Goal: Task Accomplishment & Management: Use online tool/utility

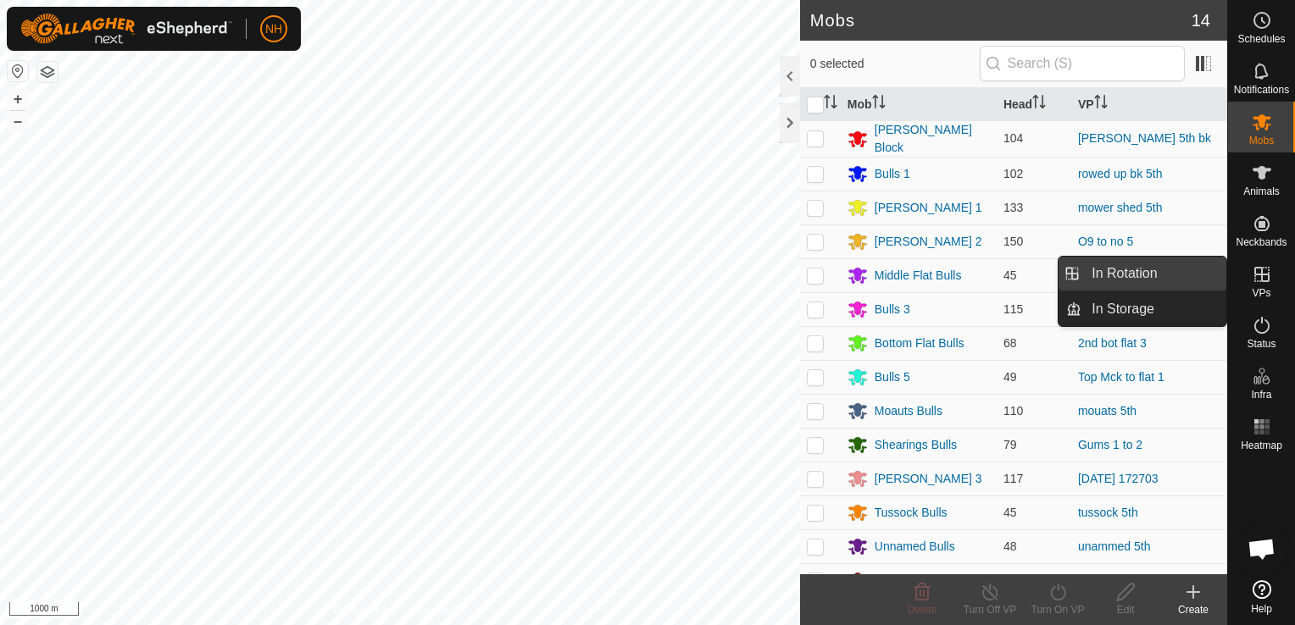
click at [1130, 275] on link "In Rotation" at bounding box center [1153, 274] width 145 height 34
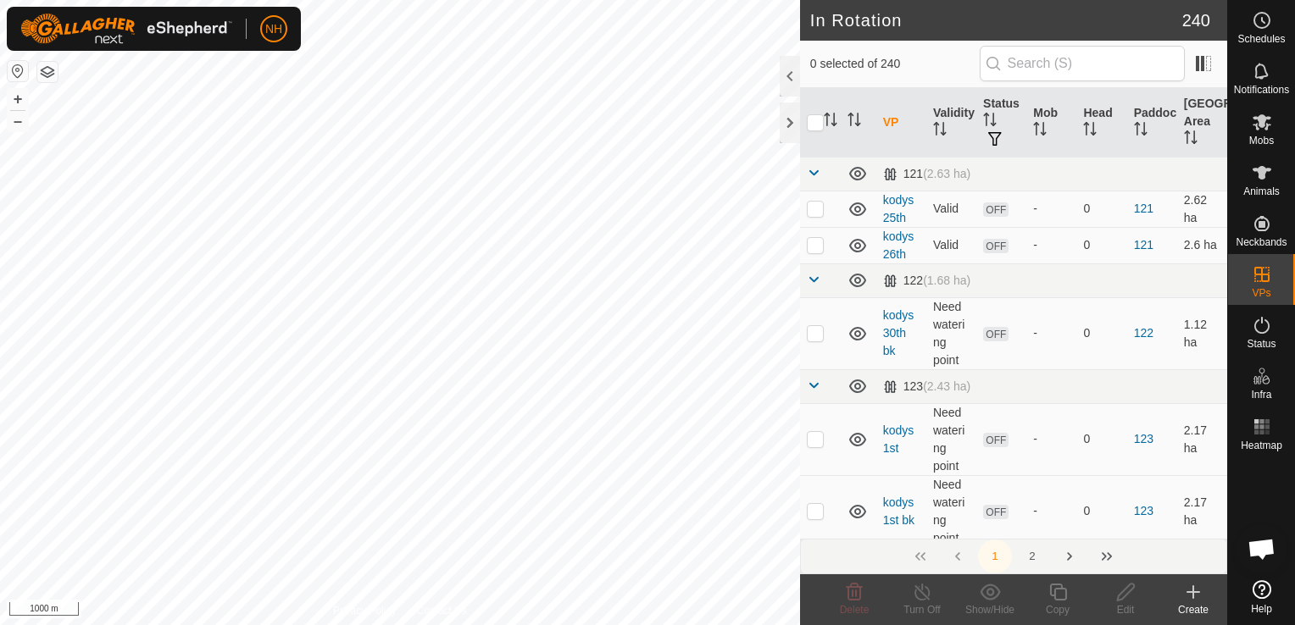
click at [1195, 590] on icon at bounding box center [1193, 592] width 20 height 20
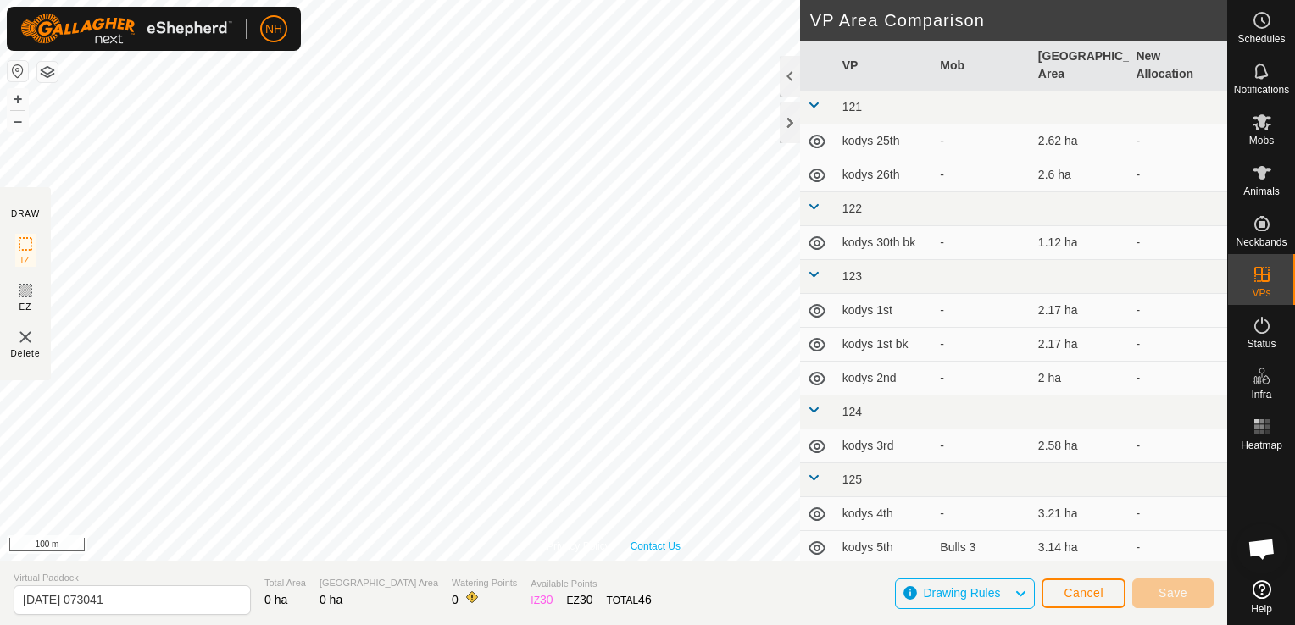
click at [658, 547] on link "Contact Us" at bounding box center [655, 546] width 50 height 15
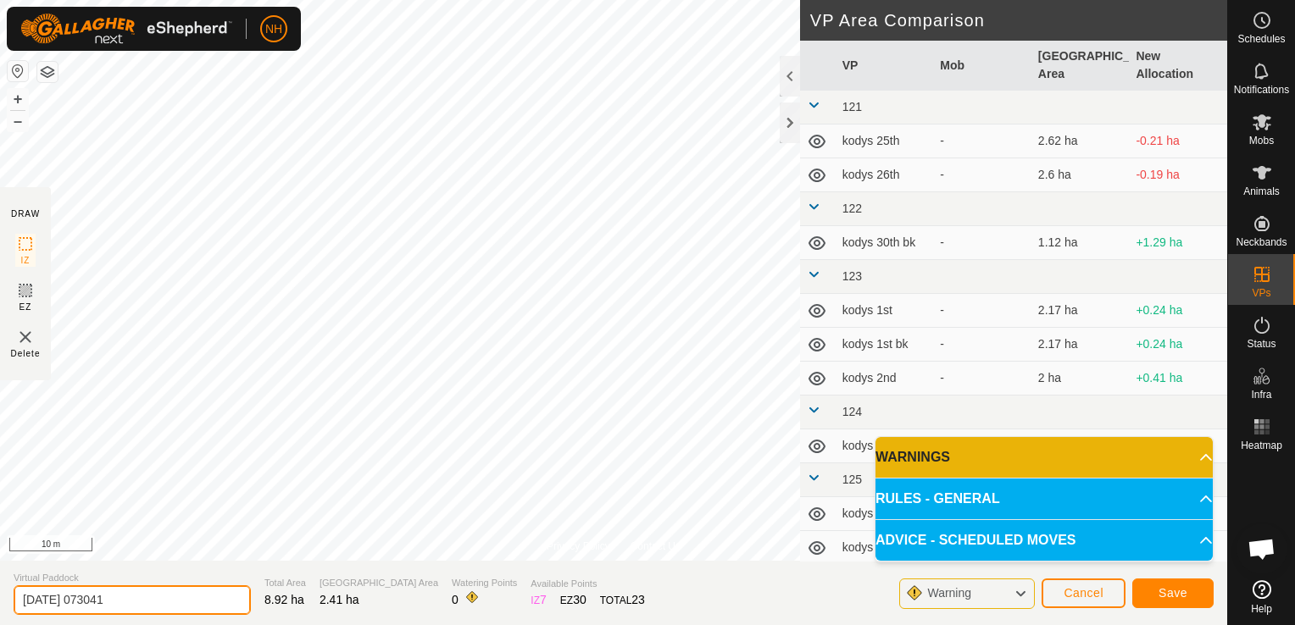
click at [202, 605] on input "[DATE] 073041" at bounding box center [132, 601] width 237 height 30
type input "2"
type input "nics house"
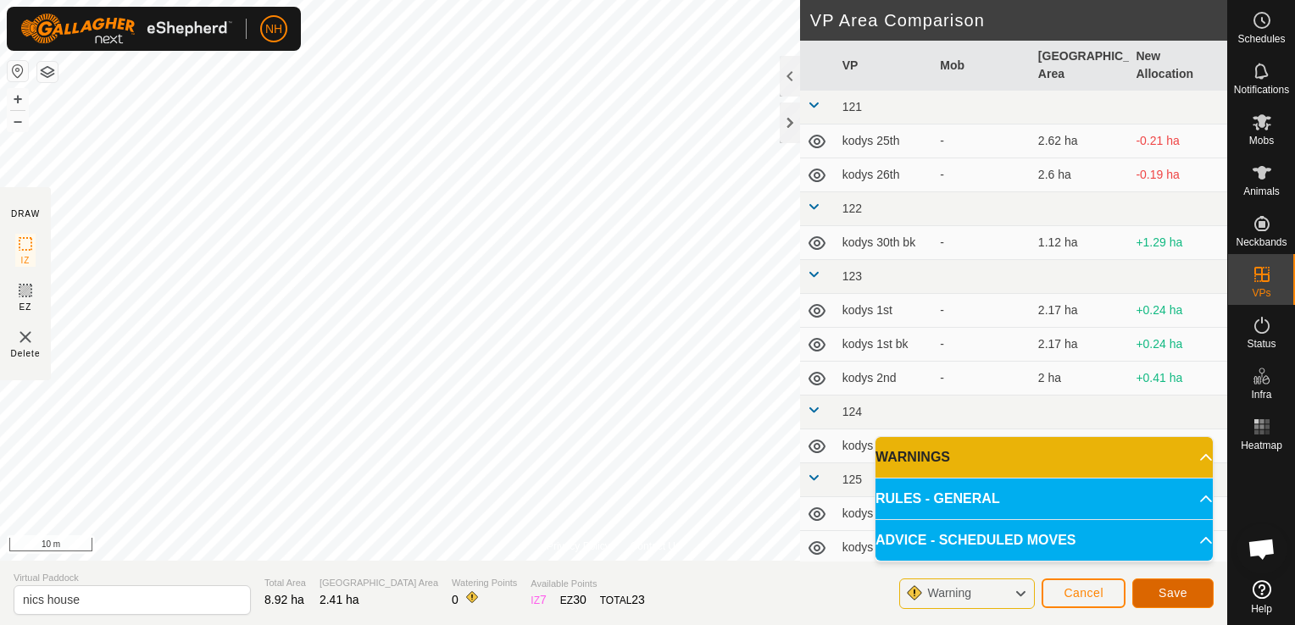
click at [1153, 590] on button "Save" at bounding box center [1172, 594] width 81 height 30
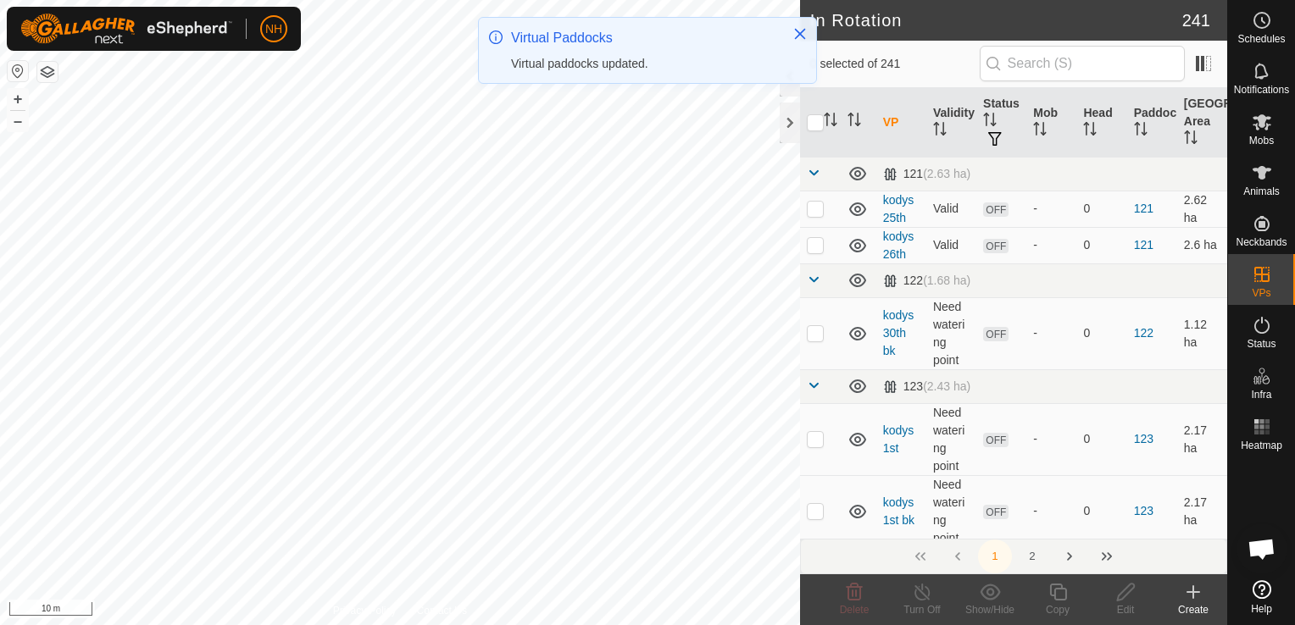
click at [1193, 592] on icon at bounding box center [1193, 592] width 12 height 0
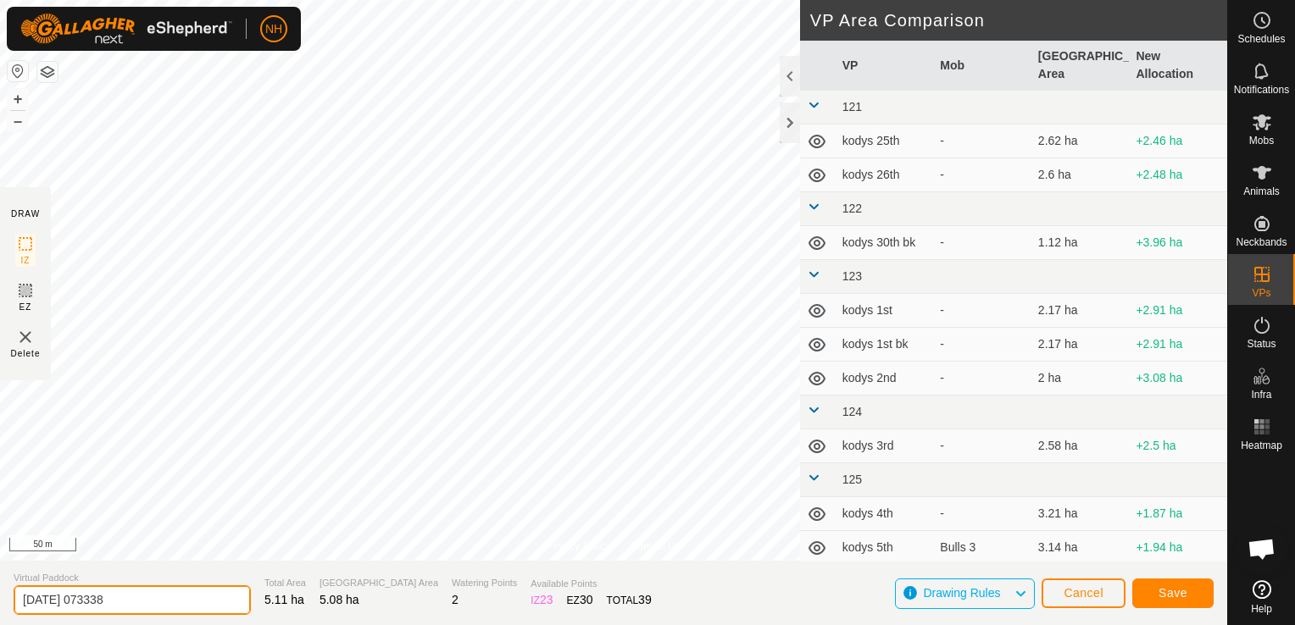
click at [202, 598] on input "[DATE] 073338" at bounding box center [132, 601] width 237 height 30
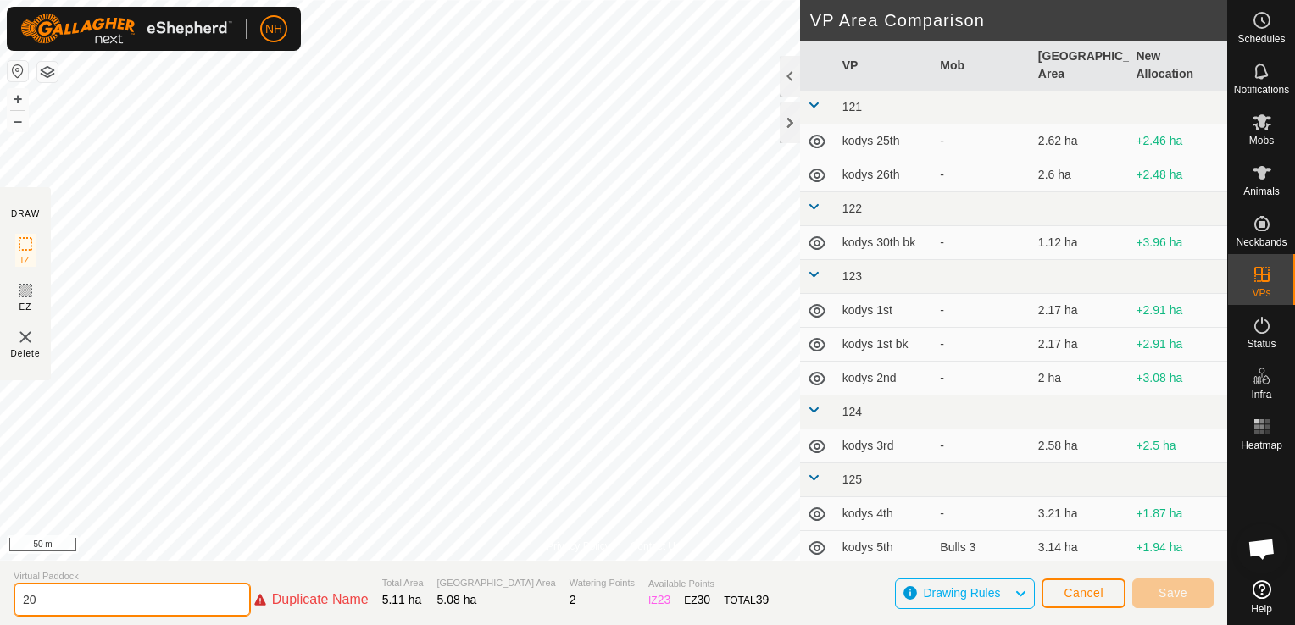
type input "2"
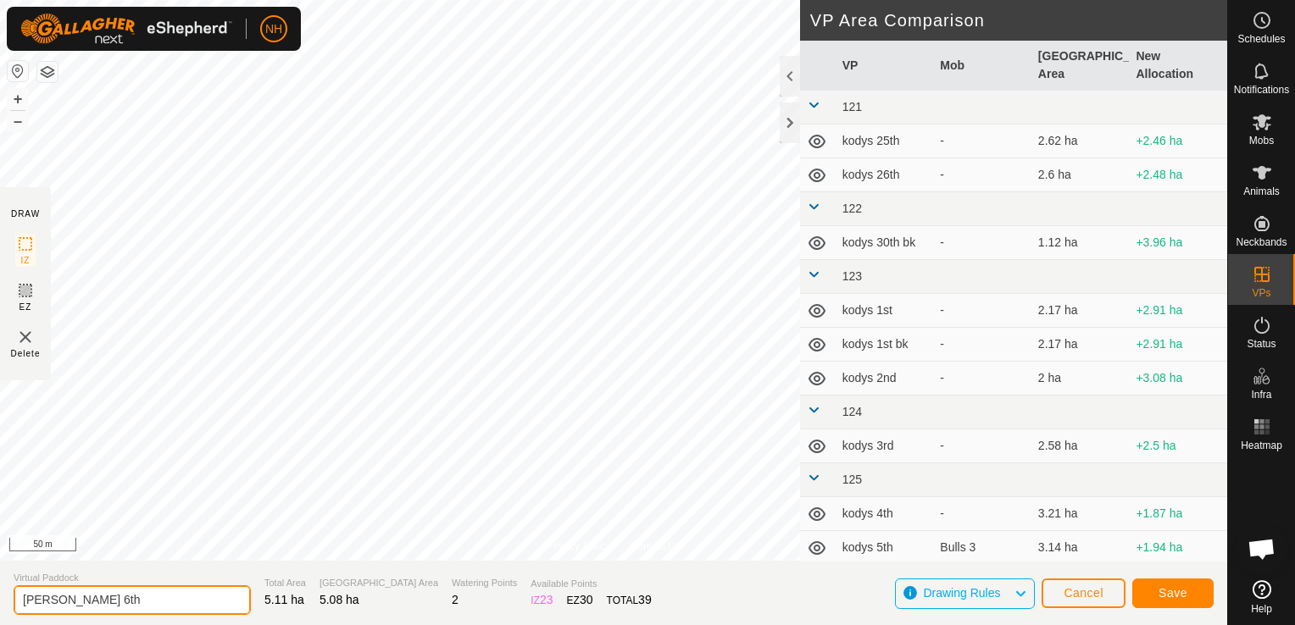
type input "[PERSON_NAME] 6th"
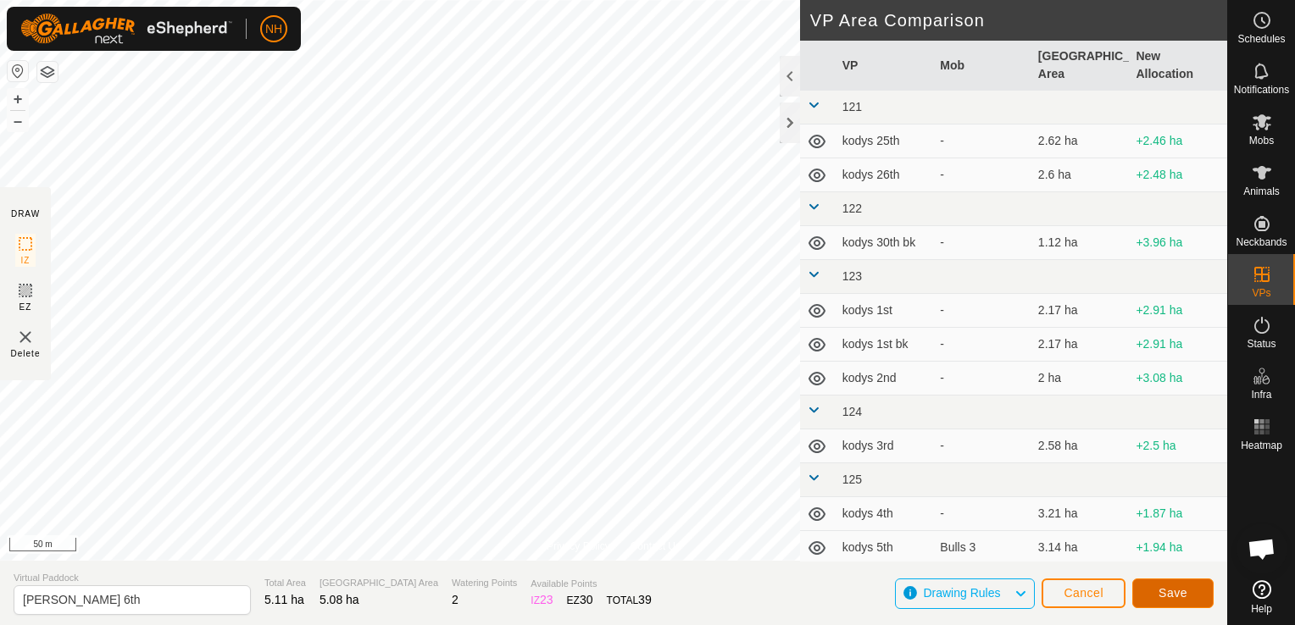
click at [1146, 598] on button "Save" at bounding box center [1172, 594] width 81 height 30
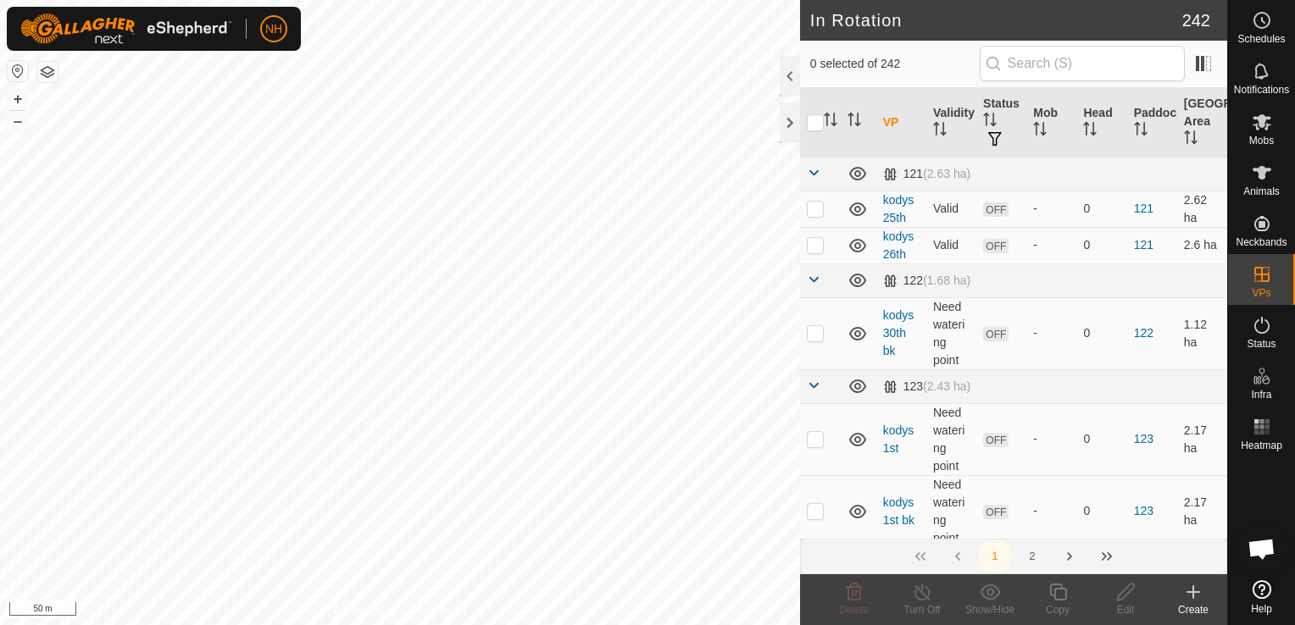
click at [1192, 599] on icon at bounding box center [1193, 592] width 20 height 20
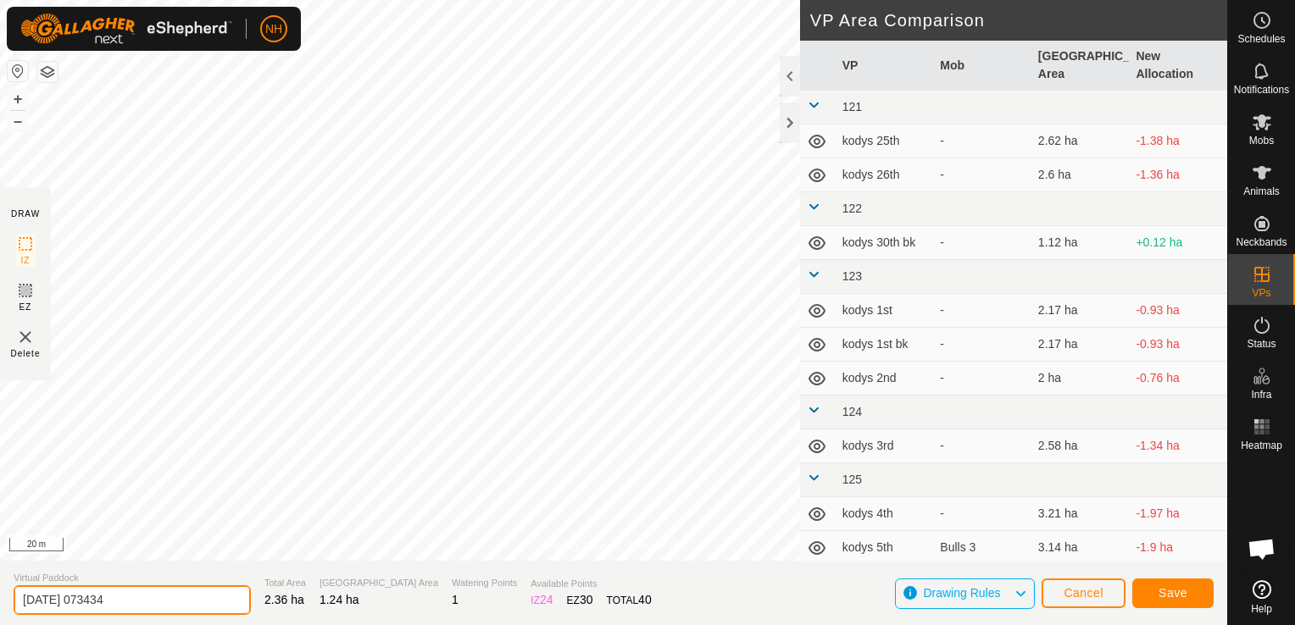
click at [171, 606] on input "[DATE] 073434" at bounding box center [132, 601] width 237 height 30
type input "2"
type input "unammed 6th"
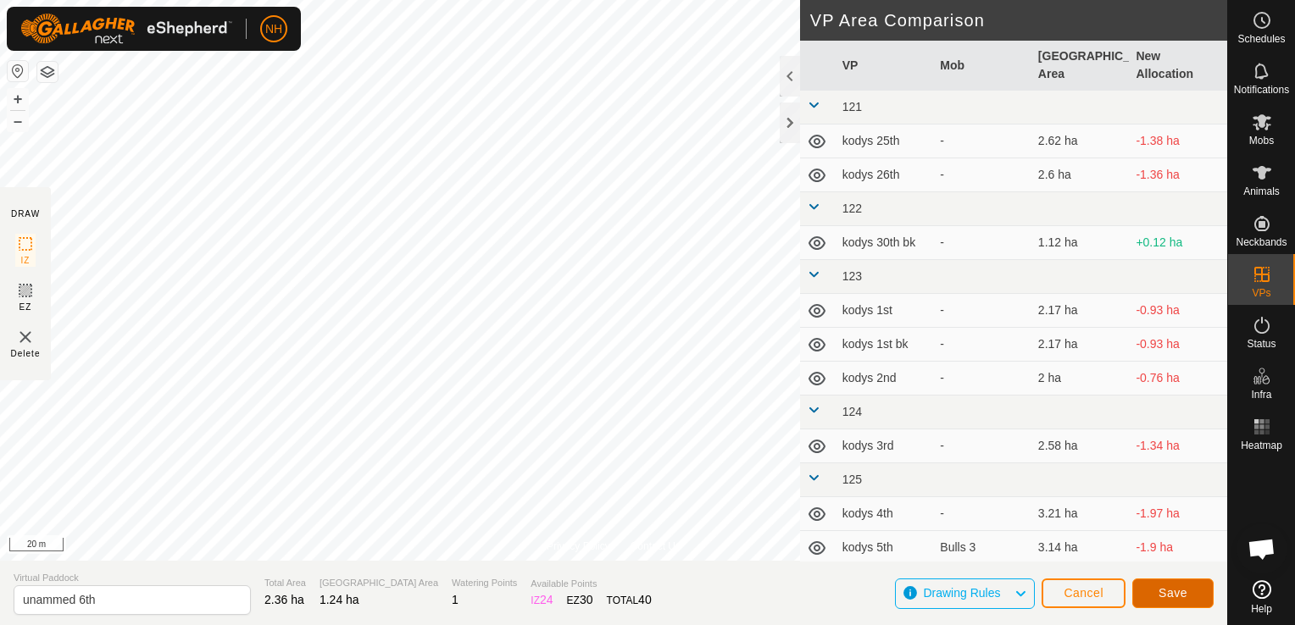
click at [1152, 597] on button "Save" at bounding box center [1172, 594] width 81 height 30
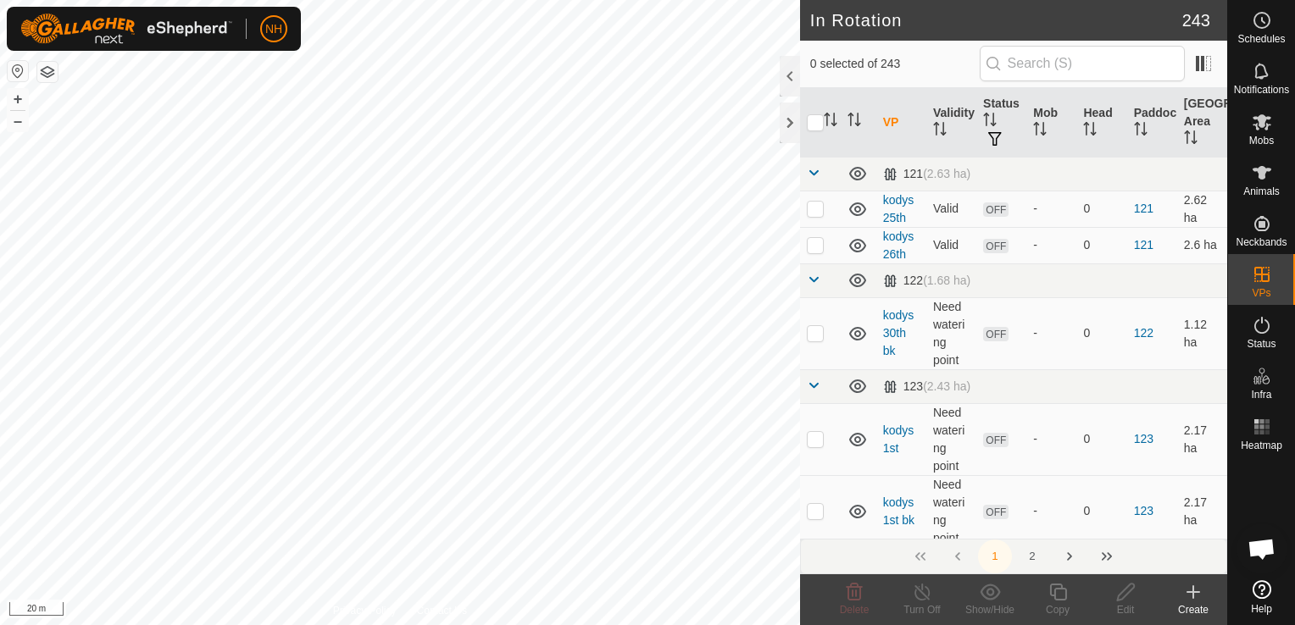
click at [1193, 592] on icon at bounding box center [1193, 592] width 12 height 0
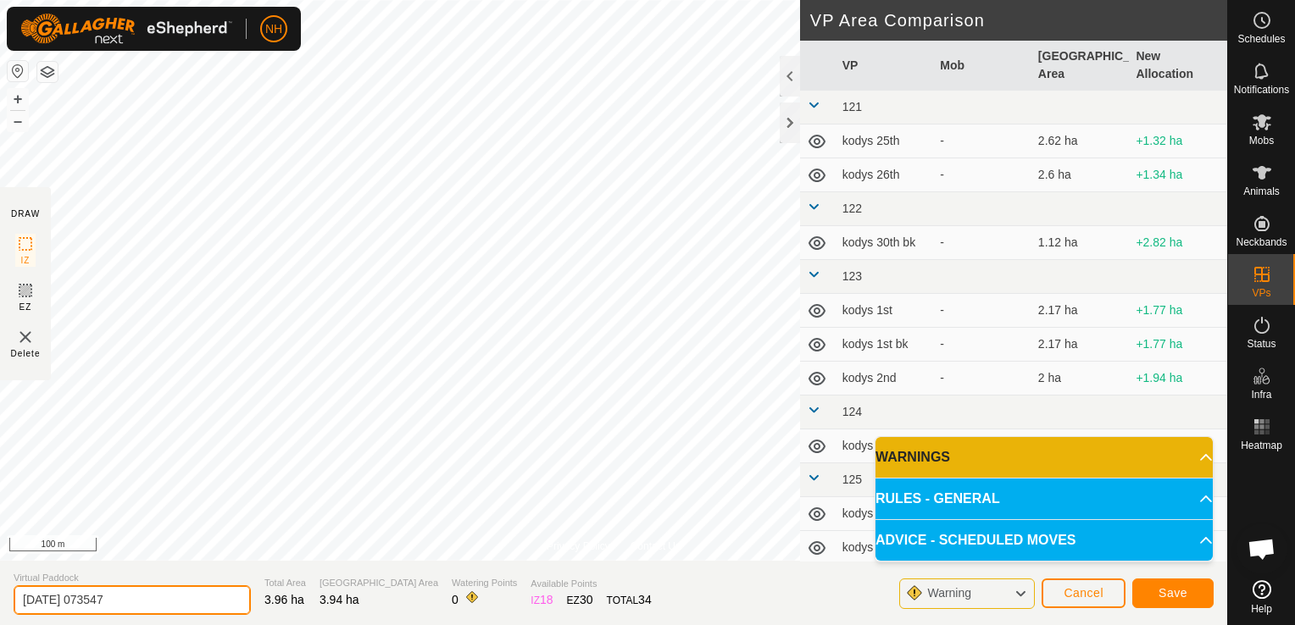
click at [196, 606] on input "[DATE] 073547" at bounding box center [132, 601] width 237 height 30
type input "2"
type input "airstrip 6th"
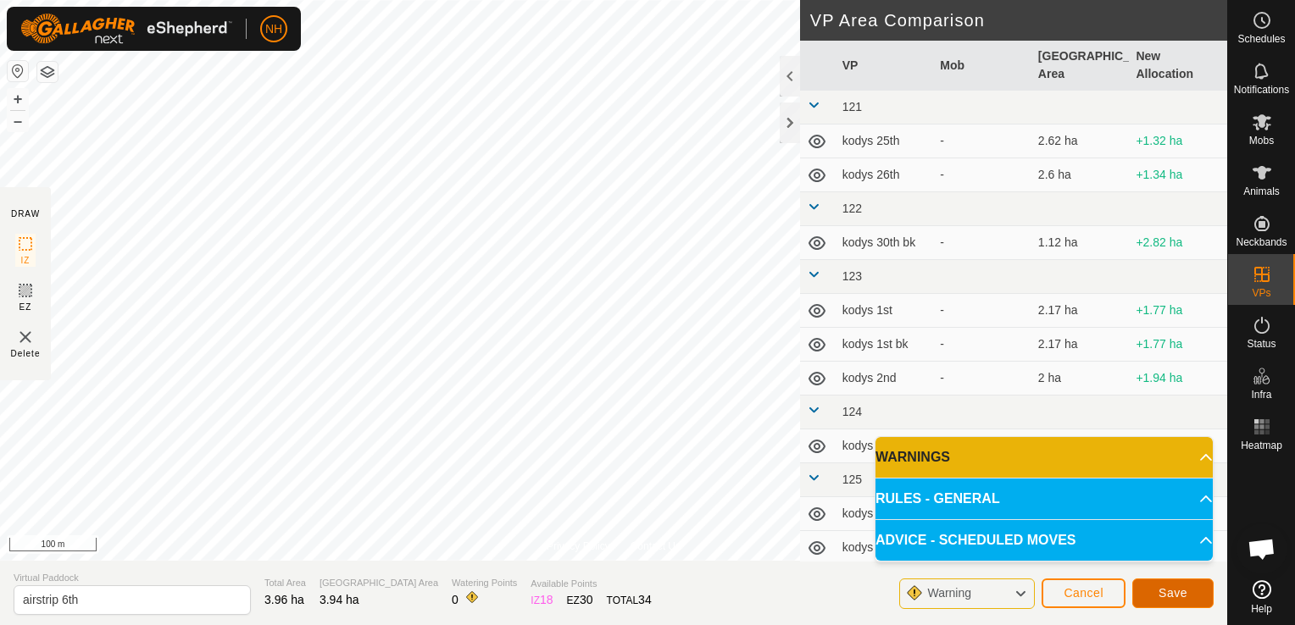
click at [1149, 592] on button "Save" at bounding box center [1172, 594] width 81 height 30
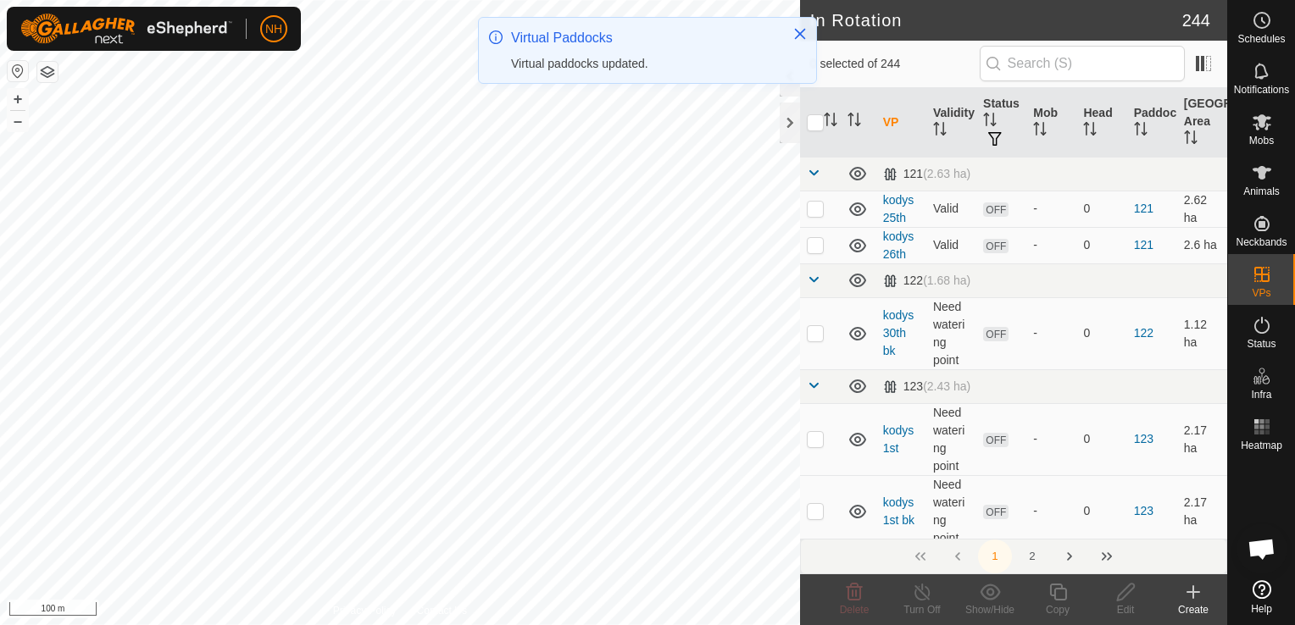
click at [1191, 605] on div "Create" at bounding box center [1193, 609] width 68 height 15
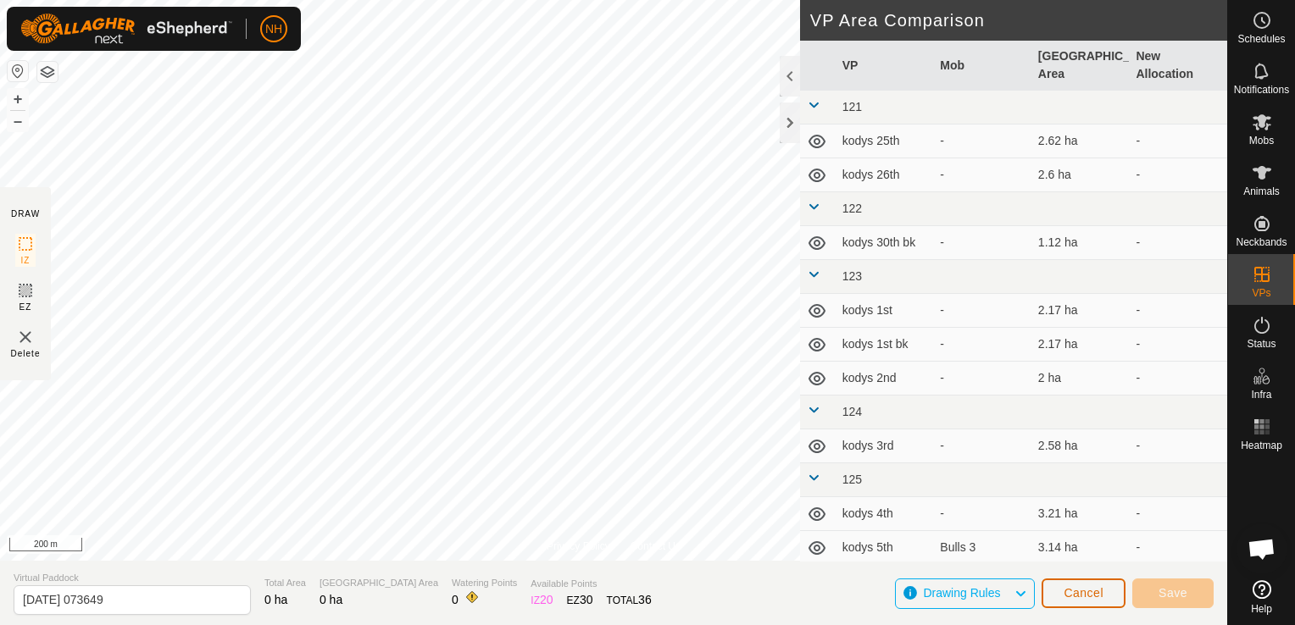
click at [1104, 591] on button "Cancel" at bounding box center [1083, 594] width 84 height 30
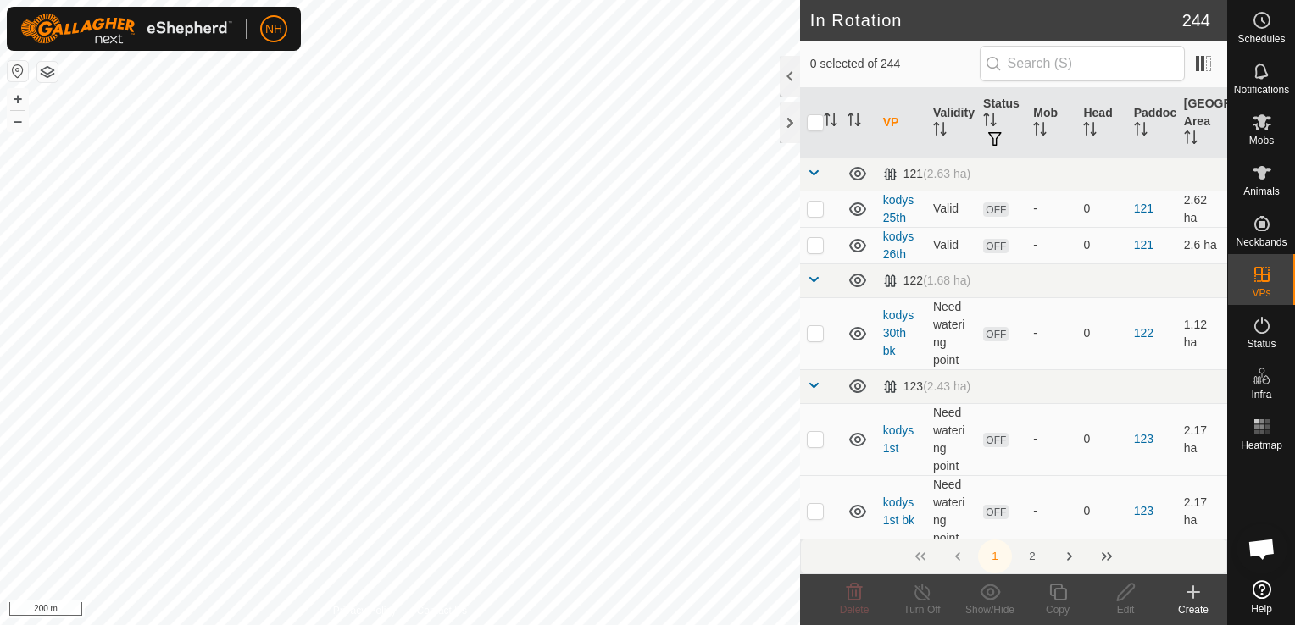
click at [1194, 595] on icon at bounding box center [1193, 592] width 20 height 20
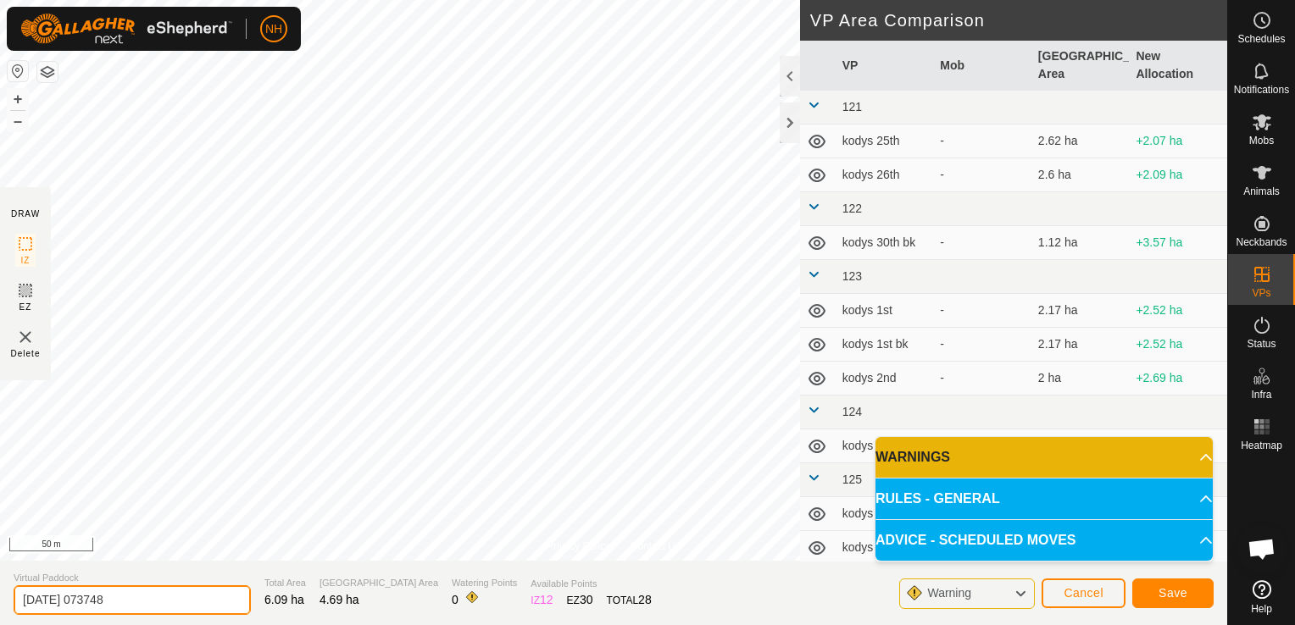
click at [188, 597] on input "[DATE] 073748" at bounding box center [132, 601] width 237 height 30
type input "2"
type input "tuss 6th"
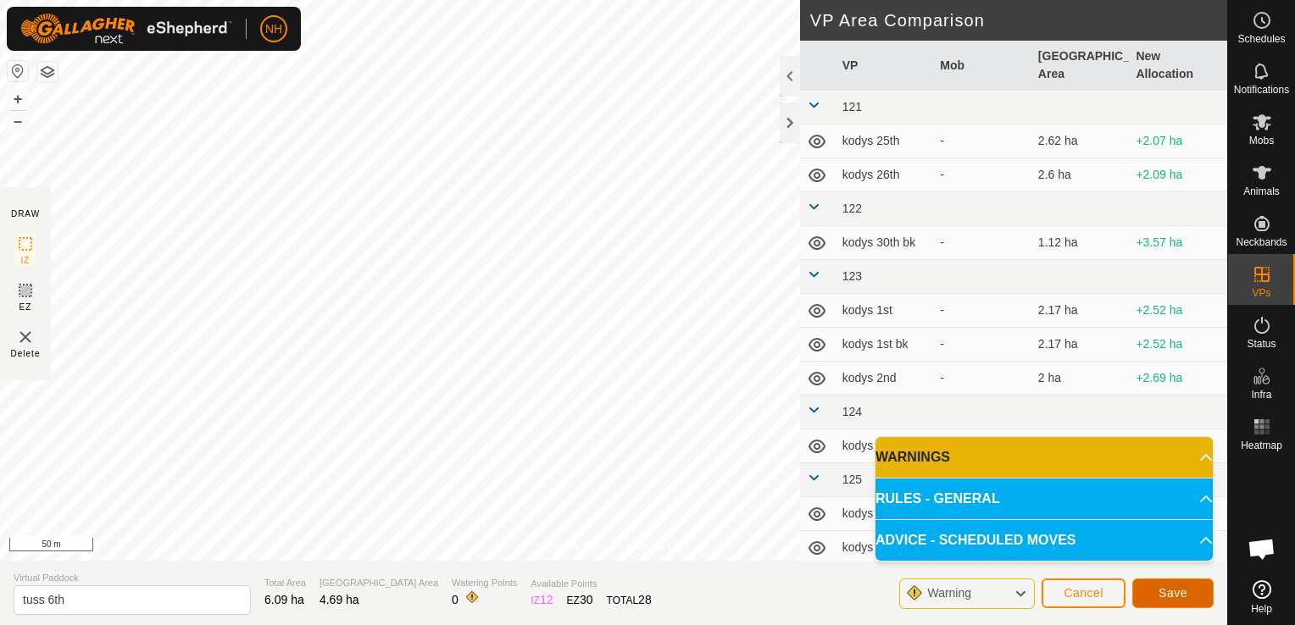
click at [1169, 596] on span "Save" at bounding box center [1172, 593] width 29 height 14
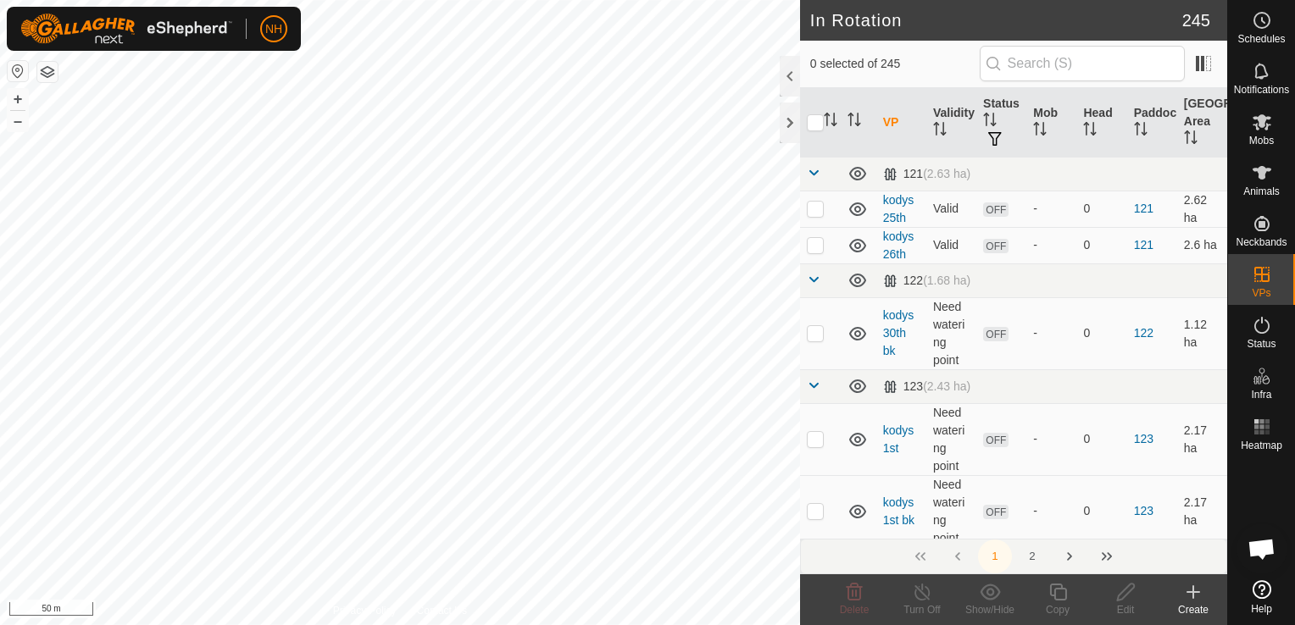
click at [1193, 591] on icon at bounding box center [1193, 592] width 0 height 12
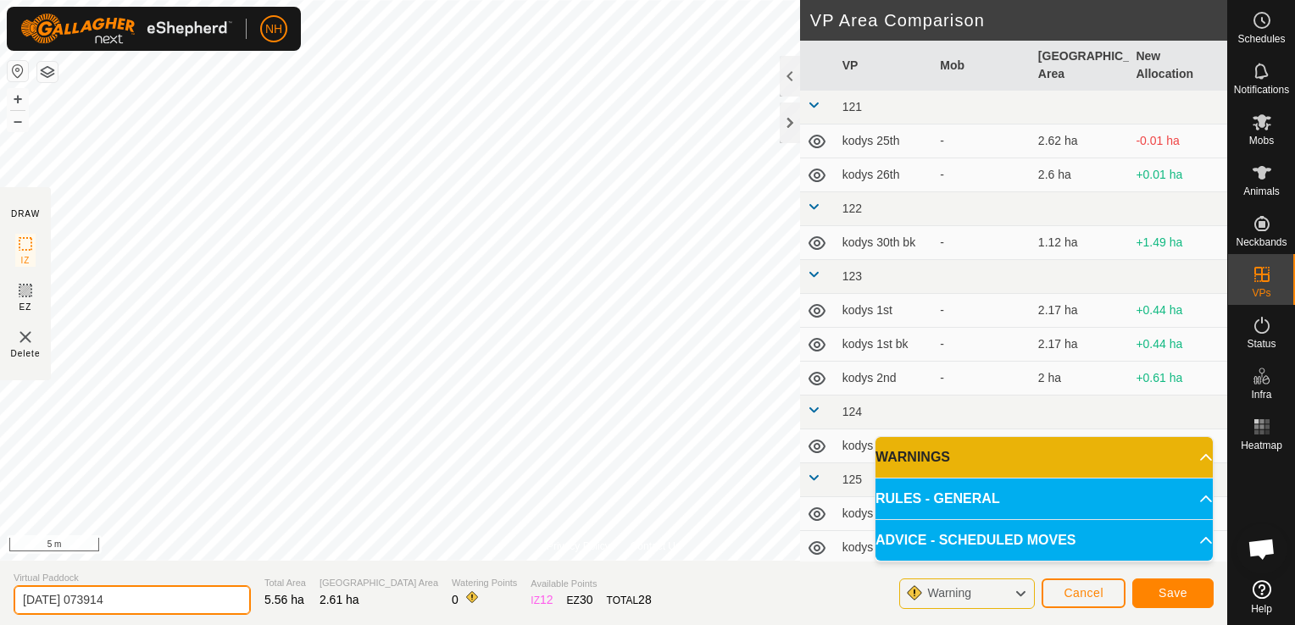
click at [153, 605] on input "[DATE] 073914" at bounding box center [132, 601] width 237 height 30
type input "2"
type input "mouats 6th"
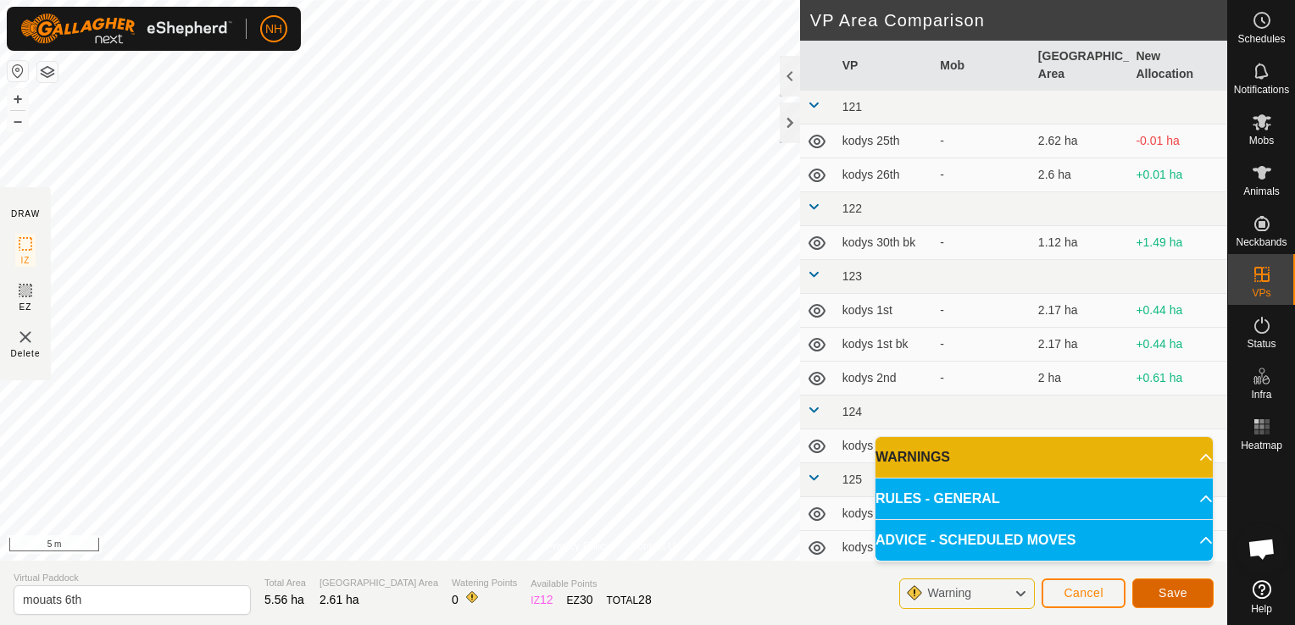
click at [1167, 595] on span "Save" at bounding box center [1172, 593] width 29 height 14
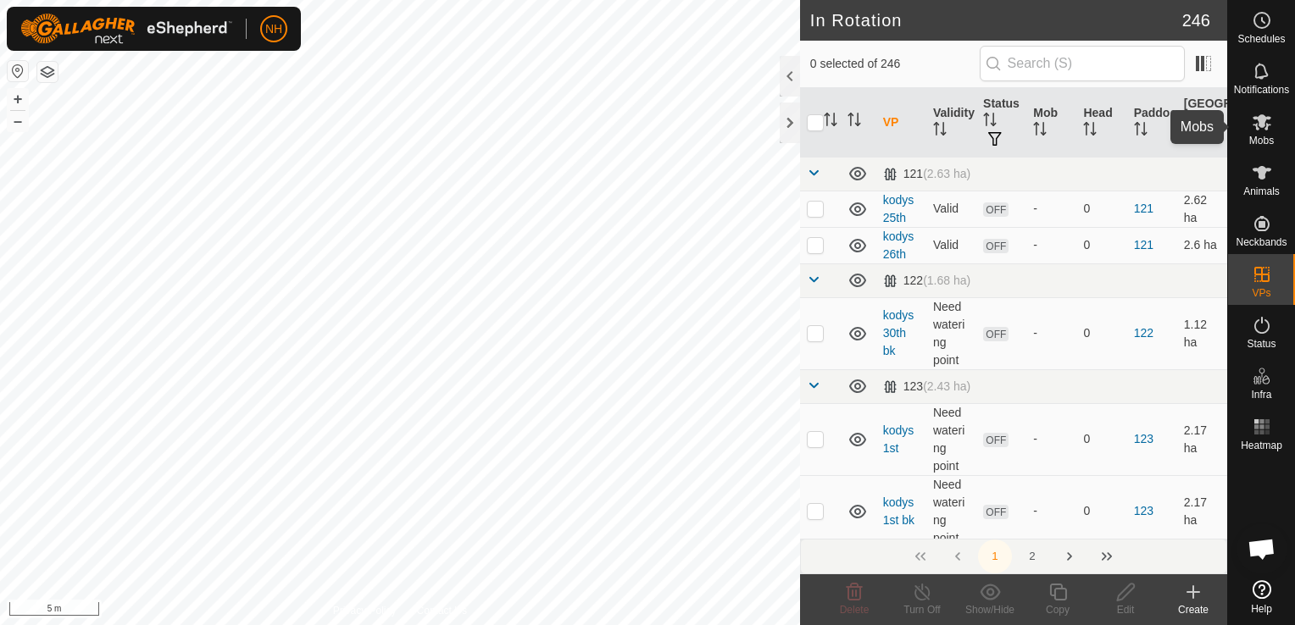
click at [1261, 130] on icon at bounding box center [1262, 122] width 20 height 20
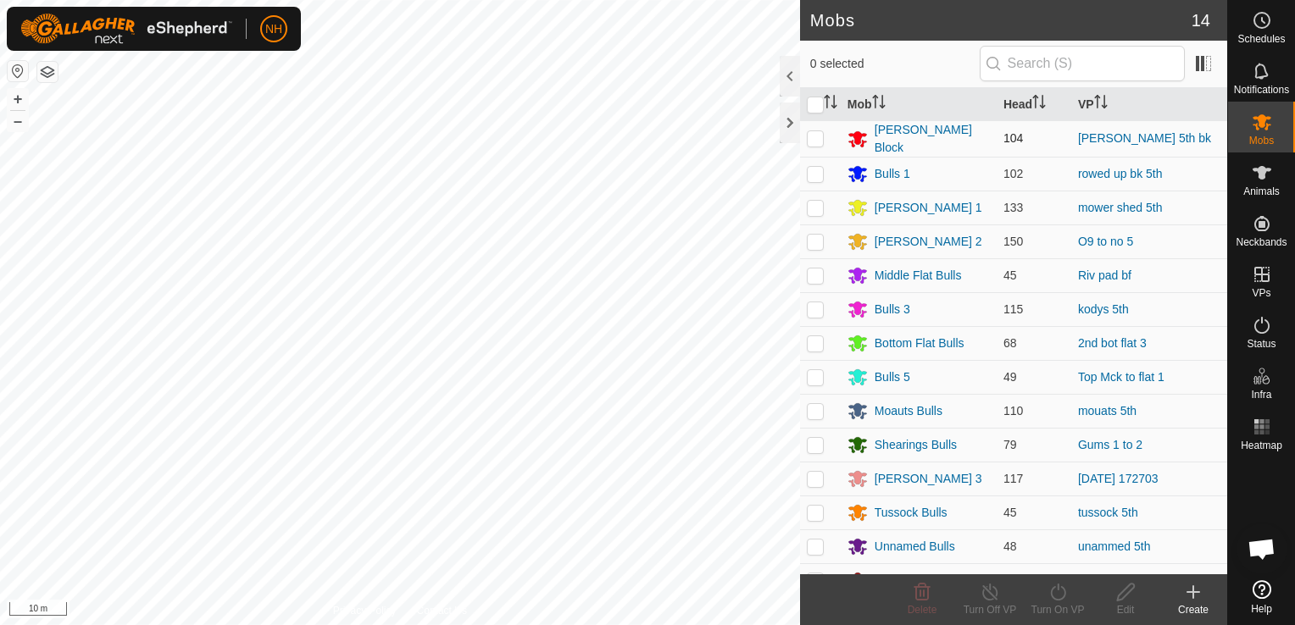
click at [813, 136] on p-checkbox at bounding box center [815, 138] width 17 height 14
checkbox input "true"
click at [1052, 588] on icon at bounding box center [1057, 592] width 15 height 17
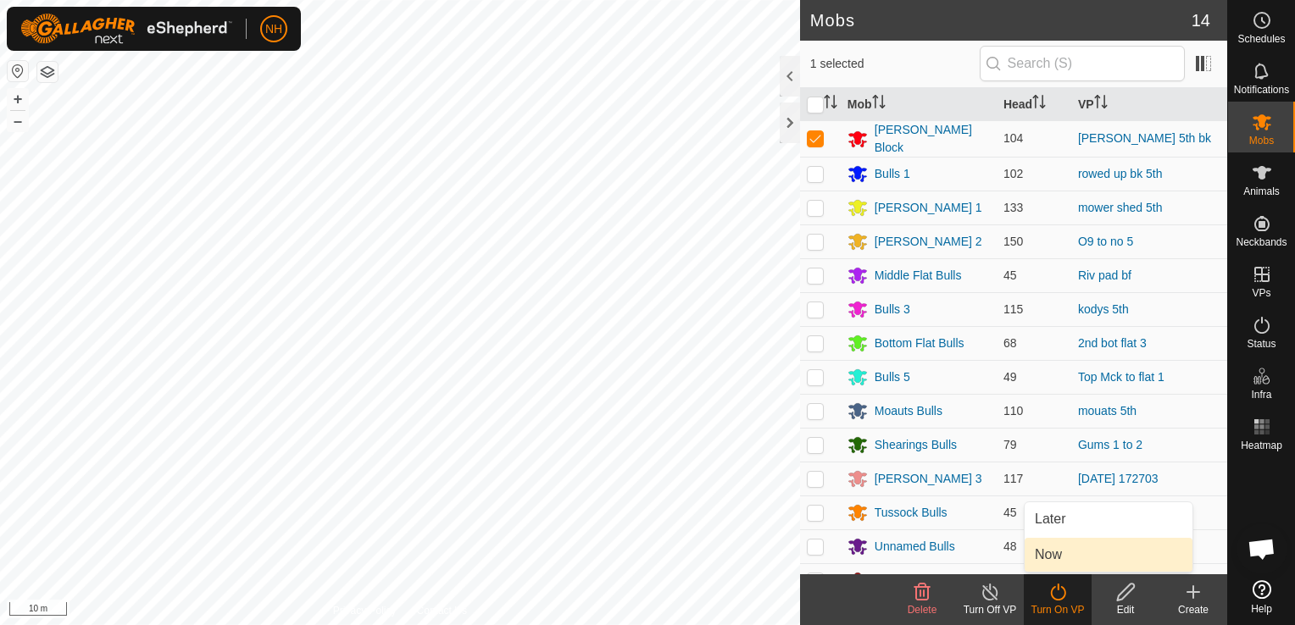
click at [1051, 558] on link "Now" at bounding box center [1108, 555] width 168 height 34
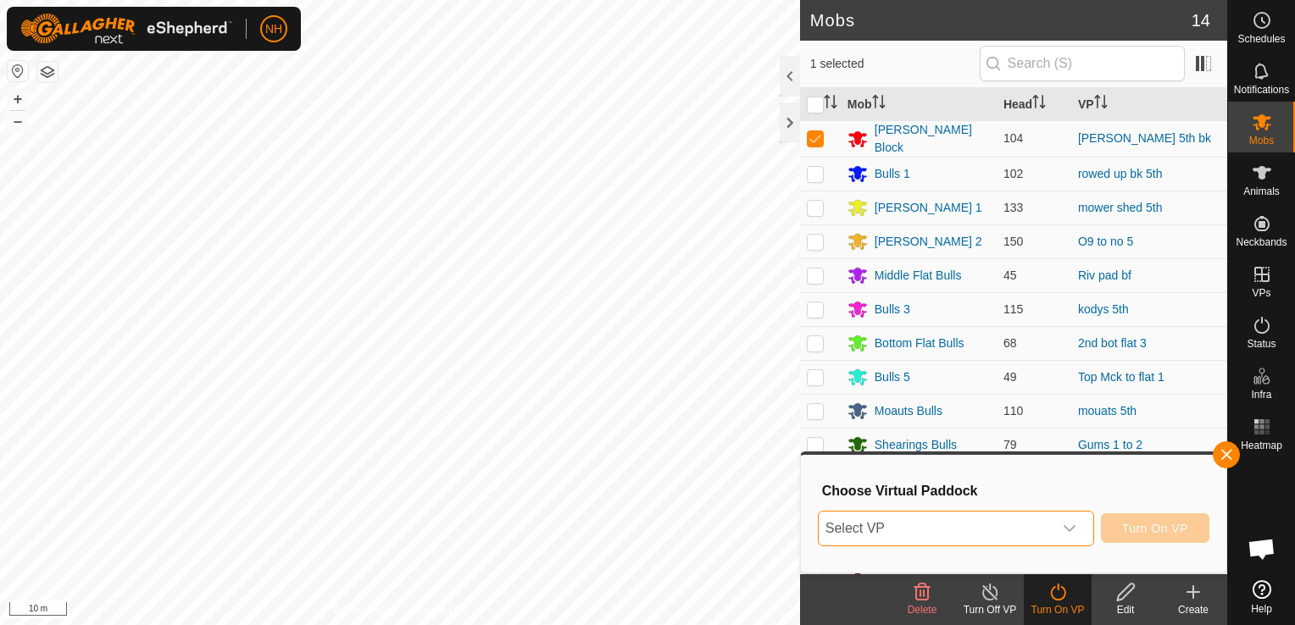
click at [942, 528] on span "Select VP" at bounding box center [936, 529] width 234 height 34
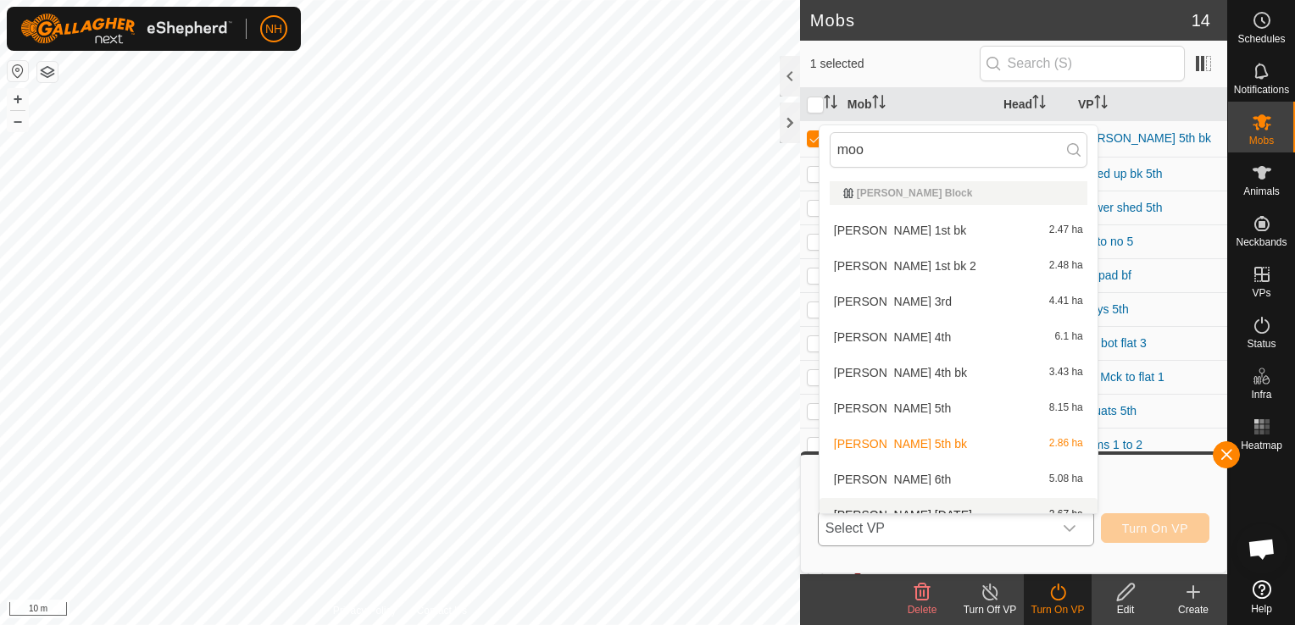
scroll to position [19, 0]
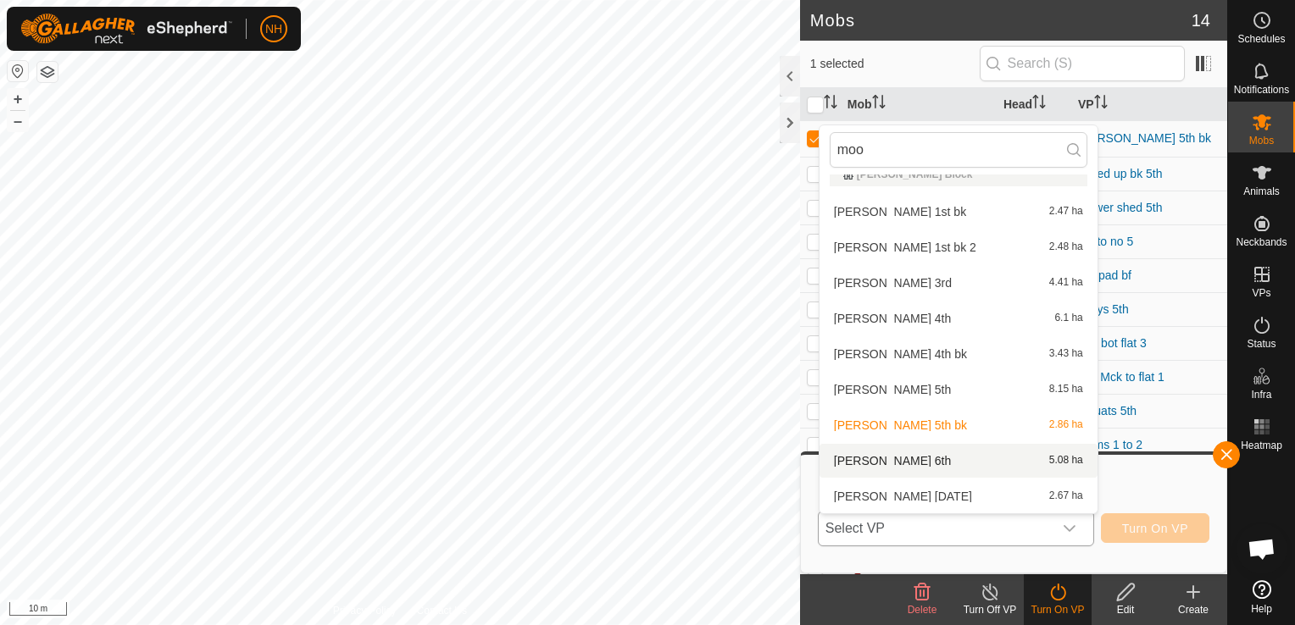
type input "moo"
click at [874, 459] on li "[PERSON_NAME] 6th 5.08 ha" at bounding box center [958, 461] width 278 height 34
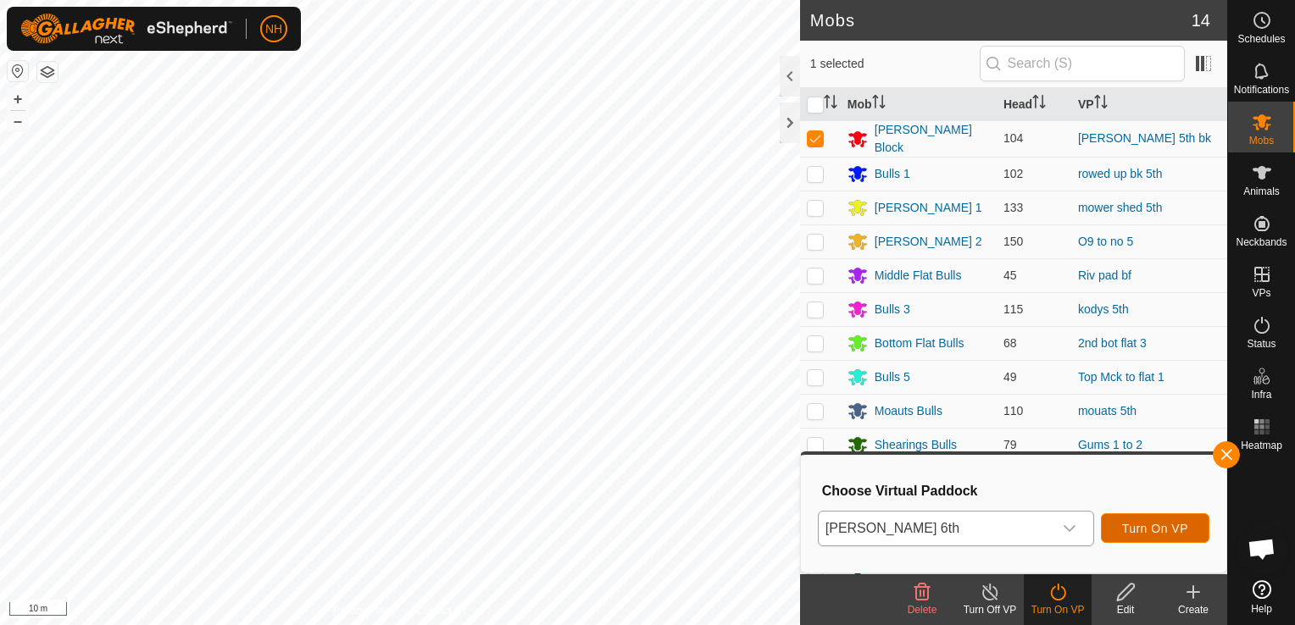
click at [1148, 522] on span "Turn On VP" at bounding box center [1155, 529] width 66 height 14
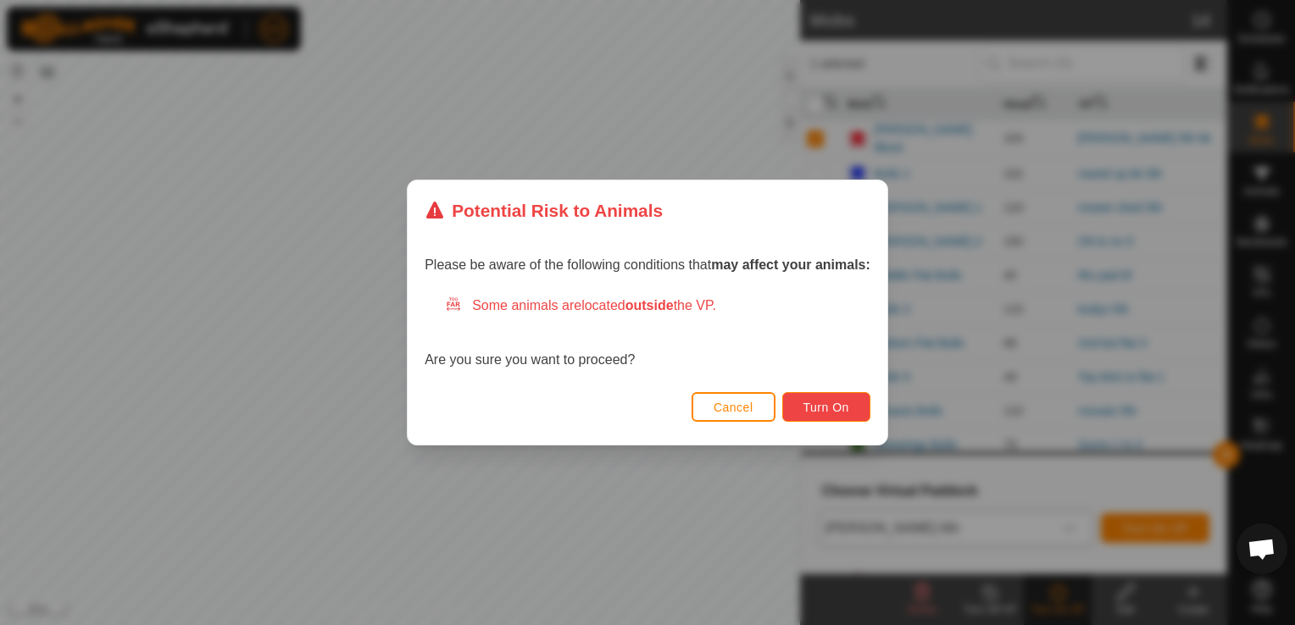
click at [836, 406] on span "Turn On" at bounding box center [826, 408] width 46 height 14
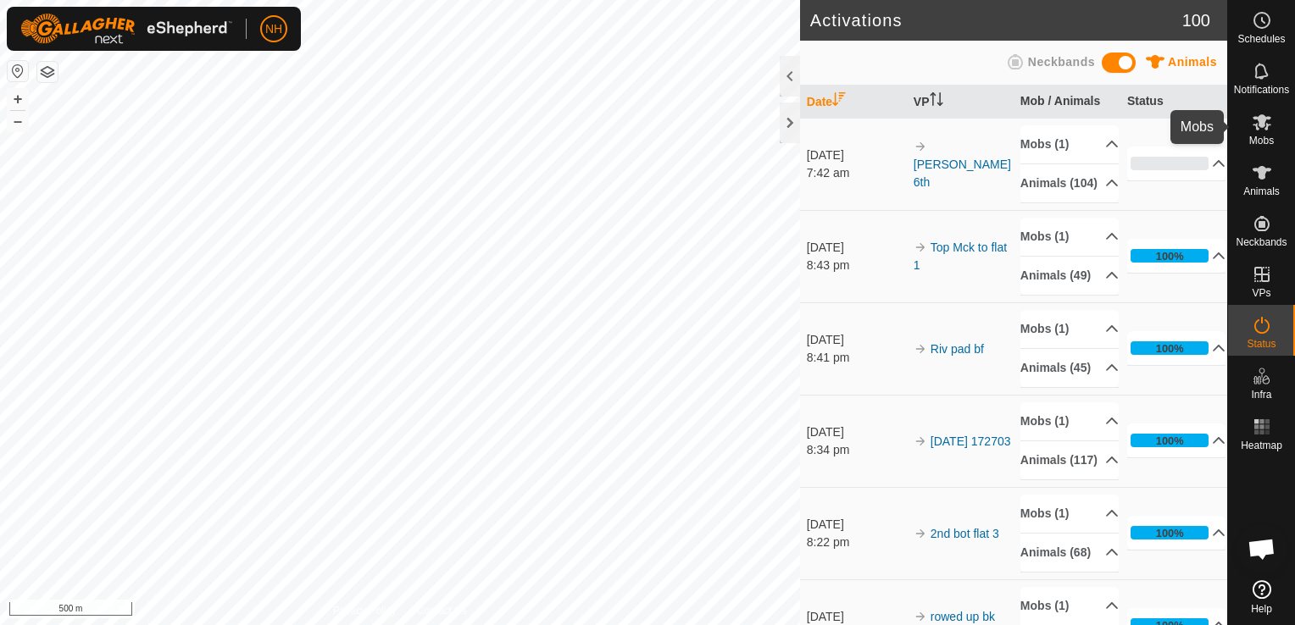
click at [1263, 127] on icon at bounding box center [1262, 122] width 20 height 20
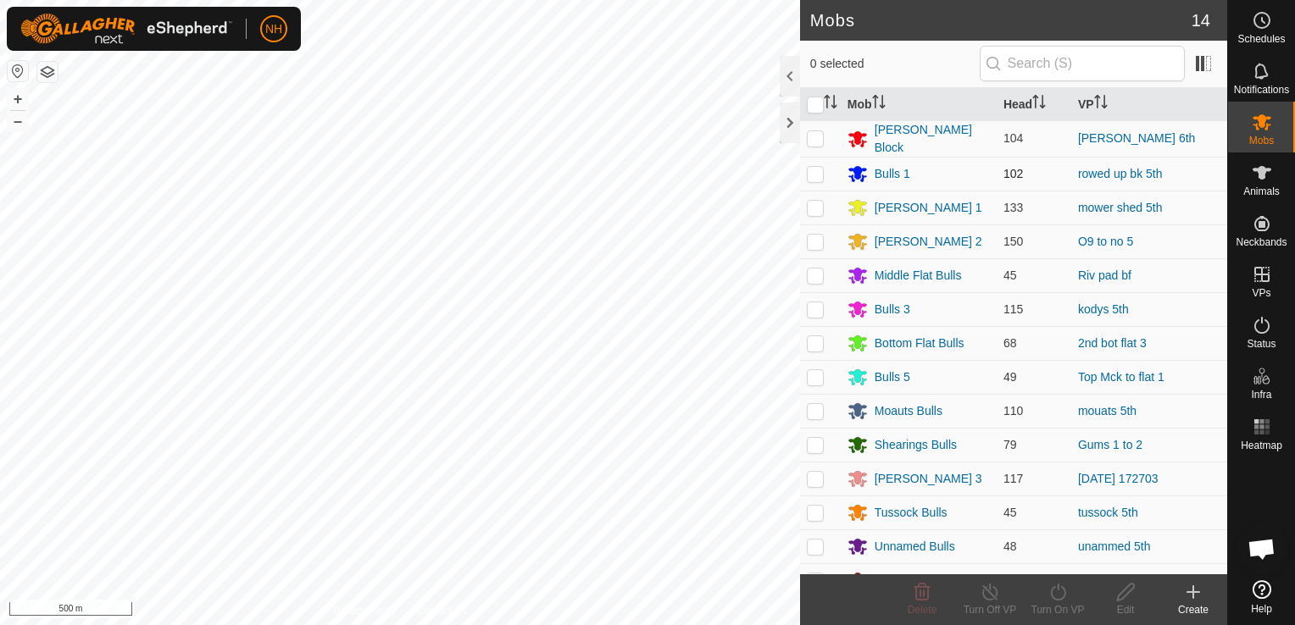
click at [813, 176] on p-checkbox at bounding box center [815, 174] width 17 height 14
checkbox input "true"
click at [1052, 593] on icon at bounding box center [1057, 592] width 21 height 20
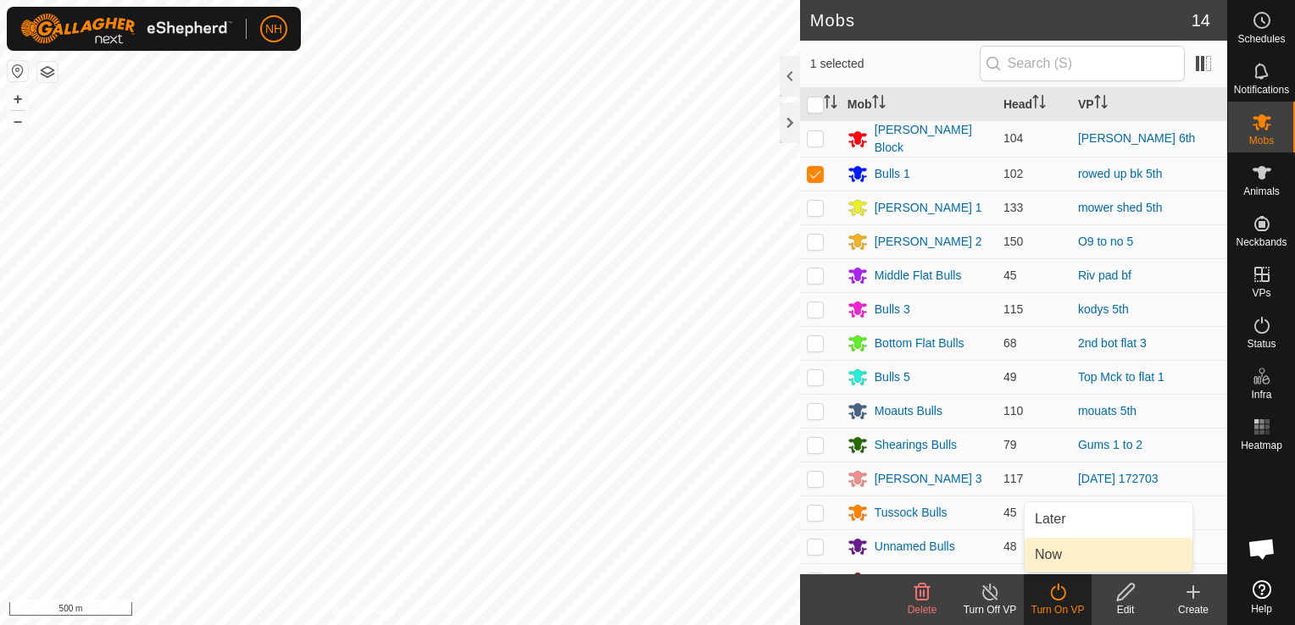
click at [1039, 550] on link "Now" at bounding box center [1108, 555] width 168 height 34
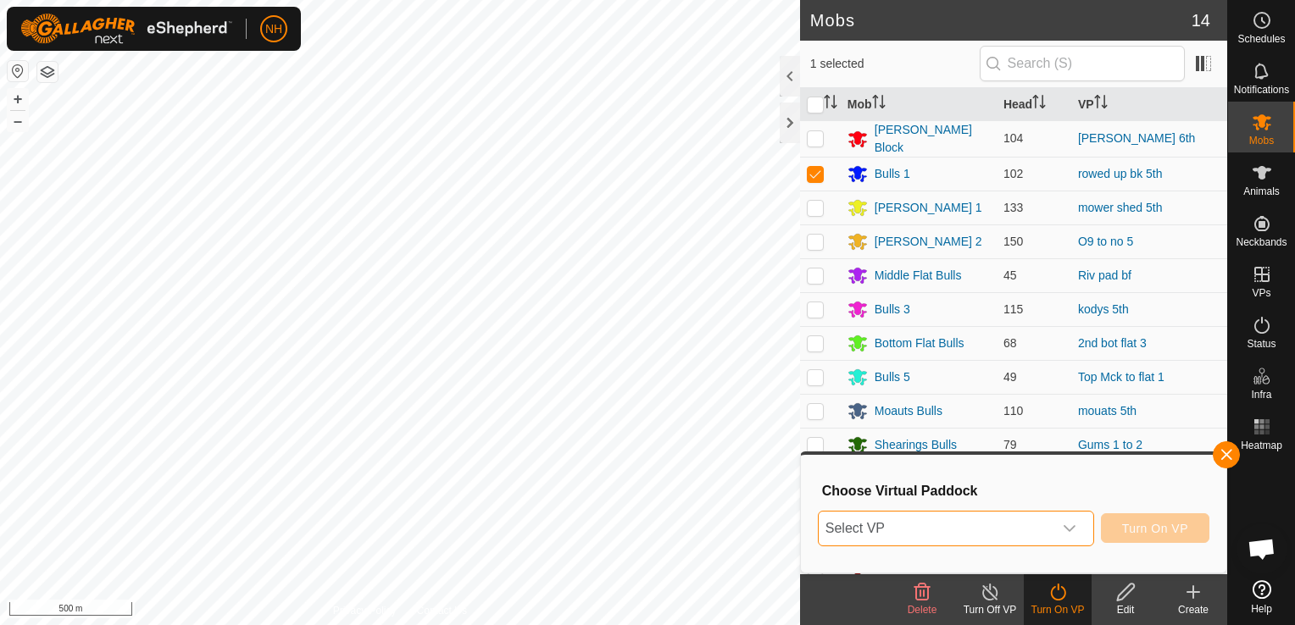
click at [902, 527] on span "Select VP" at bounding box center [936, 529] width 234 height 34
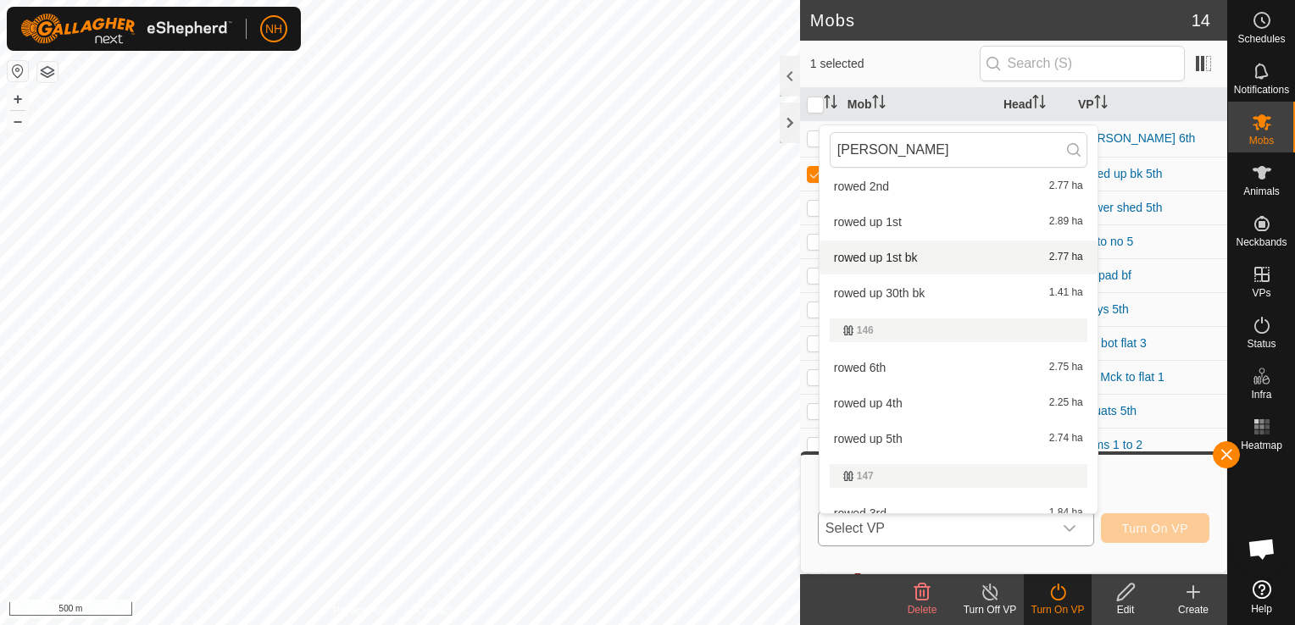
scroll to position [449, 0]
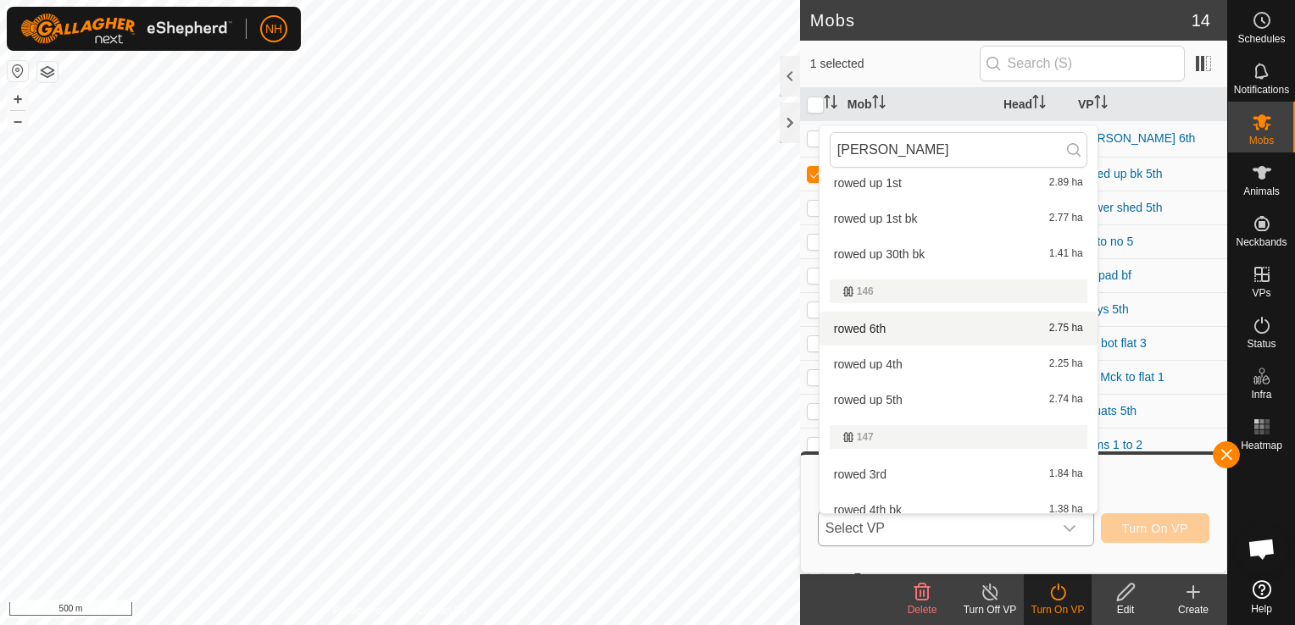
type input "[PERSON_NAME]"
click at [864, 328] on li "rowed 6th 2.75 ha" at bounding box center [958, 329] width 278 height 34
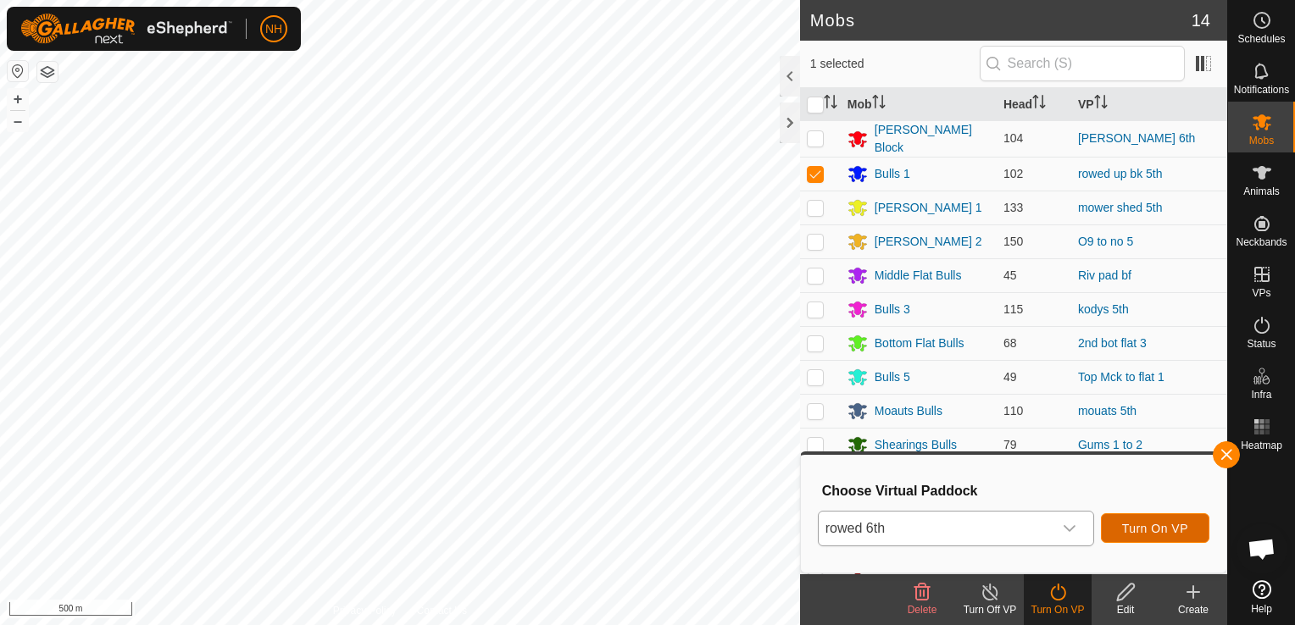
click at [1165, 527] on span "Turn On VP" at bounding box center [1155, 529] width 66 height 14
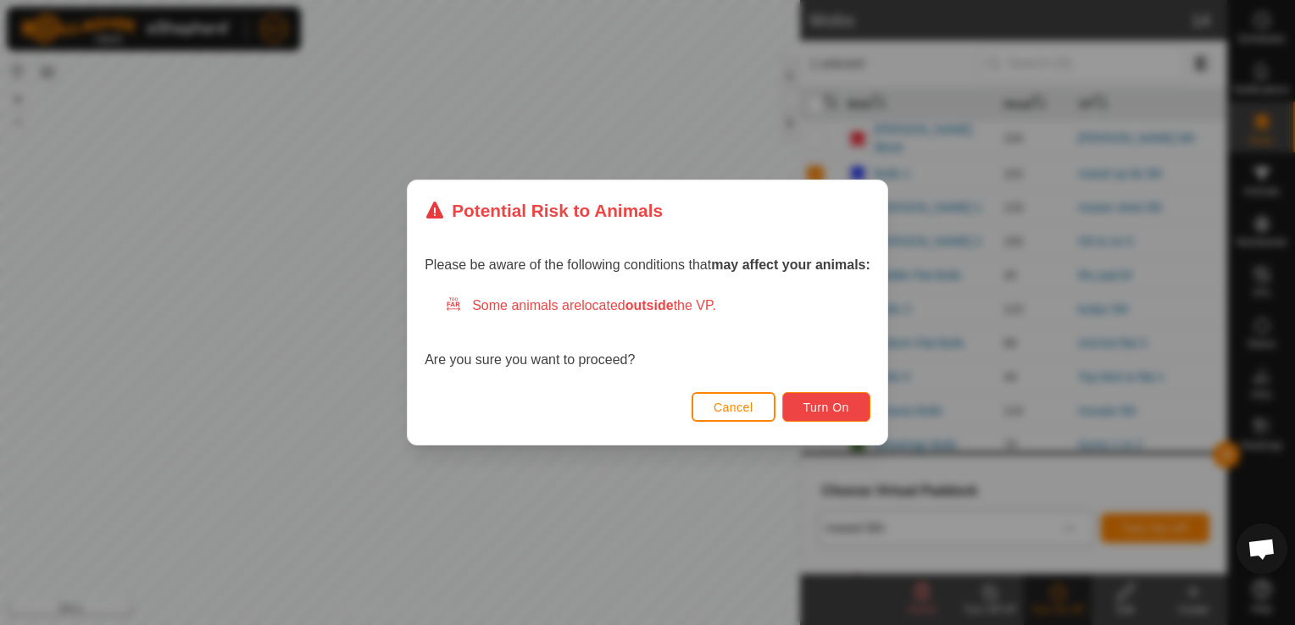
click at [807, 403] on span "Turn On" at bounding box center [826, 408] width 46 height 14
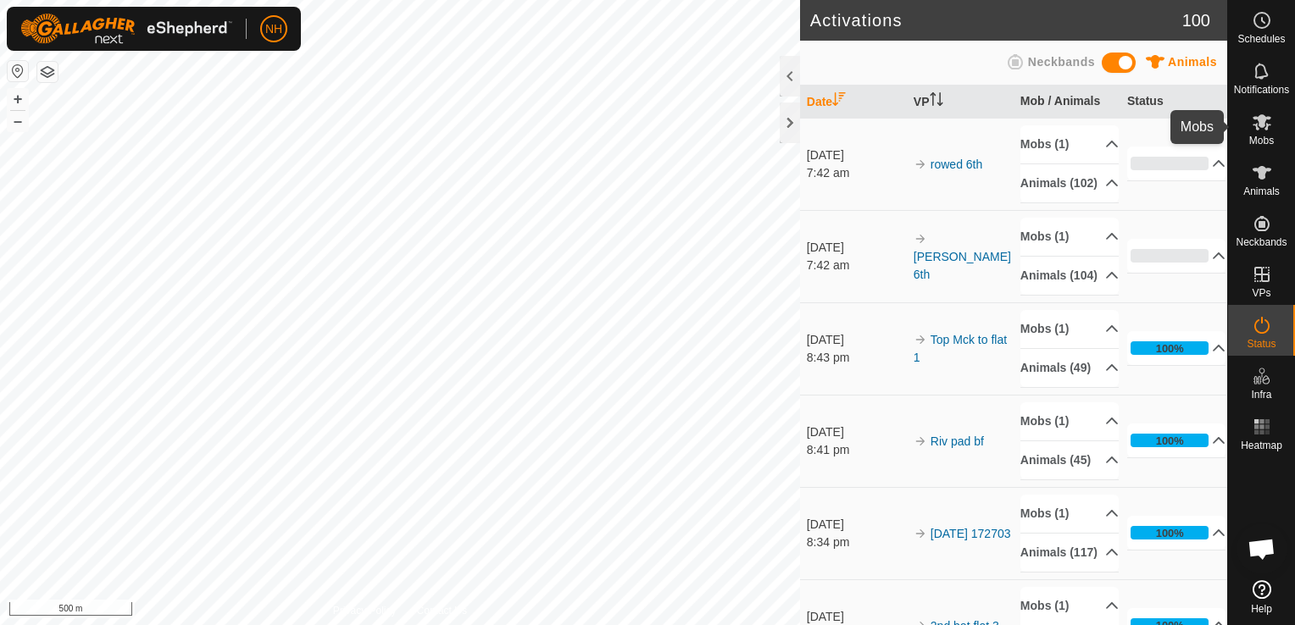
click at [1265, 132] on es-mob-svg-icon at bounding box center [1261, 121] width 31 height 27
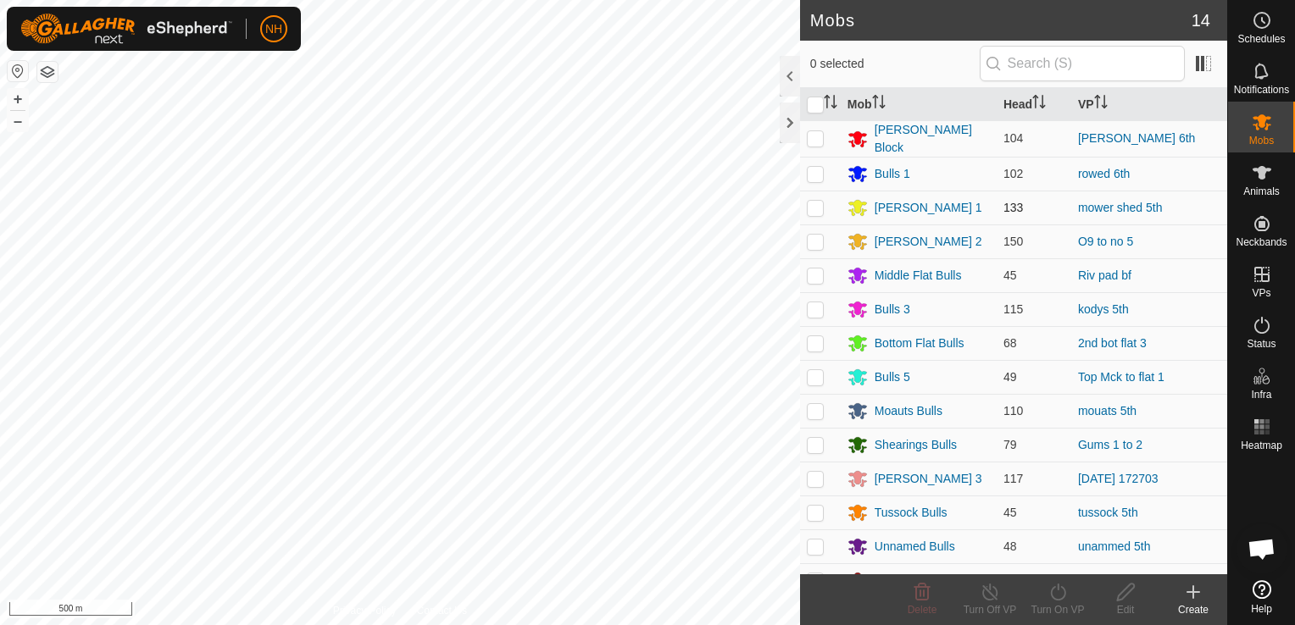
click at [813, 206] on p-checkbox at bounding box center [815, 208] width 17 height 14
checkbox input "true"
click at [1055, 596] on icon at bounding box center [1057, 592] width 21 height 20
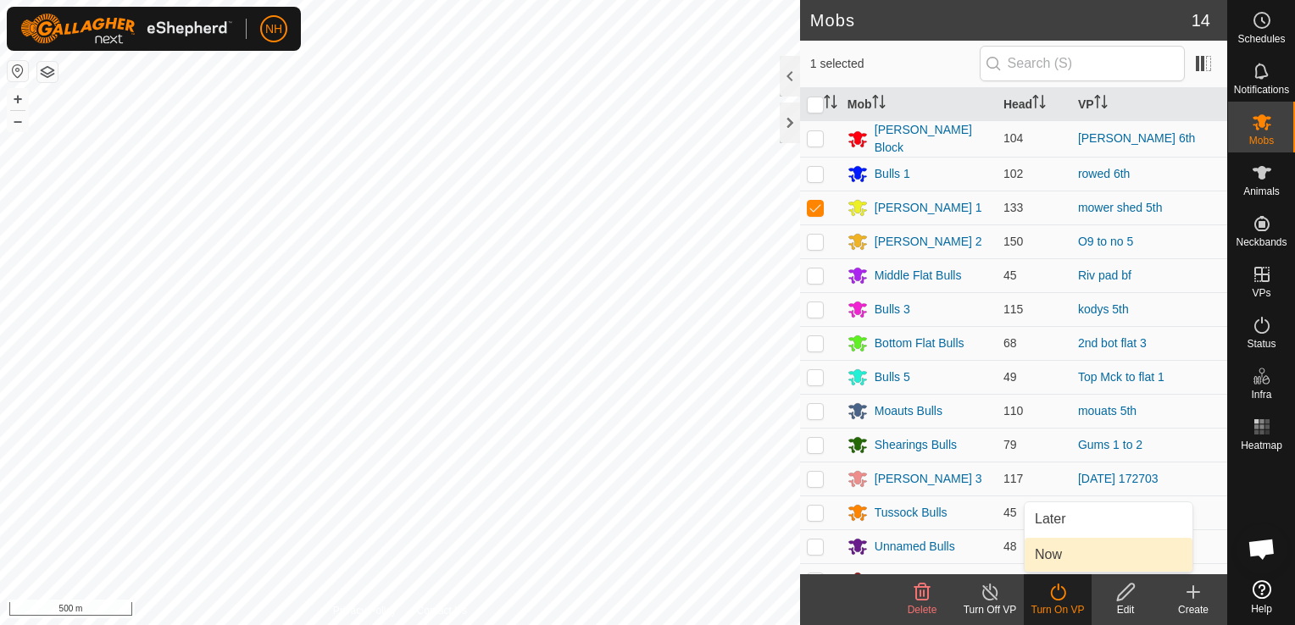
click at [1058, 557] on link "Now" at bounding box center [1108, 555] width 168 height 34
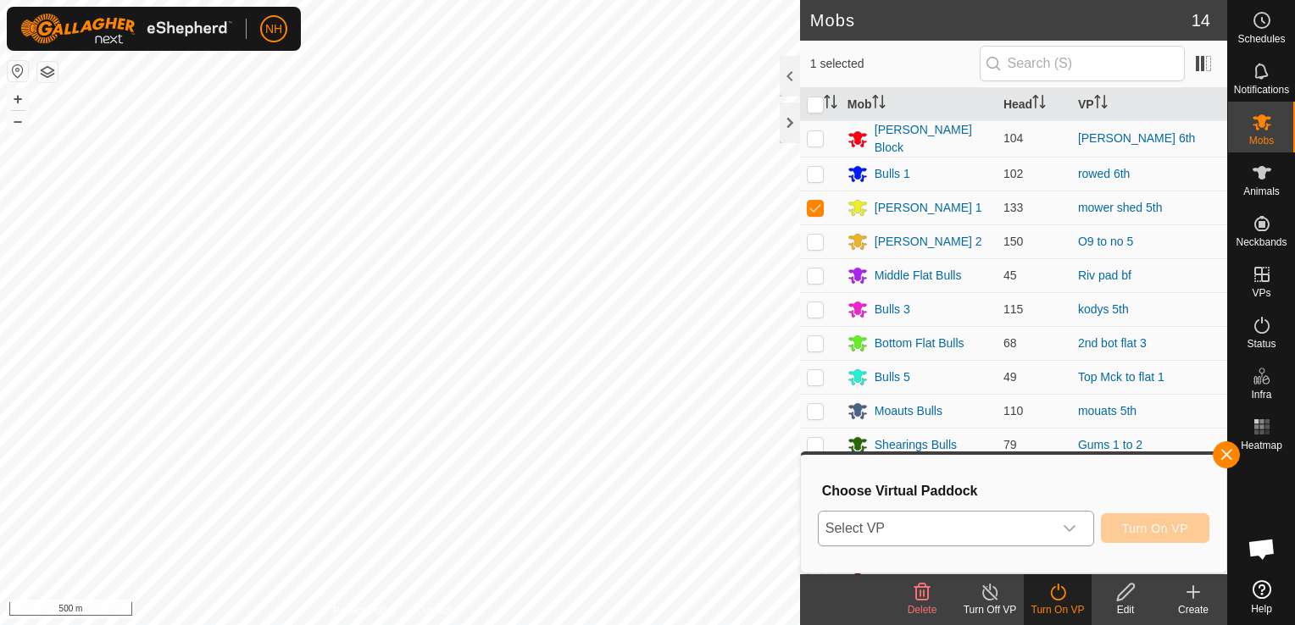
click at [983, 525] on span "Select VP" at bounding box center [936, 529] width 234 height 34
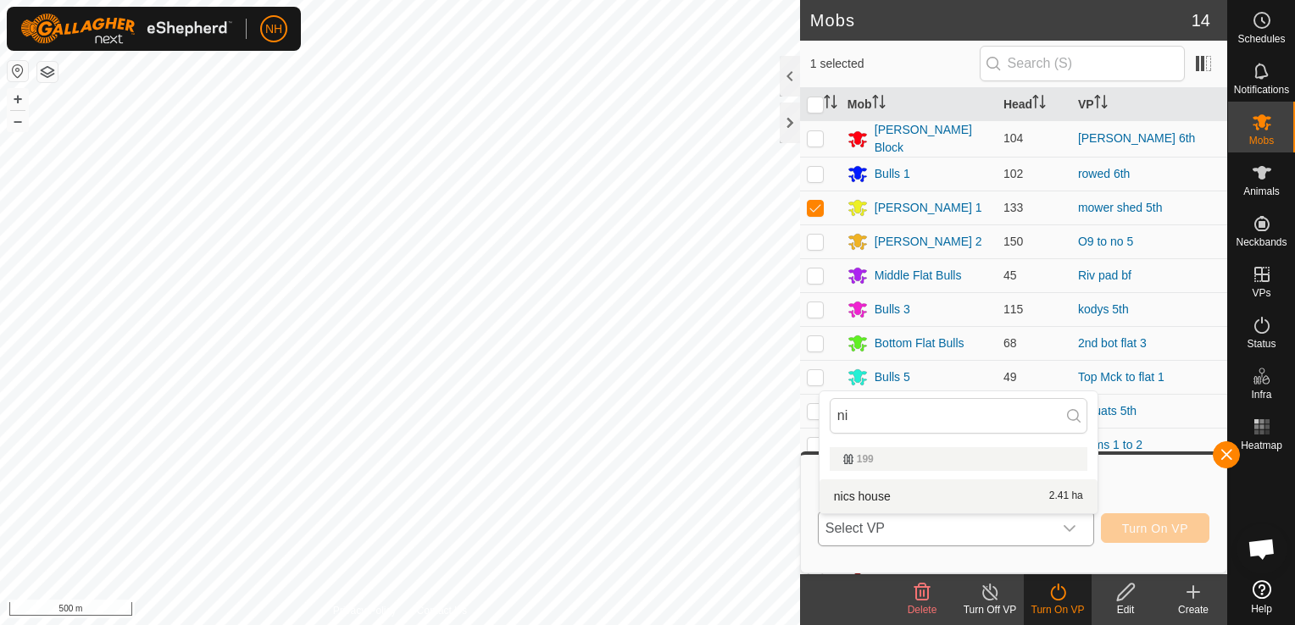
type input "ni"
click at [919, 493] on li "nics house 2.41 ha" at bounding box center [958, 497] width 278 height 34
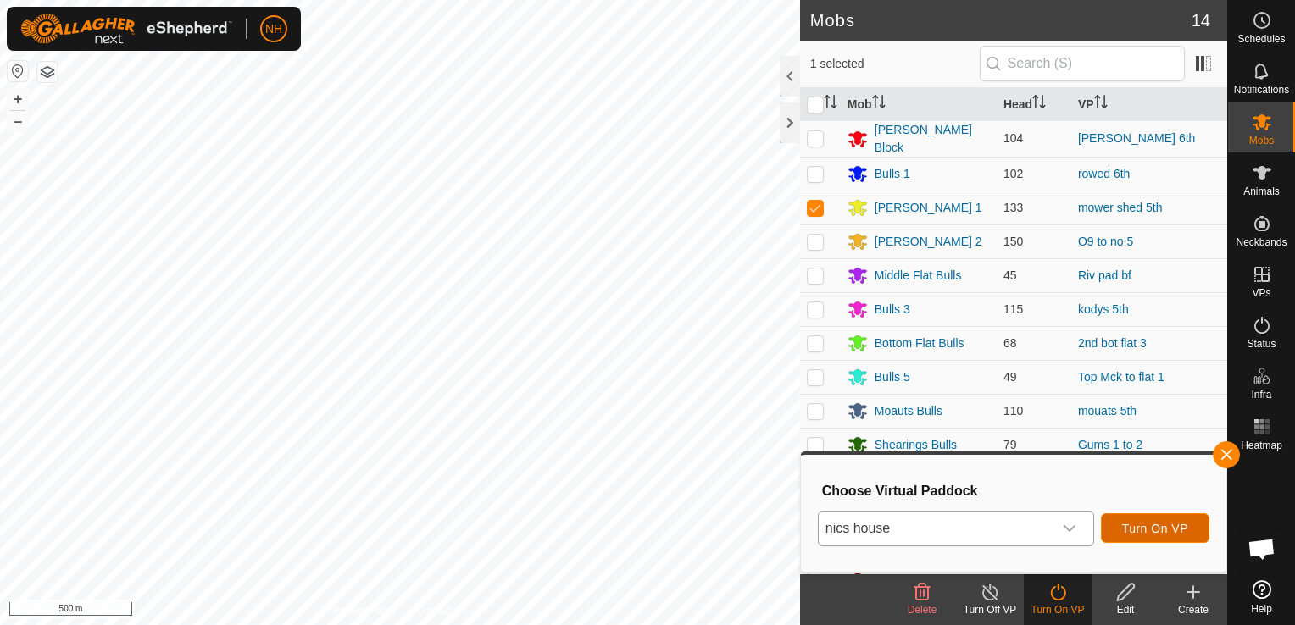
click at [1156, 530] on span "Turn On VP" at bounding box center [1155, 529] width 66 height 14
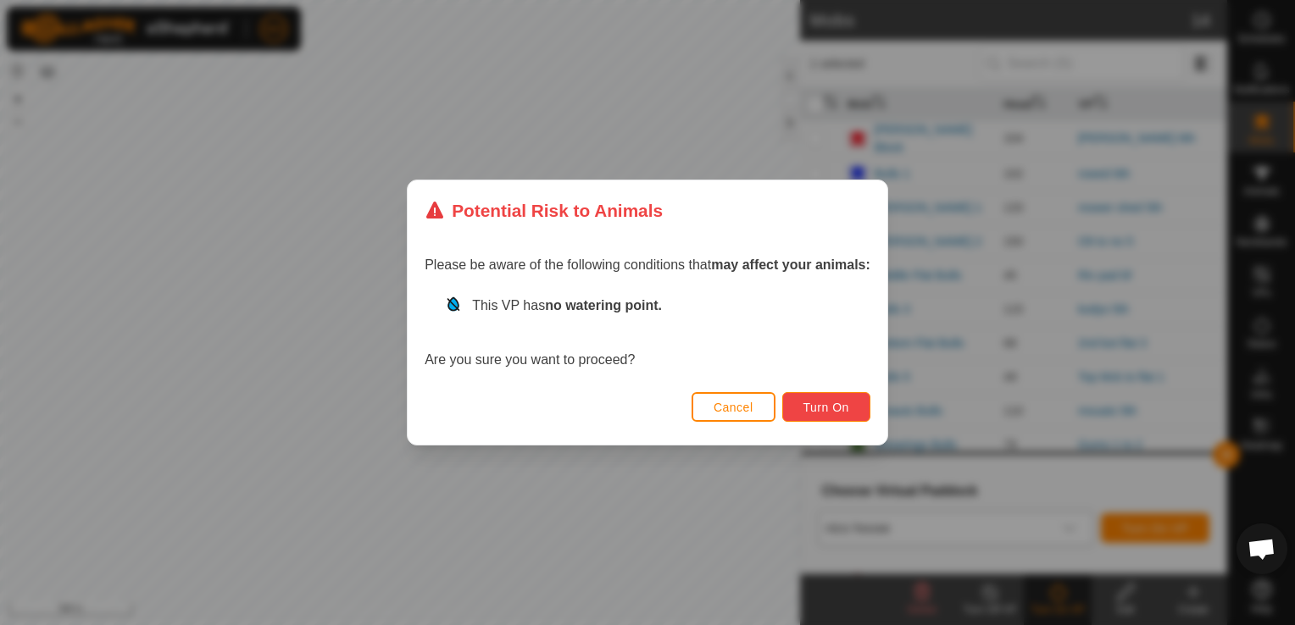
click at [813, 405] on span "Turn On" at bounding box center [826, 408] width 46 height 14
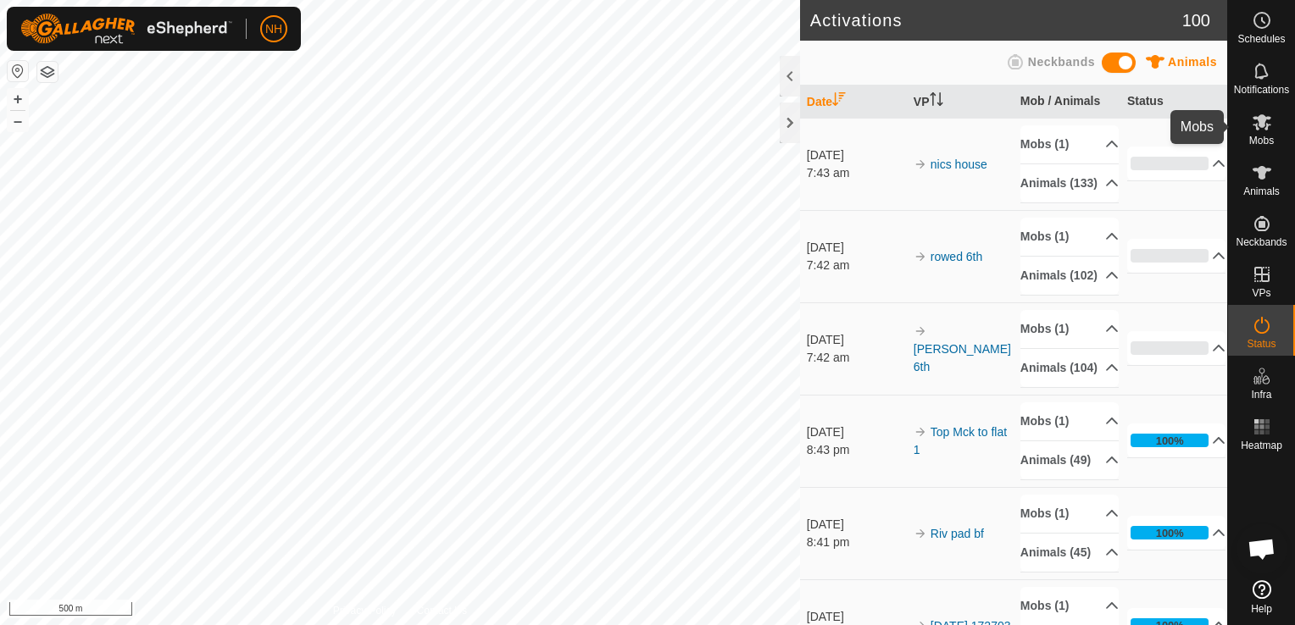
click at [1257, 127] on icon at bounding box center [1262, 122] width 20 height 20
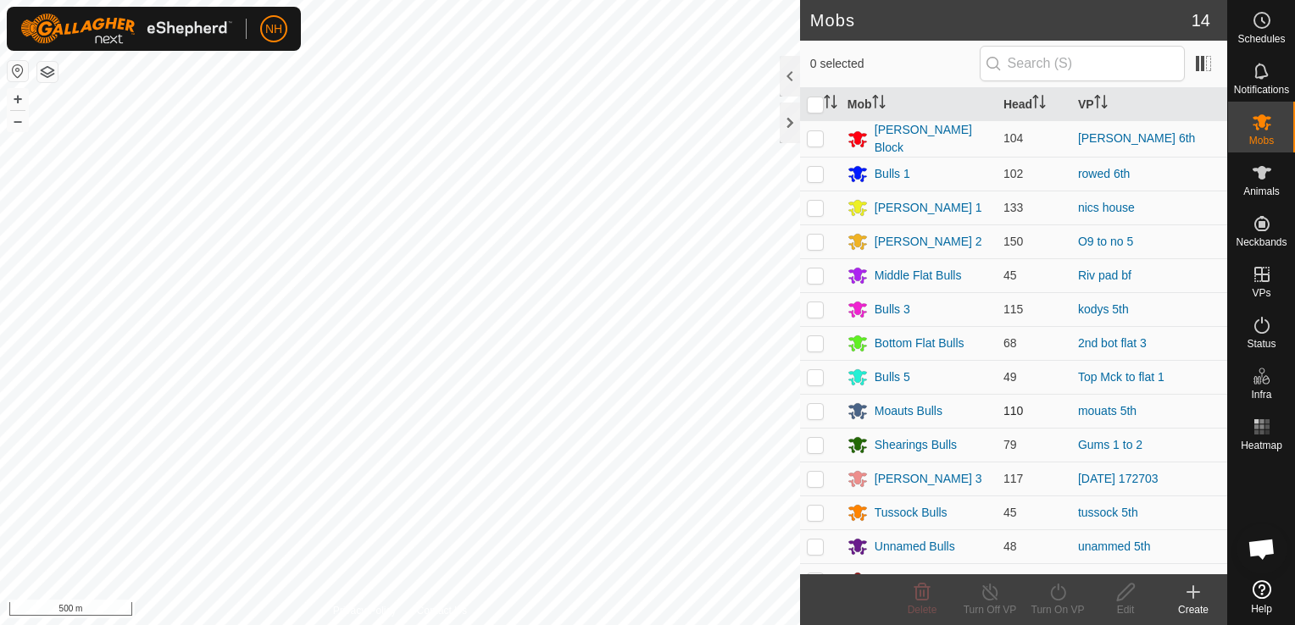
click at [816, 405] on p-checkbox at bounding box center [815, 411] width 17 height 14
checkbox input "true"
click at [1057, 601] on icon at bounding box center [1057, 592] width 15 height 17
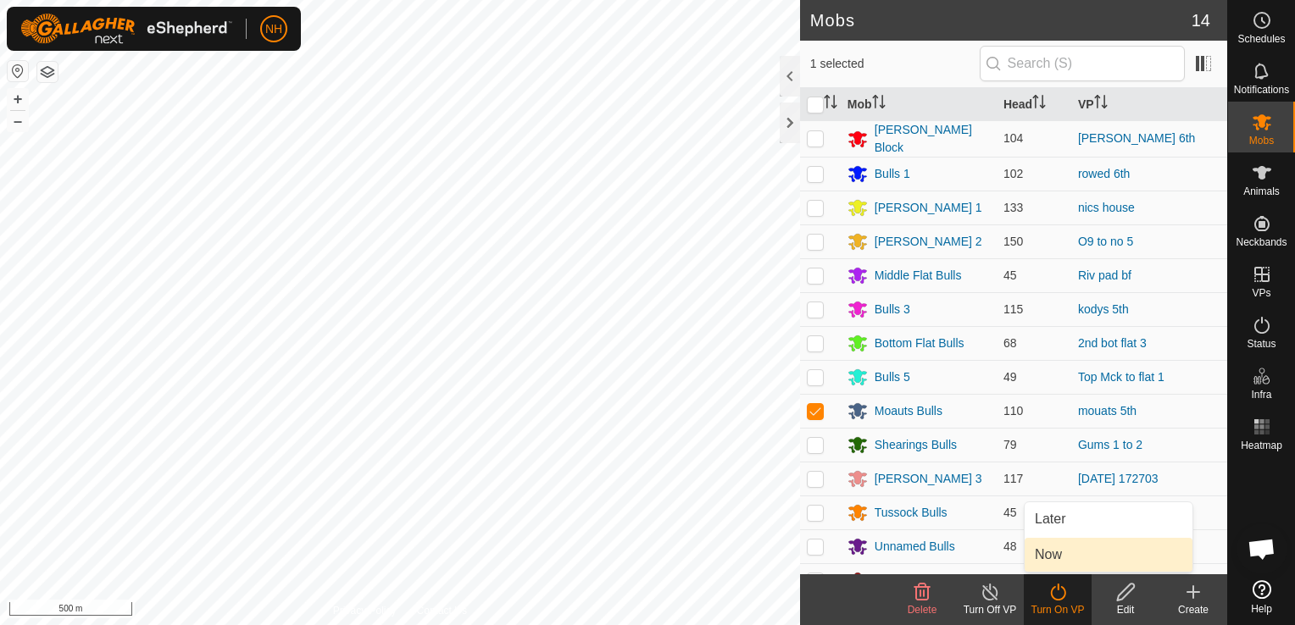
click at [1048, 558] on link "Now" at bounding box center [1108, 555] width 168 height 34
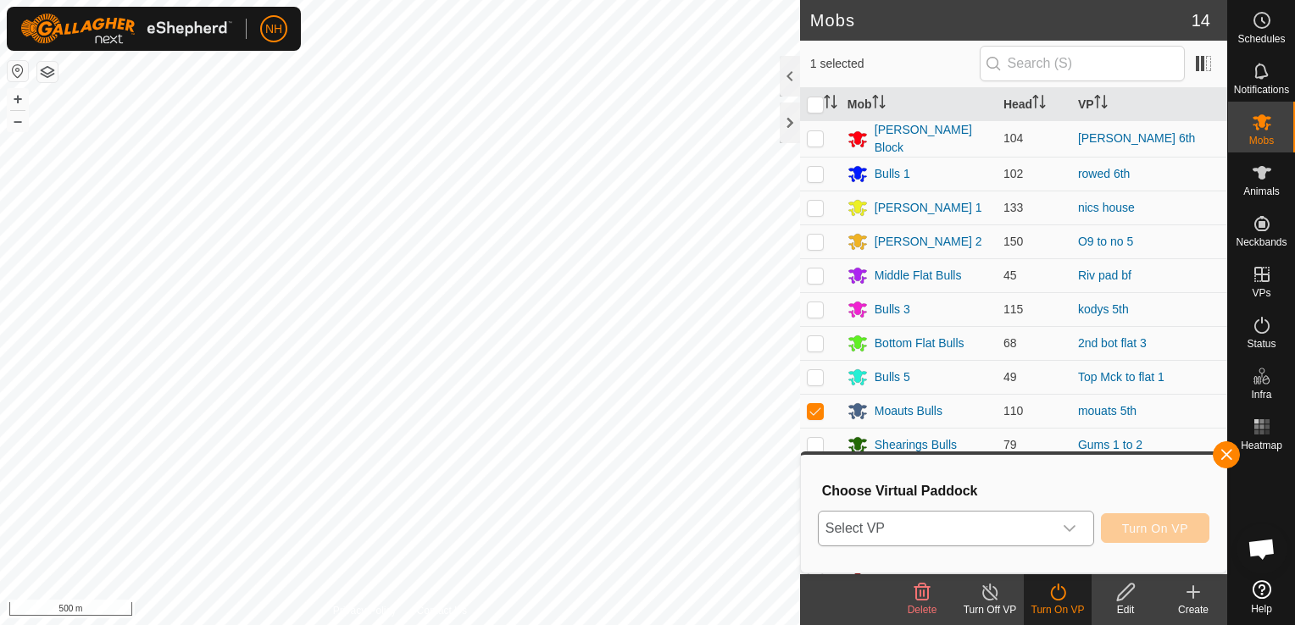
click at [1030, 528] on span "Select VP" at bounding box center [936, 529] width 234 height 34
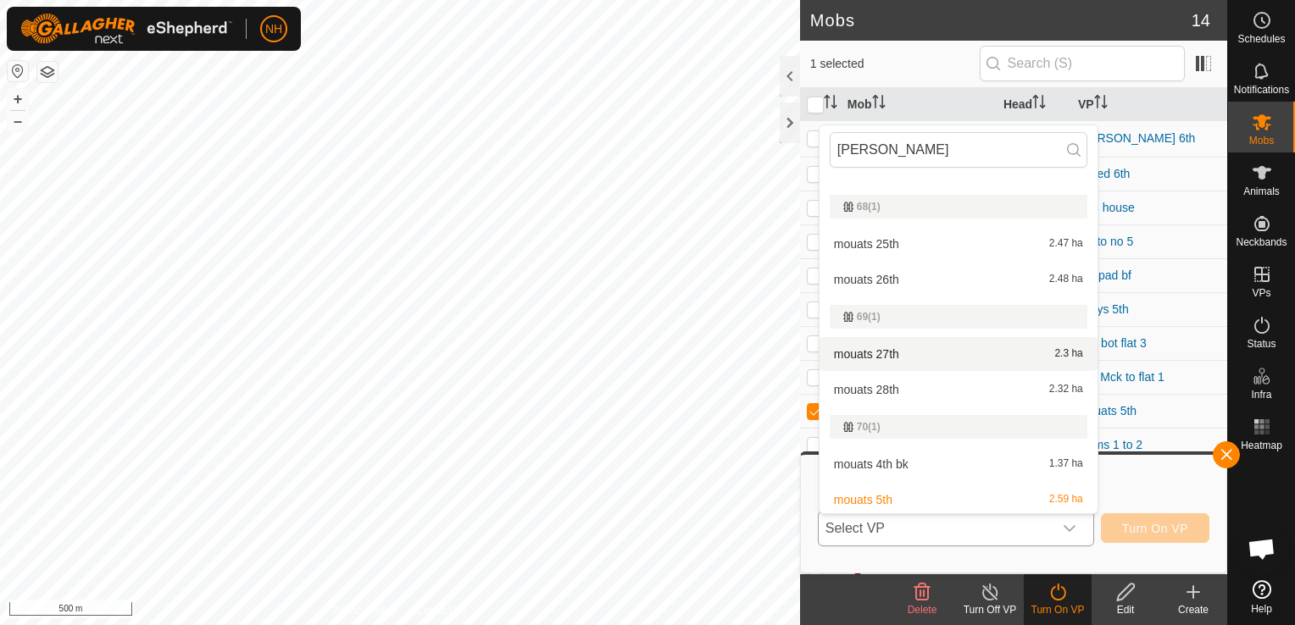
scroll to position [505, 0]
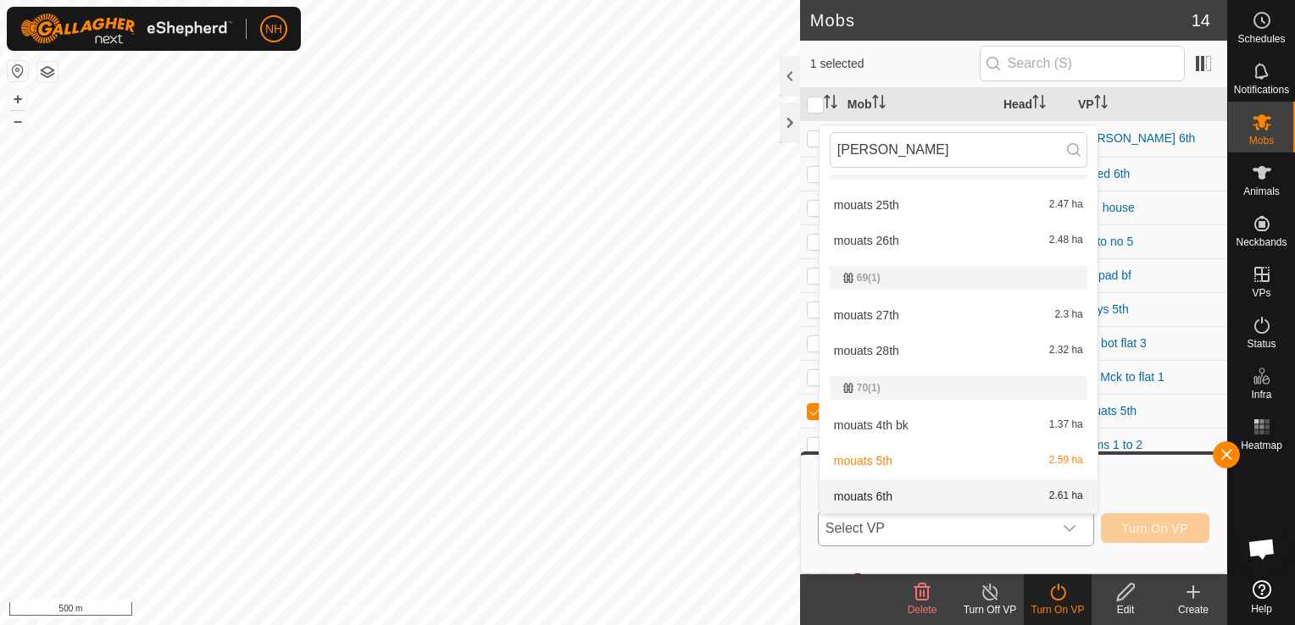
type input "[PERSON_NAME]"
click at [896, 493] on li "mouats 6th 2.61 ha" at bounding box center [958, 497] width 278 height 34
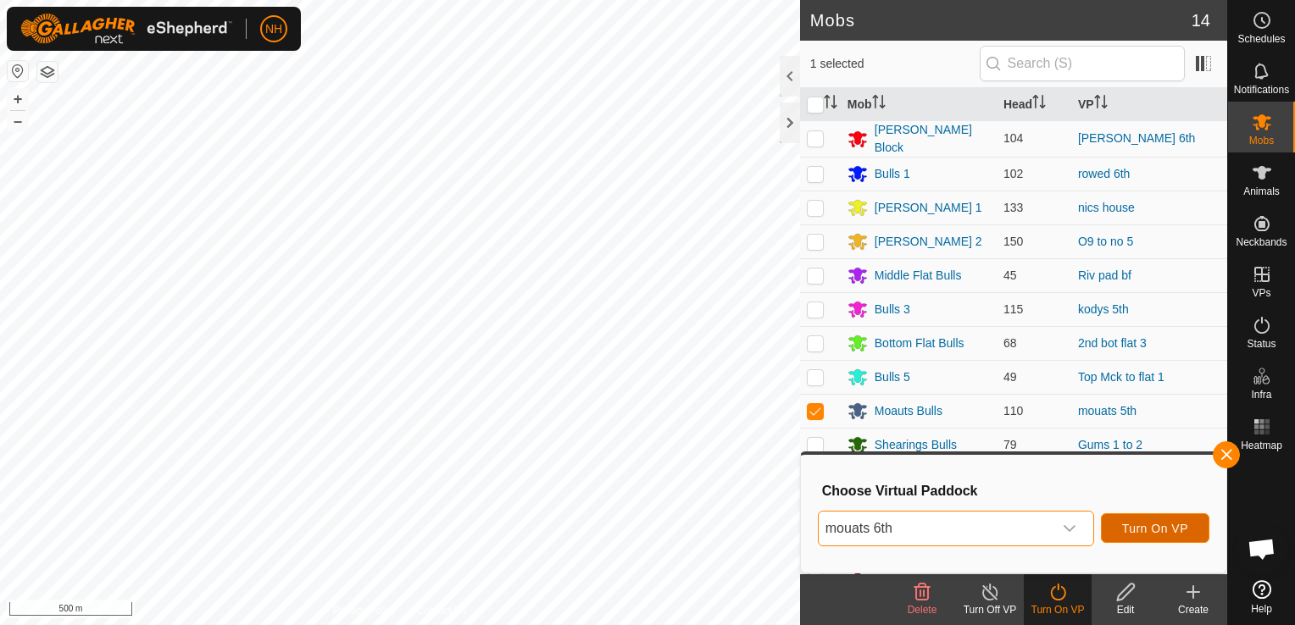
click at [1151, 527] on span "Turn On VP" at bounding box center [1155, 529] width 66 height 14
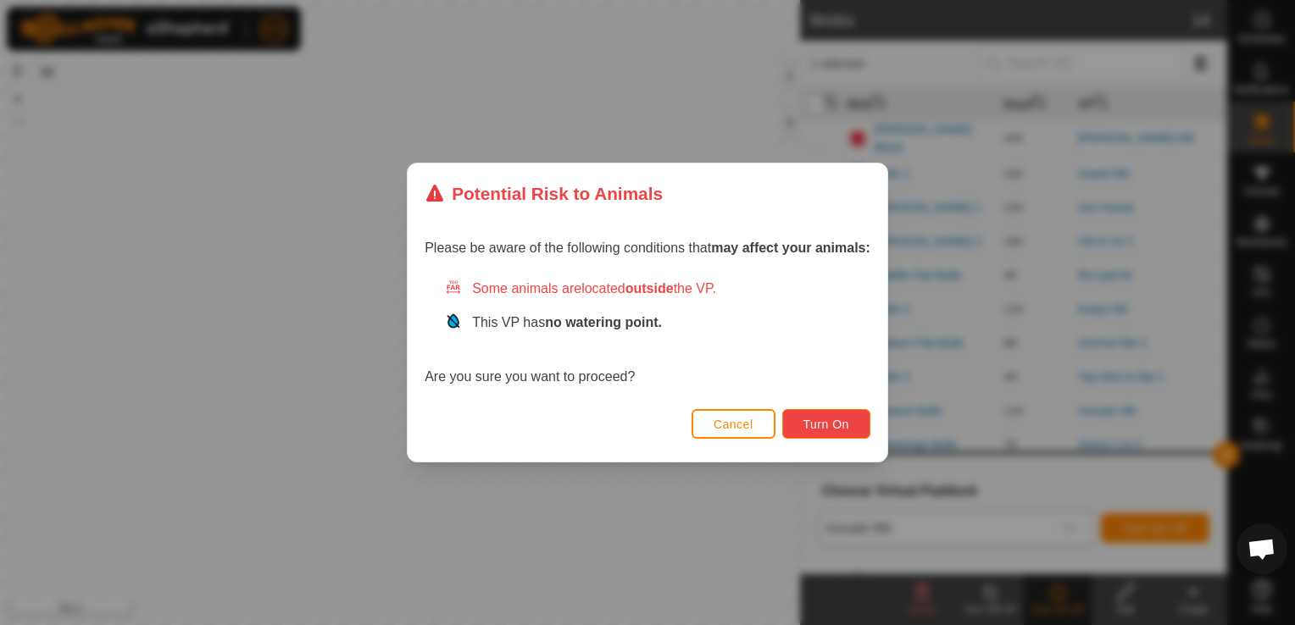
click at [833, 422] on span "Turn On" at bounding box center [826, 425] width 46 height 14
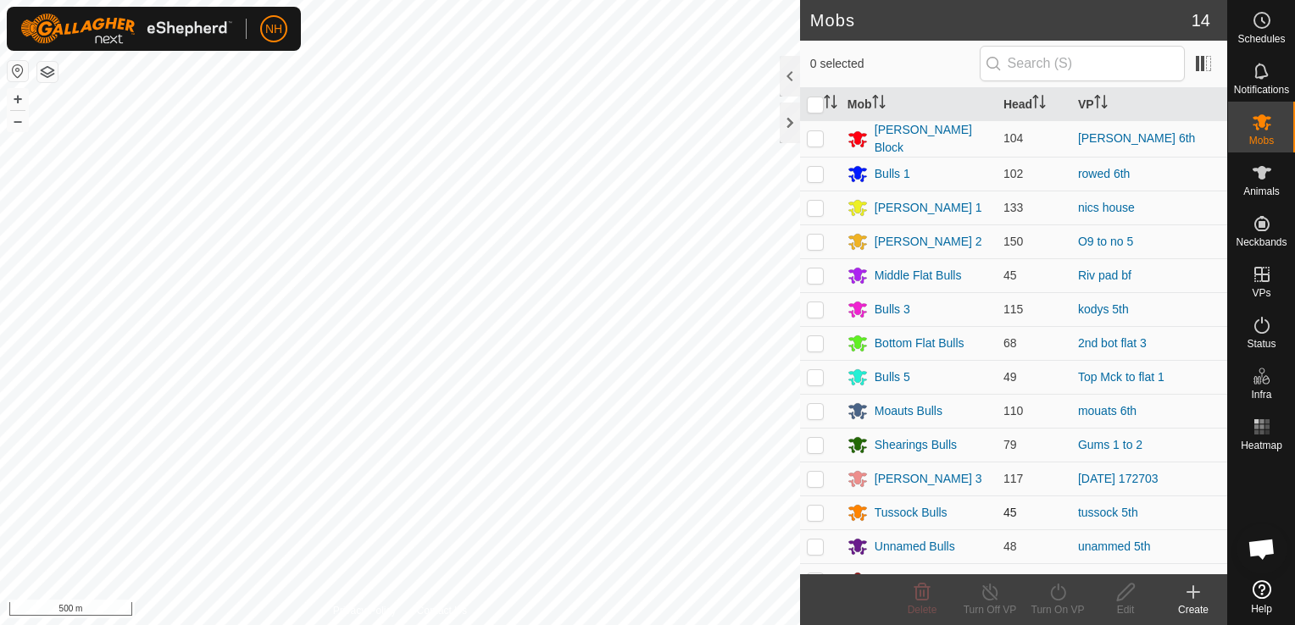
click at [814, 507] on p-checkbox at bounding box center [815, 513] width 17 height 14
checkbox input "true"
click at [1058, 595] on icon at bounding box center [1057, 592] width 21 height 20
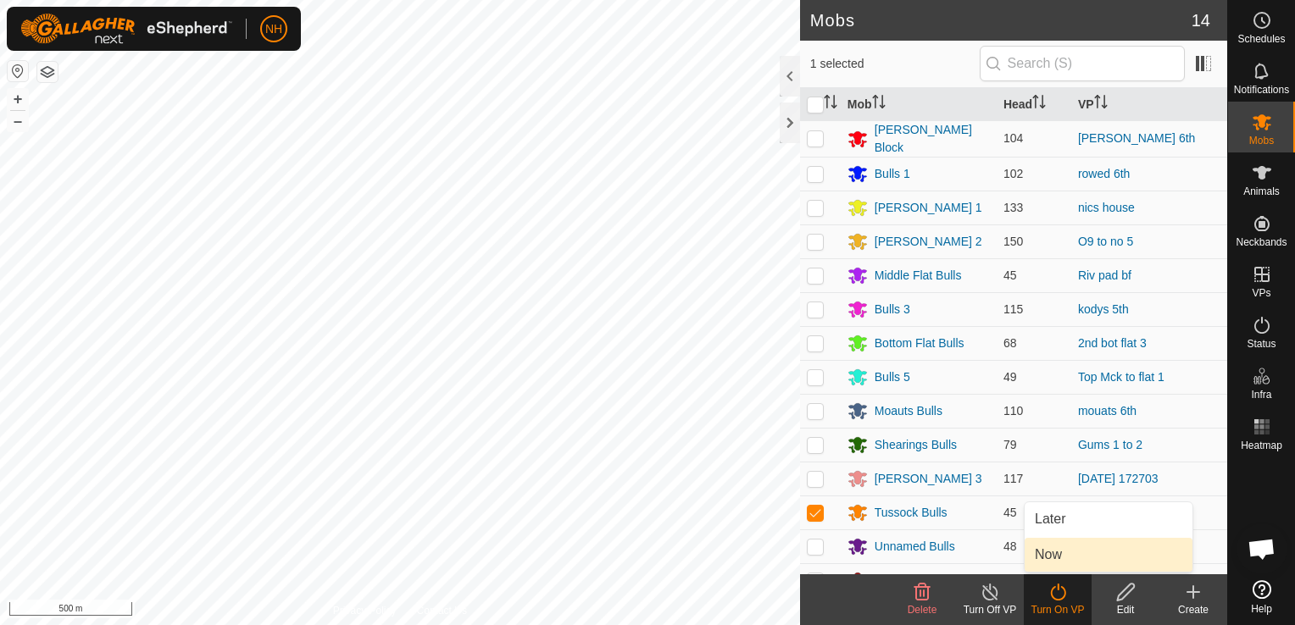
click at [1055, 556] on link "Now" at bounding box center [1108, 555] width 168 height 34
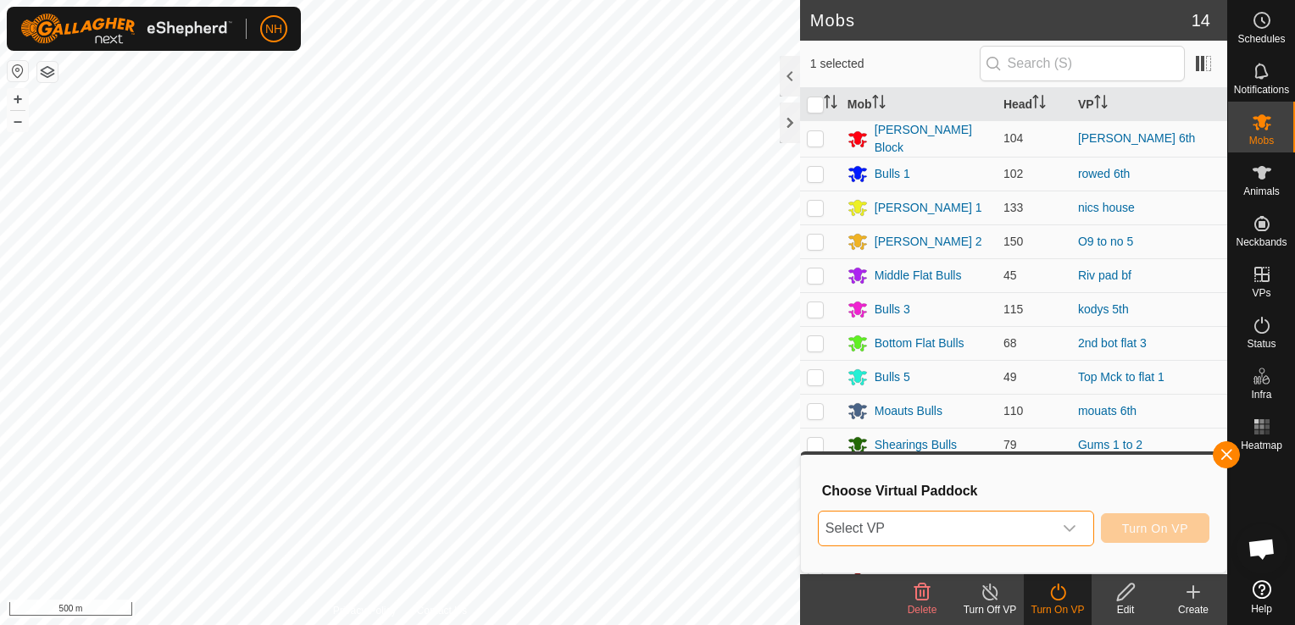
click at [1024, 515] on span "Select VP" at bounding box center [936, 529] width 234 height 34
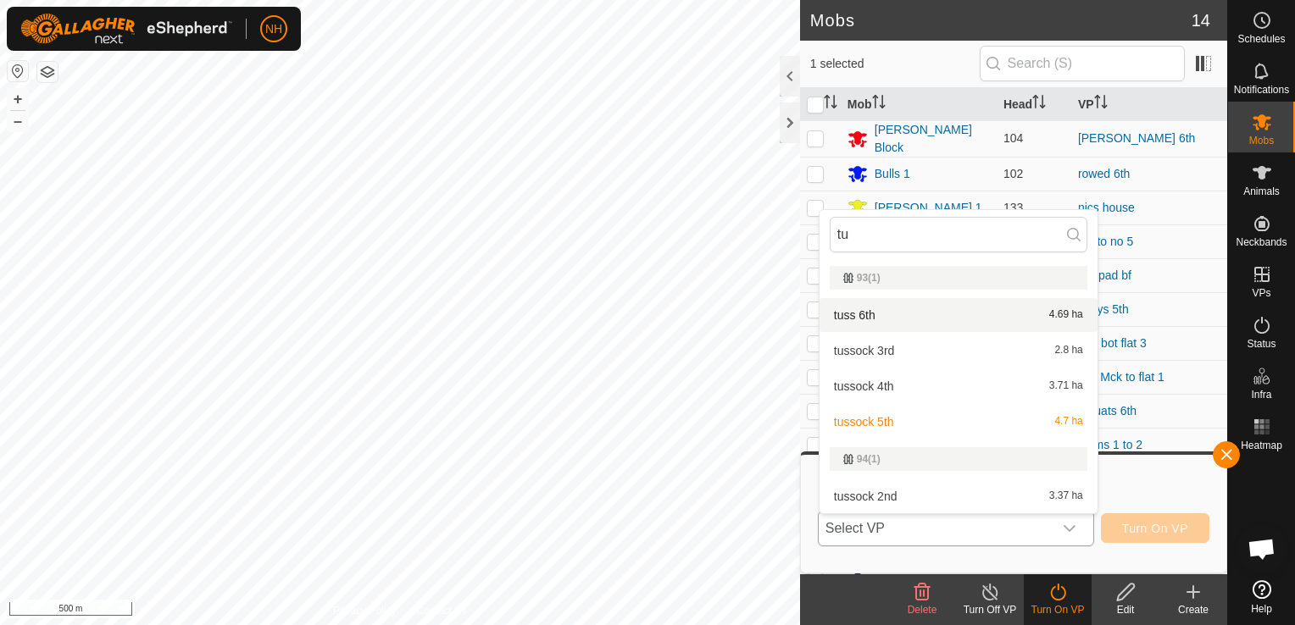
type input "tu"
click at [956, 316] on li "tuss 6th 4.69 ha" at bounding box center [958, 315] width 278 height 34
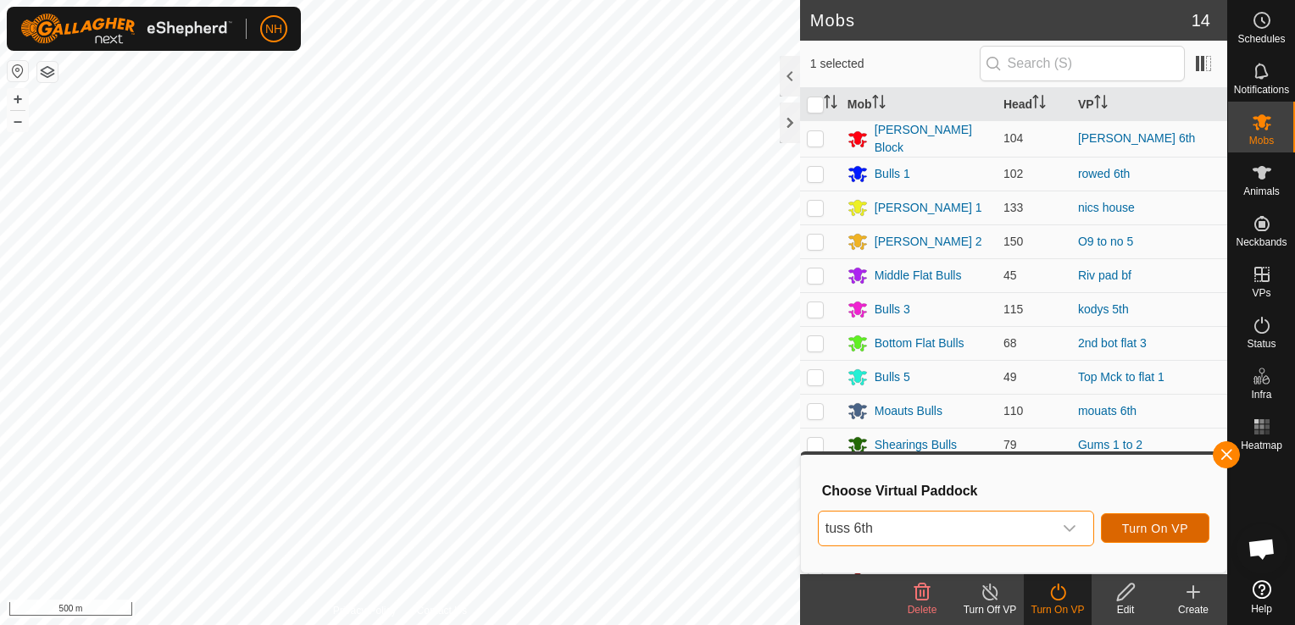
click at [1163, 529] on span "Turn On VP" at bounding box center [1155, 529] width 66 height 14
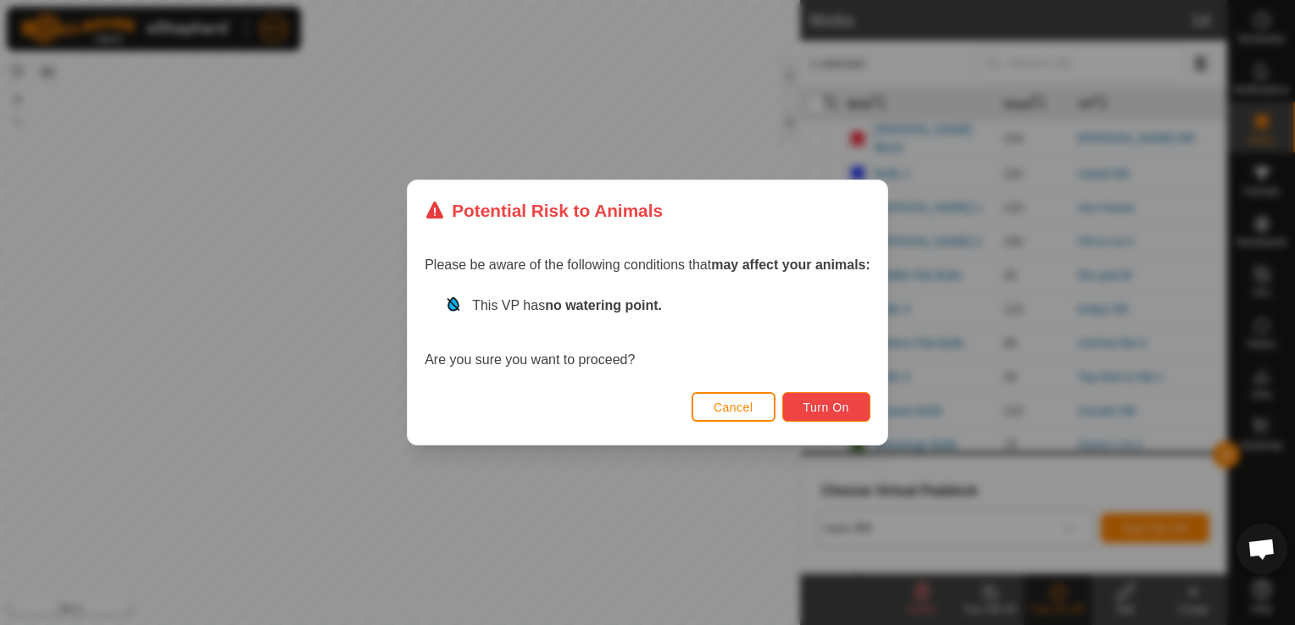
click at [824, 399] on button "Turn On" at bounding box center [826, 407] width 88 height 30
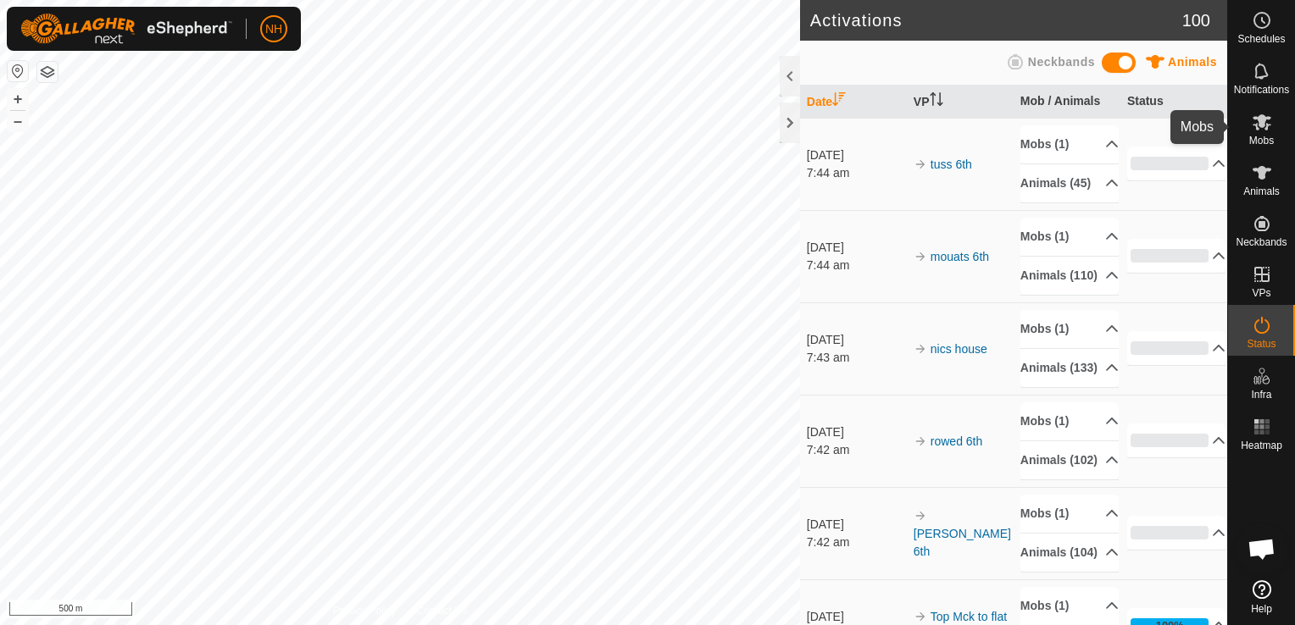
click at [1256, 125] on icon at bounding box center [1261, 122] width 19 height 16
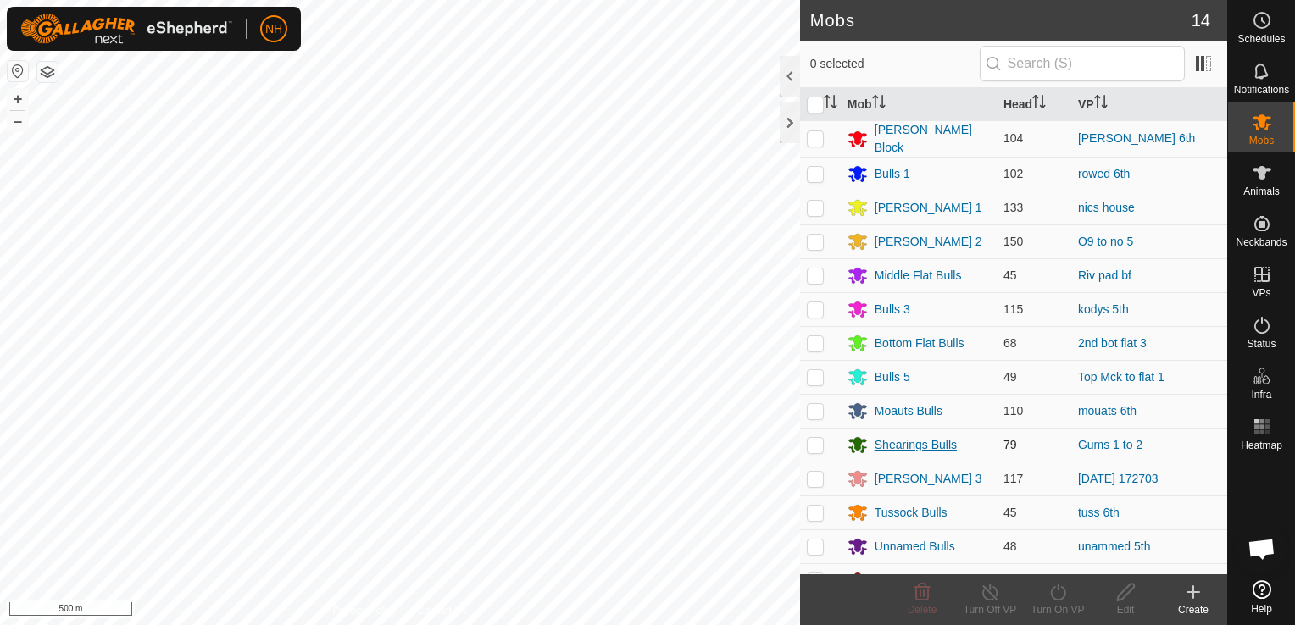
scroll to position [19, 0]
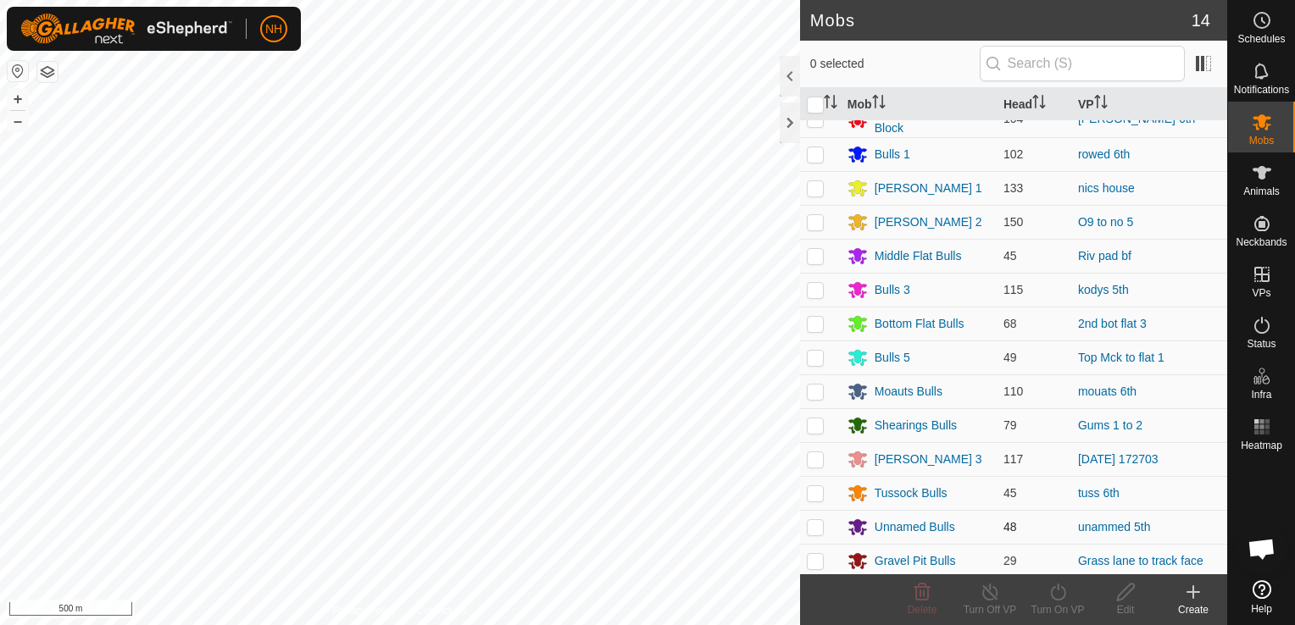
click at [814, 527] on p-checkbox at bounding box center [815, 527] width 17 height 14
checkbox input "true"
click at [1054, 591] on icon at bounding box center [1057, 592] width 21 height 20
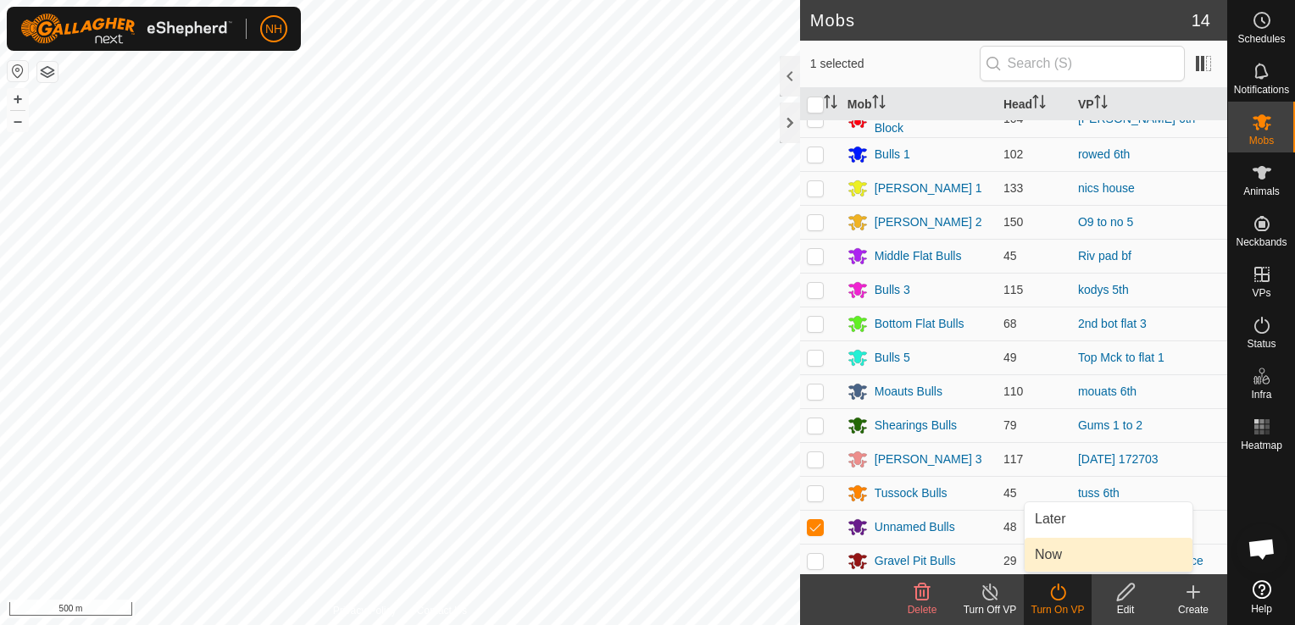
click at [1051, 553] on link "Now" at bounding box center [1108, 555] width 168 height 34
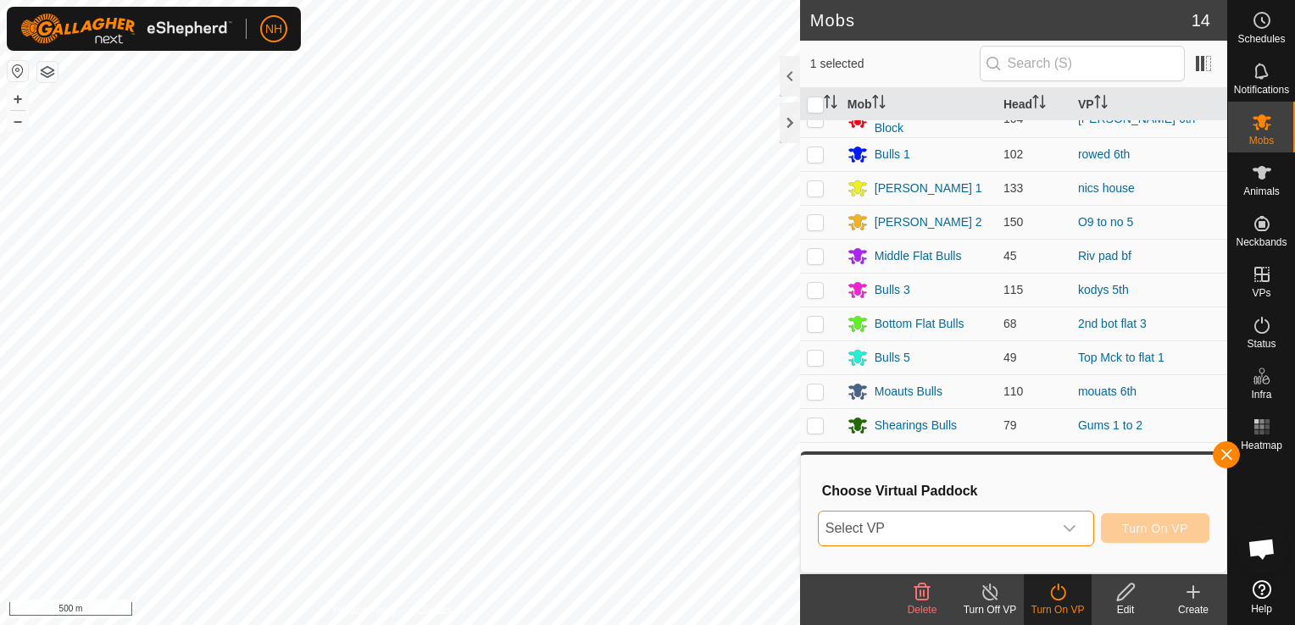
click at [1052, 528] on span "Select VP" at bounding box center [936, 529] width 234 height 34
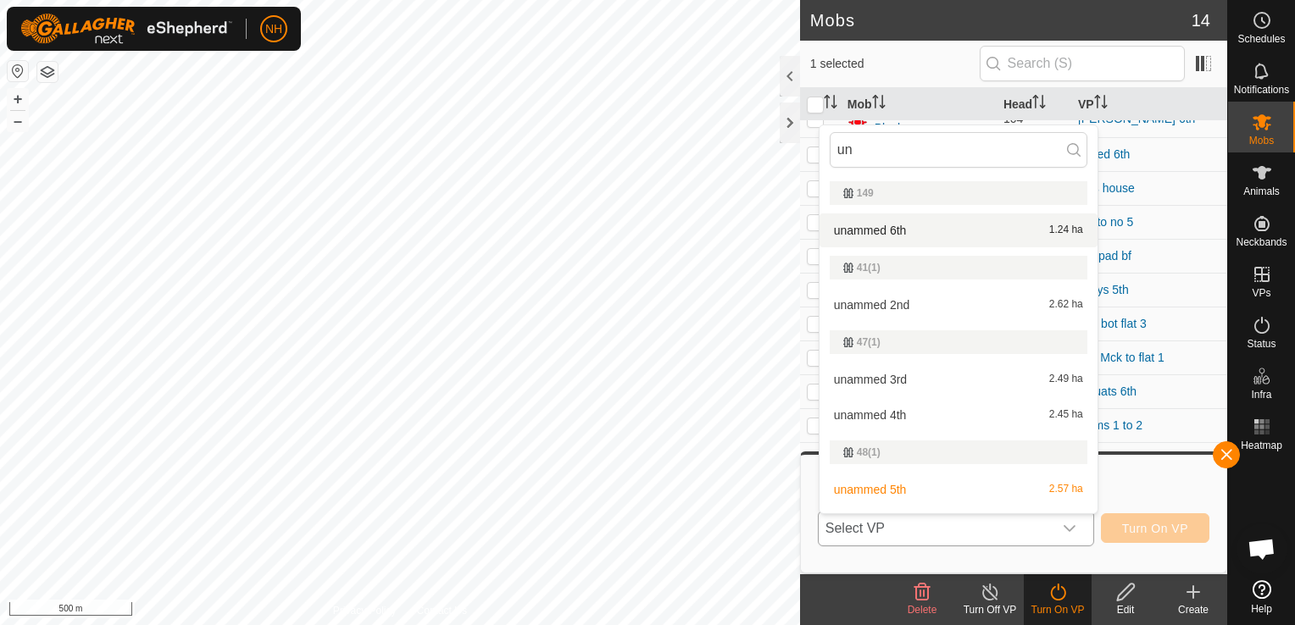
type input "un"
click at [899, 229] on span "unammed 6th" at bounding box center [870, 231] width 73 height 12
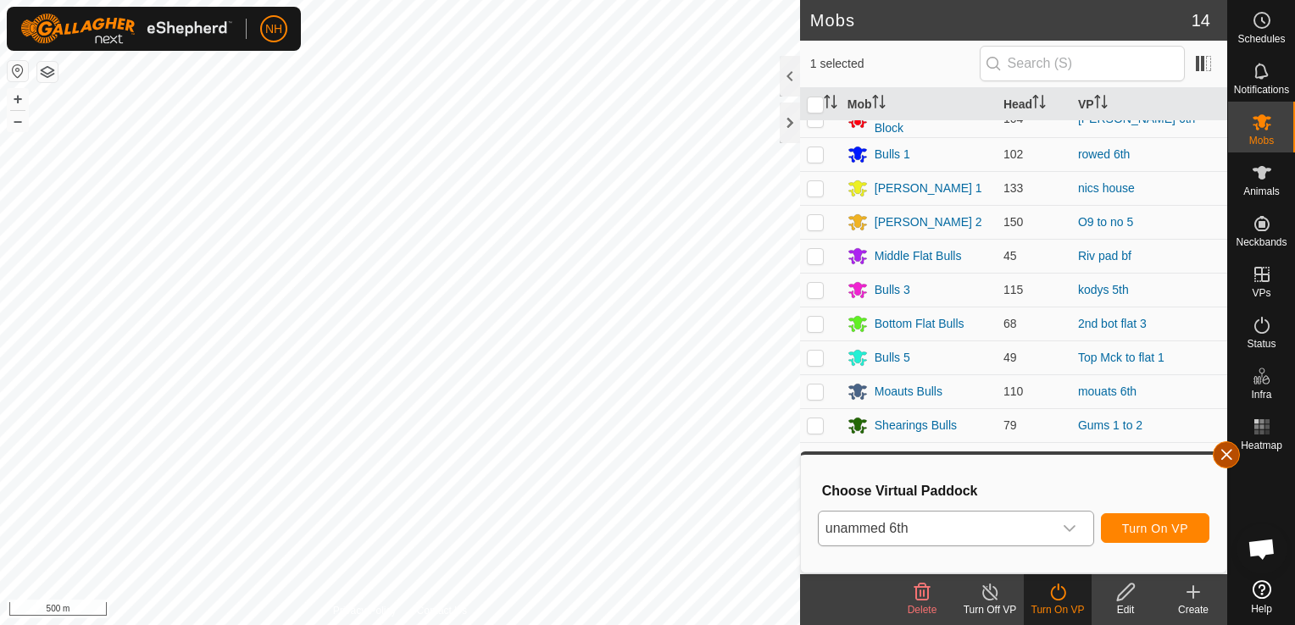
click at [1220, 452] on button "button" at bounding box center [1226, 454] width 27 height 27
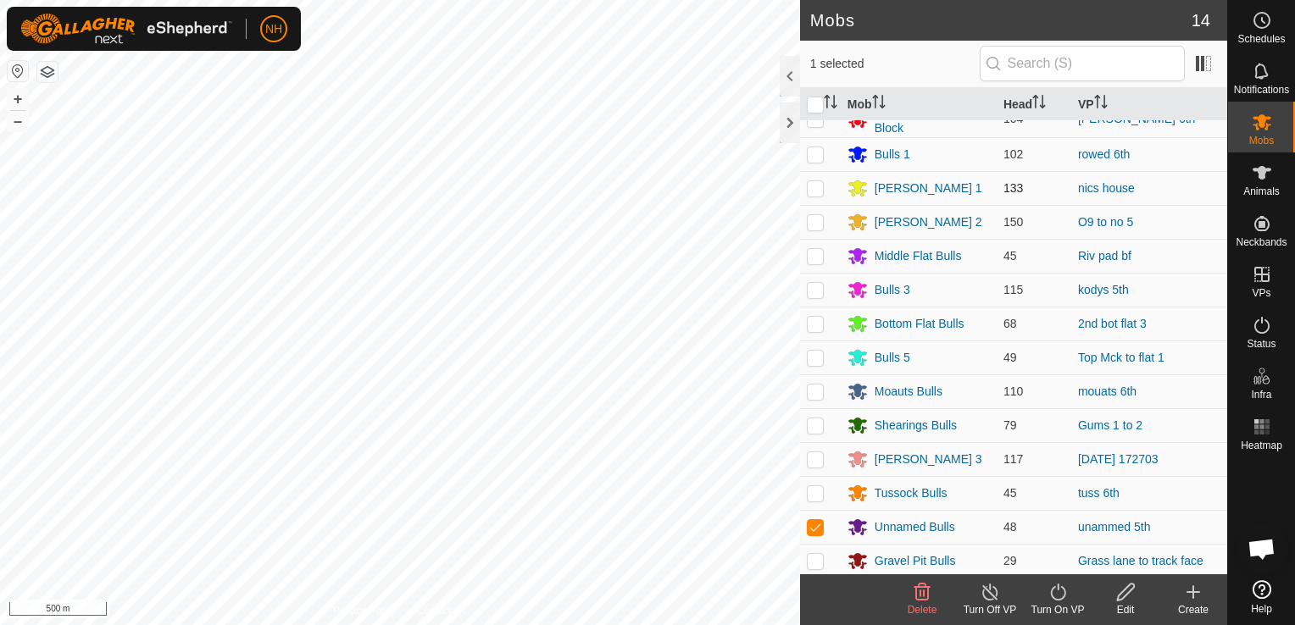
drag, startPoint x: 1060, startPoint y: 226, endPoint x: 1052, endPoint y: 188, distance: 39.1
click at [1061, 199] on tbody "Moores Block 104 moores 6th Bulls 1 102 rowed 6th Bickley 1 133 nics house Bick…" at bounding box center [1013, 339] width 427 height 477
click at [811, 290] on p-checkbox at bounding box center [815, 290] width 17 height 14
checkbox input "true"
click at [816, 520] on p-checkbox at bounding box center [815, 527] width 17 height 14
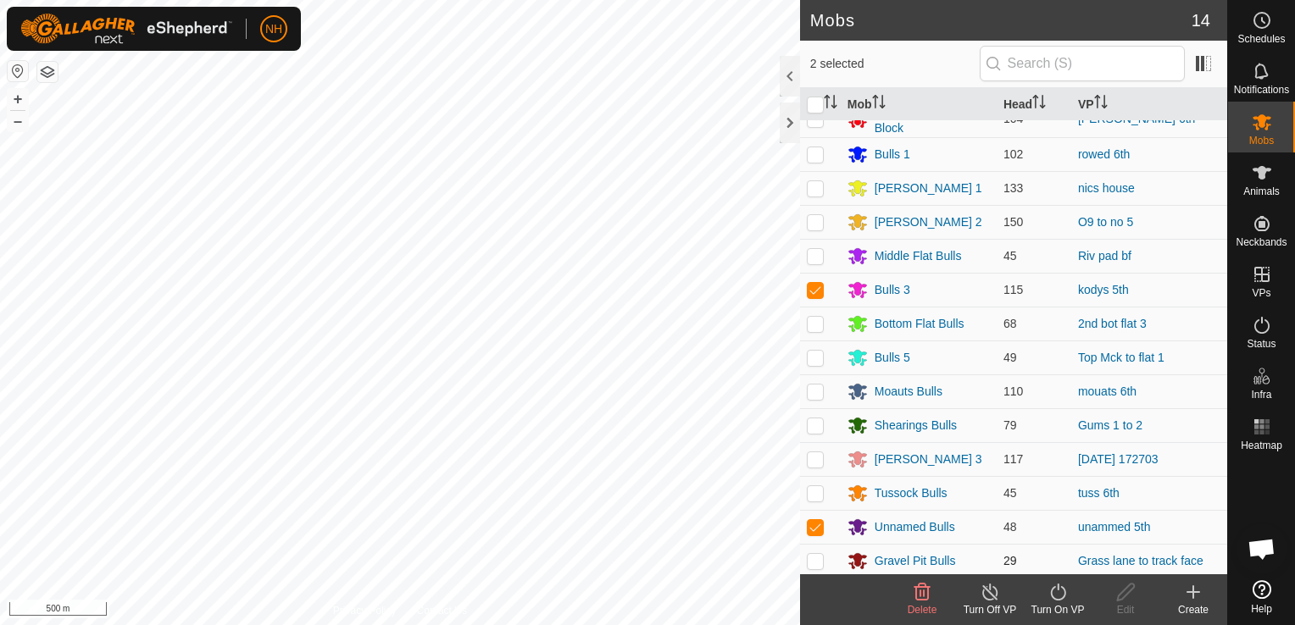
checkbox input "false"
click at [1059, 597] on icon at bounding box center [1057, 592] width 21 height 20
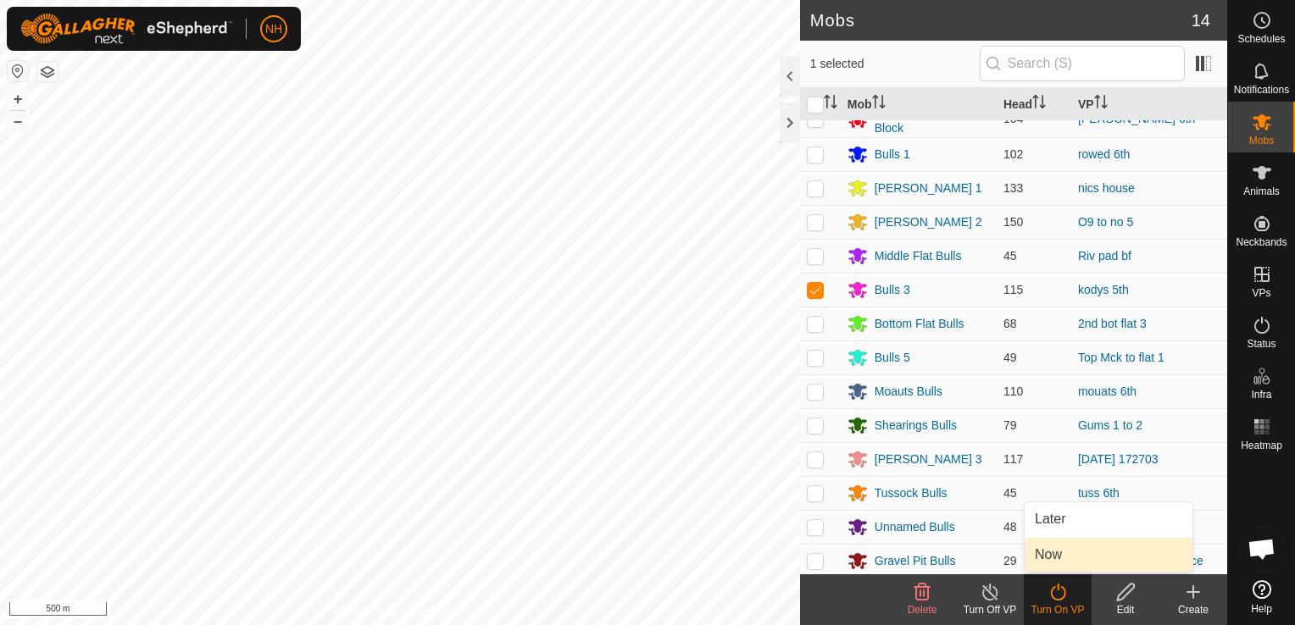
click at [1055, 551] on link "Now" at bounding box center [1108, 555] width 168 height 34
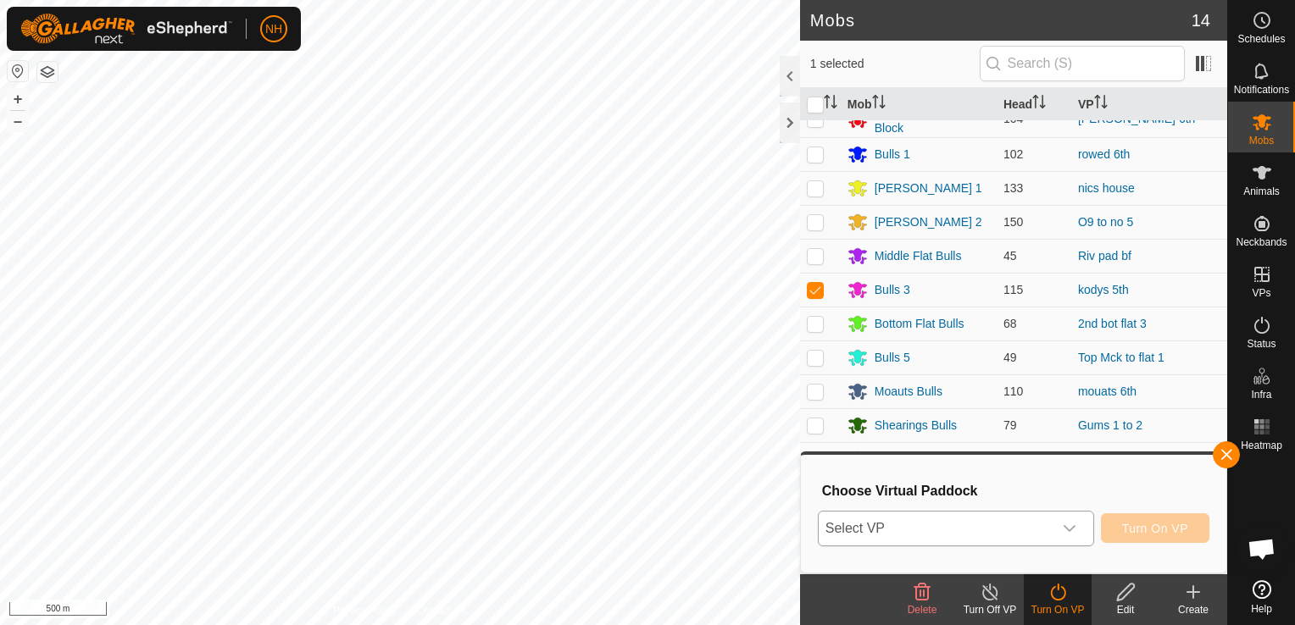
click at [1047, 527] on span "Select VP" at bounding box center [936, 529] width 234 height 34
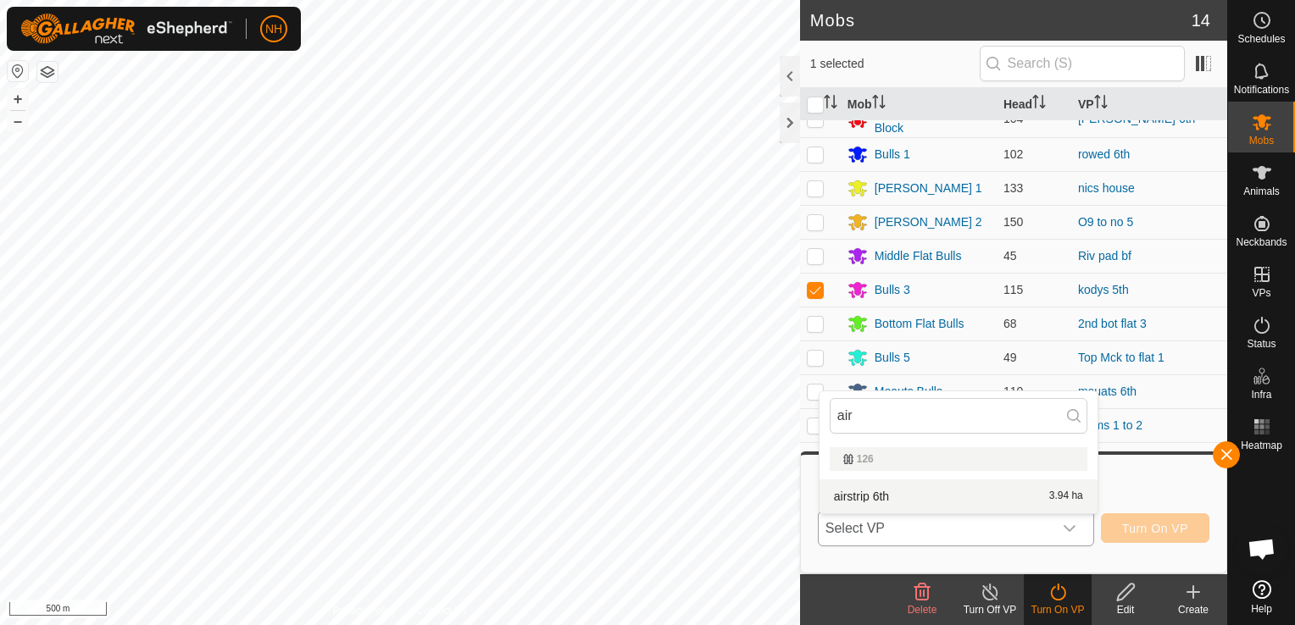
type input "air"
click at [948, 503] on li "airstrip 6th 3.94 ha" at bounding box center [958, 497] width 278 height 34
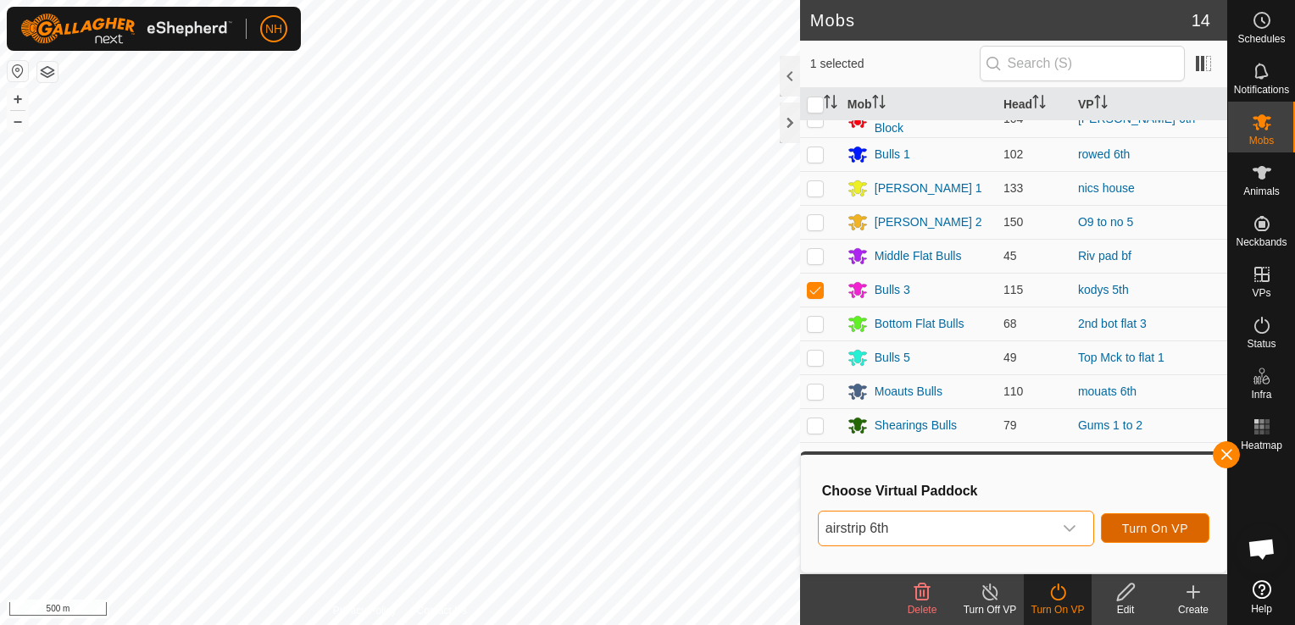
click at [1153, 527] on span "Turn On VP" at bounding box center [1155, 529] width 66 height 14
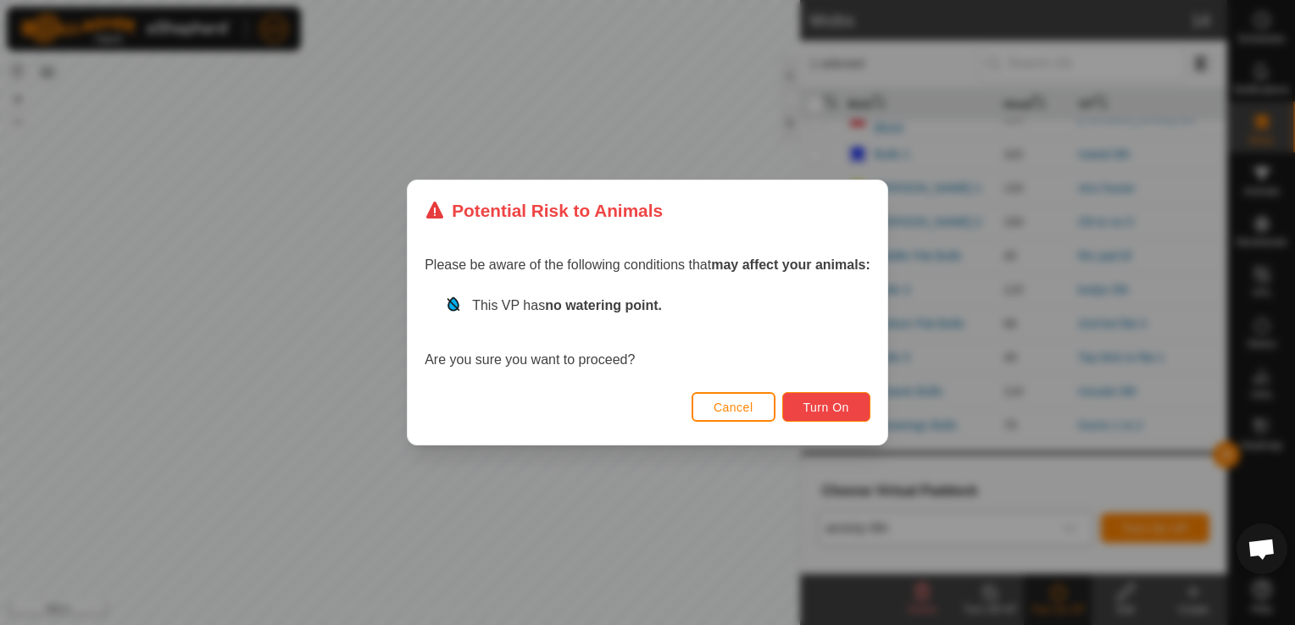
click at [847, 408] on span "Turn On" at bounding box center [826, 408] width 46 height 14
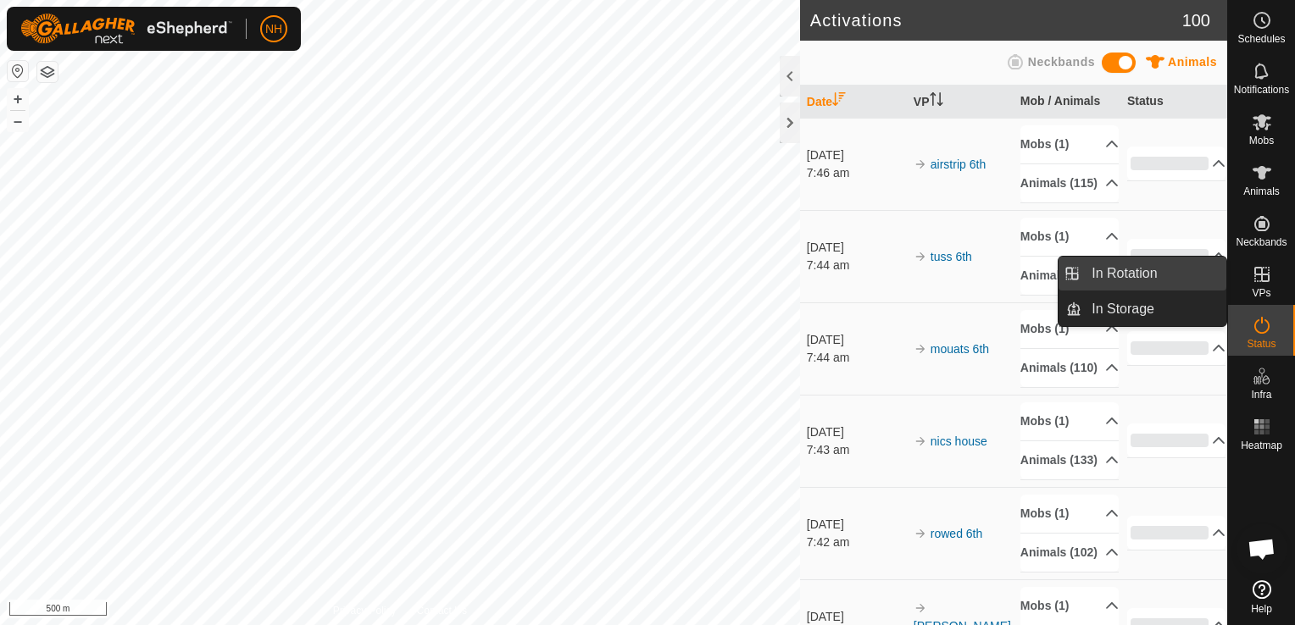
click at [1186, 269] on link "In Rotation" at bounding box center [1153, 274] width 145 height 34
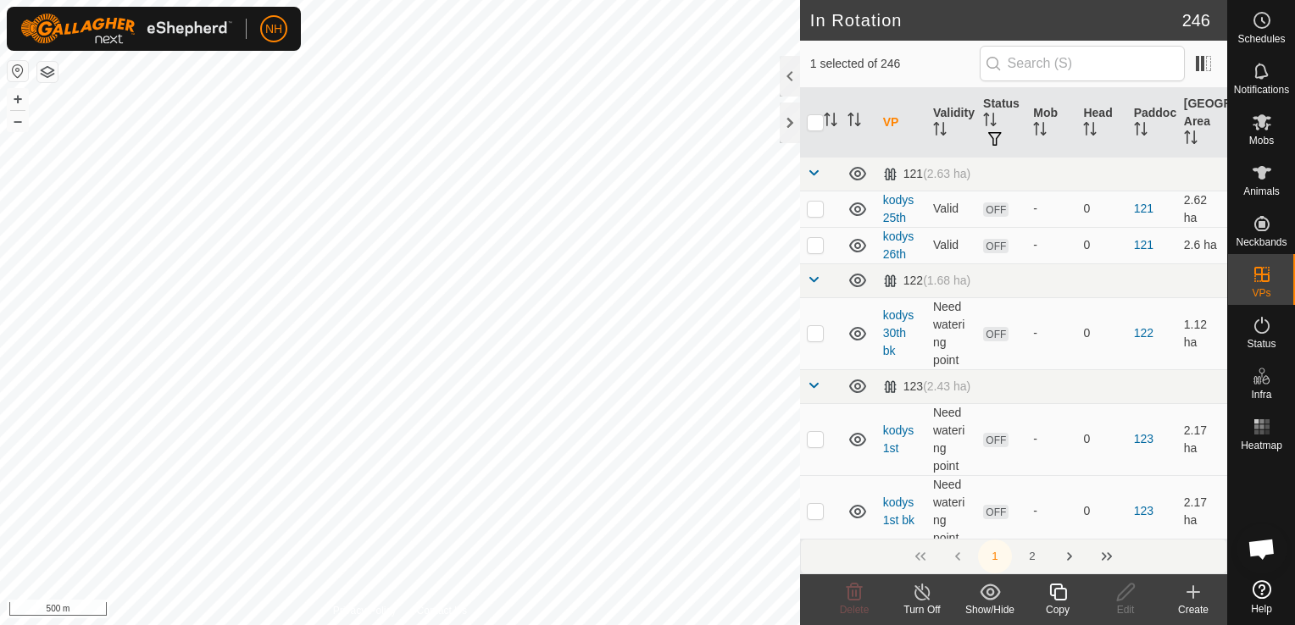
click at [1190, 599] on icon at bounding box center [1193, 592] width 20 height 20
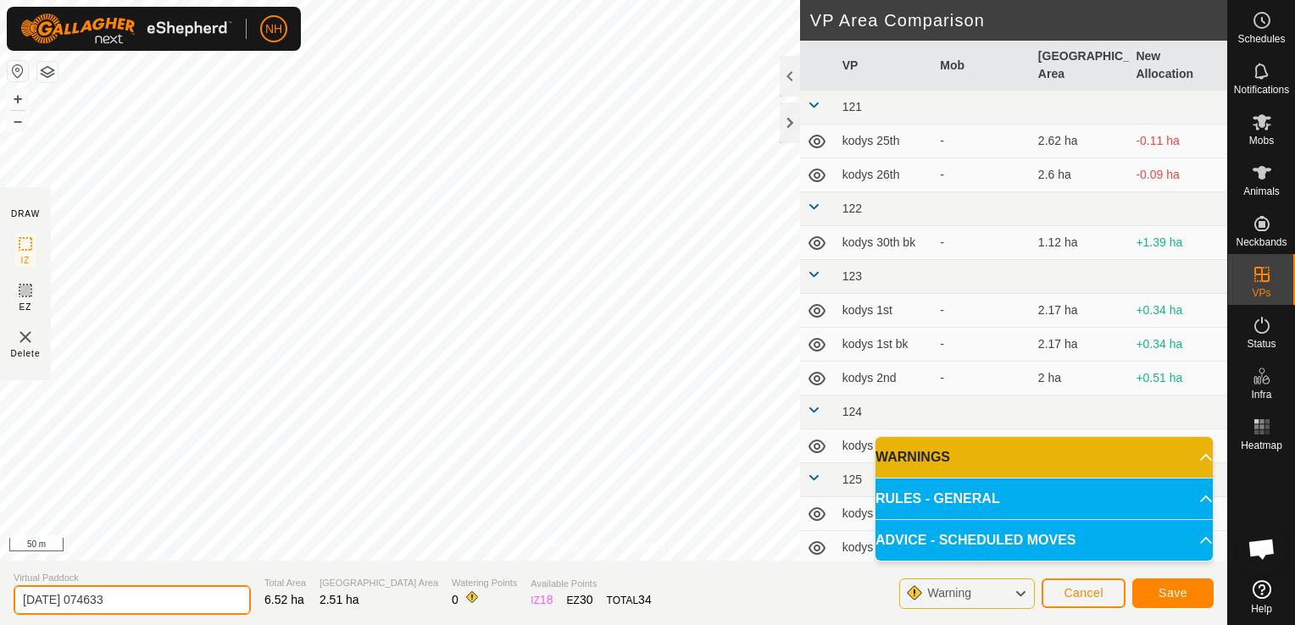
click at [197, 594] on input "2025-10-06 074633" at bounding box center [132, 601] width 237 height 30
type input "2"
type input "unammed 6th 2"
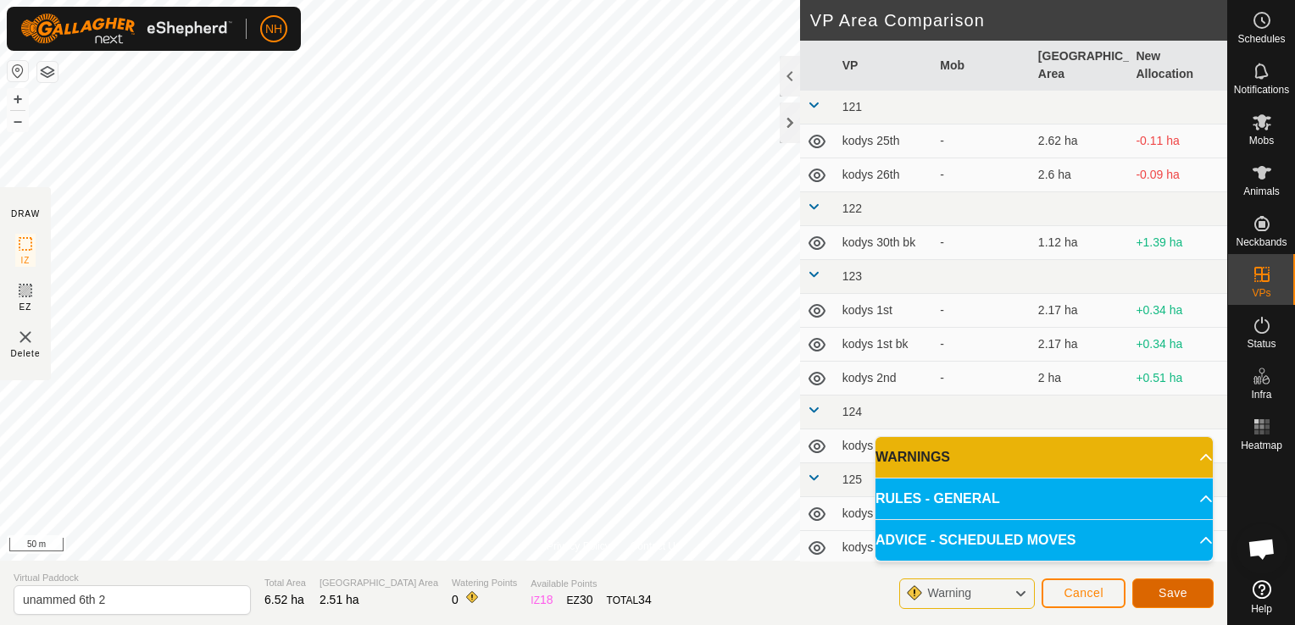
click at [1175, 592] on span "Save" at bounding box center [1172, 593] width 29 height 14
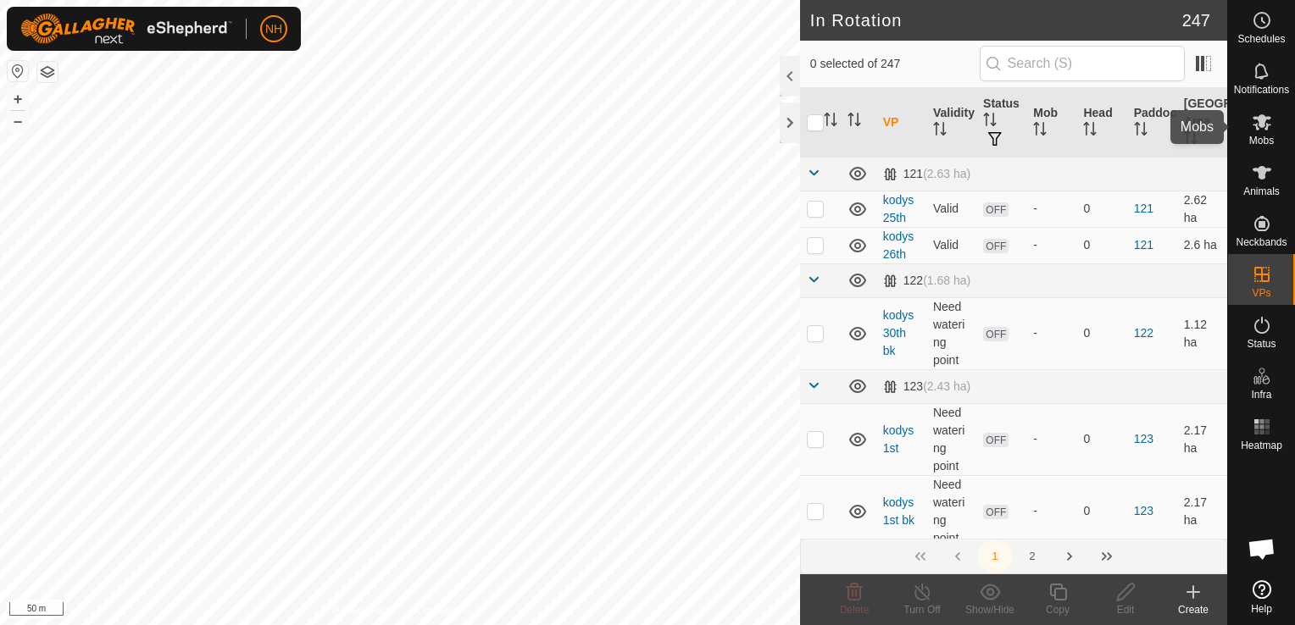
click at [1265, 123] on icon at bounding box center [1262, 122] width 20 height 20
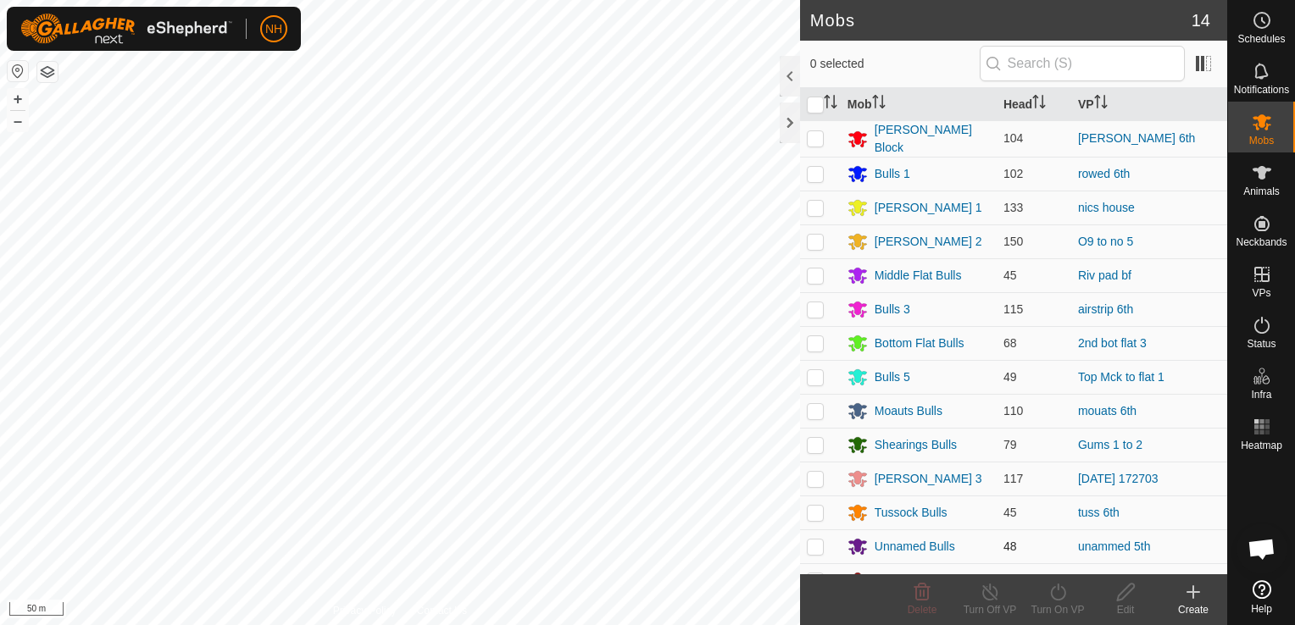
click at [819, 541] on p-checkbox at bounding box center [815, 547] width 17 height 14
checkbox input "true"
click at [1058, 594] on icon at bounding box center [1057, 592] width 21 height 20
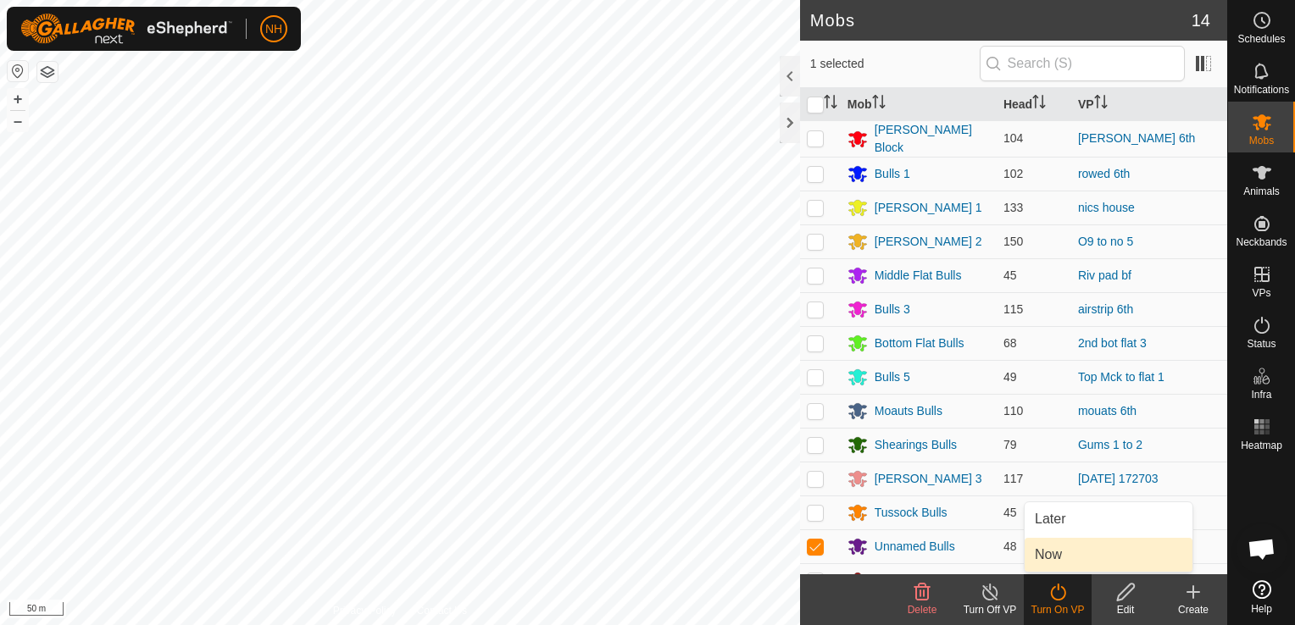
click at [1040, 553] on link "Now" at bounding box center [1108, 555] width 168 height 34
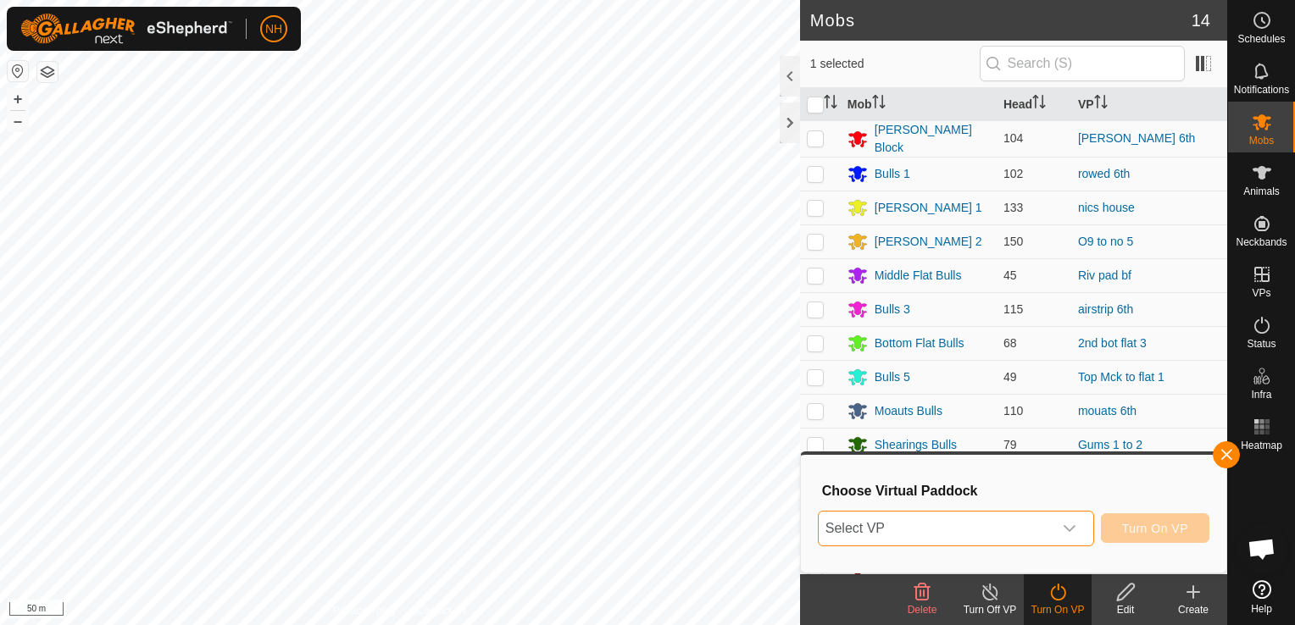
click at [969, 534] on span "Select VP" at bounding box center [936, 529] width 234 height 34
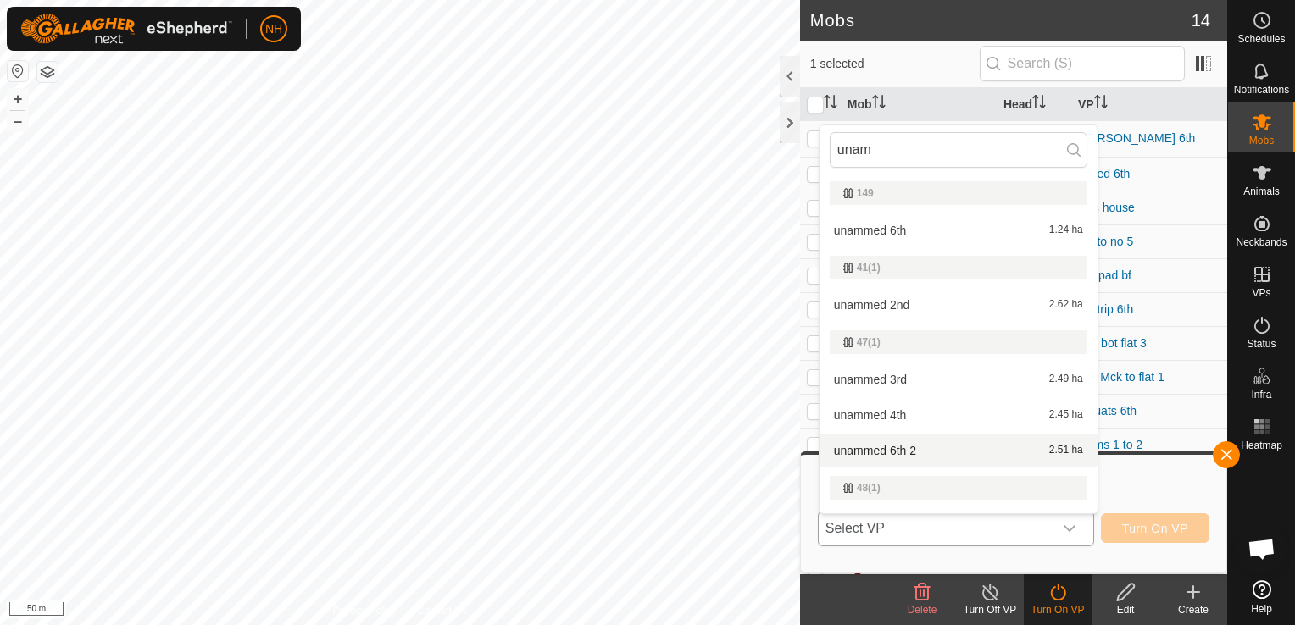
type input "unam"
click at [886, 447] on li "unammed 6th 2 2.51 ha" at bounding box center [958, 451] width 278 height 34
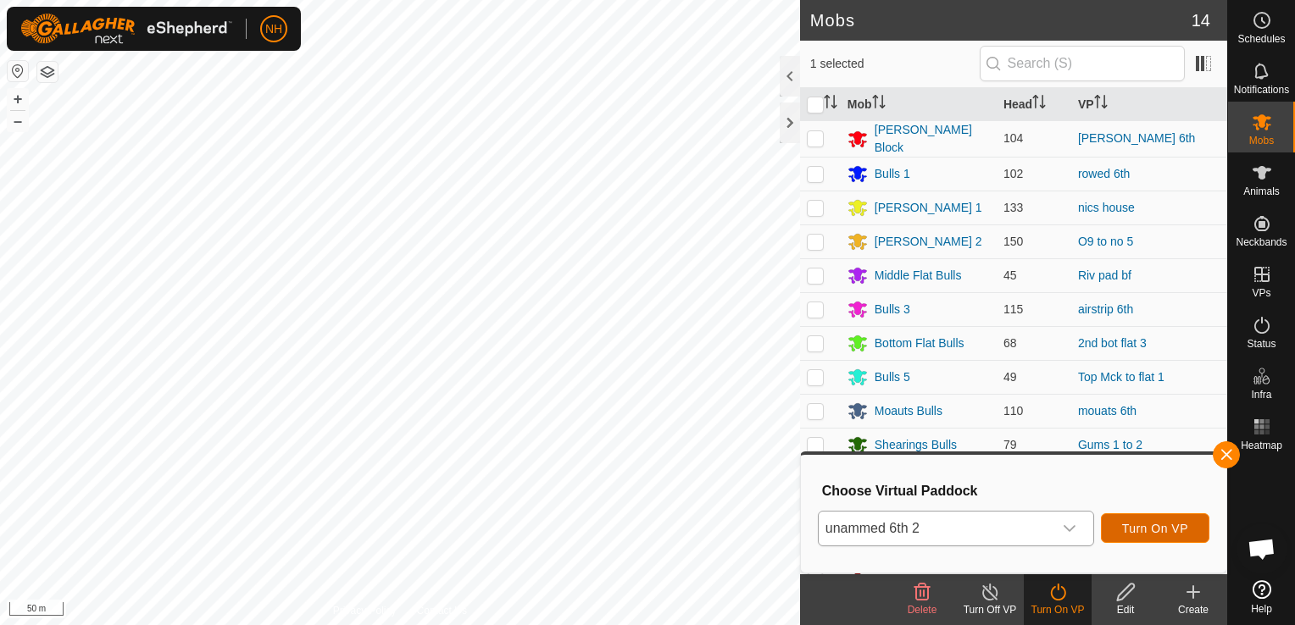
click at [1143, 523] on span "Turn On VP" at bounding box center [1155, 529] width 66 height 14
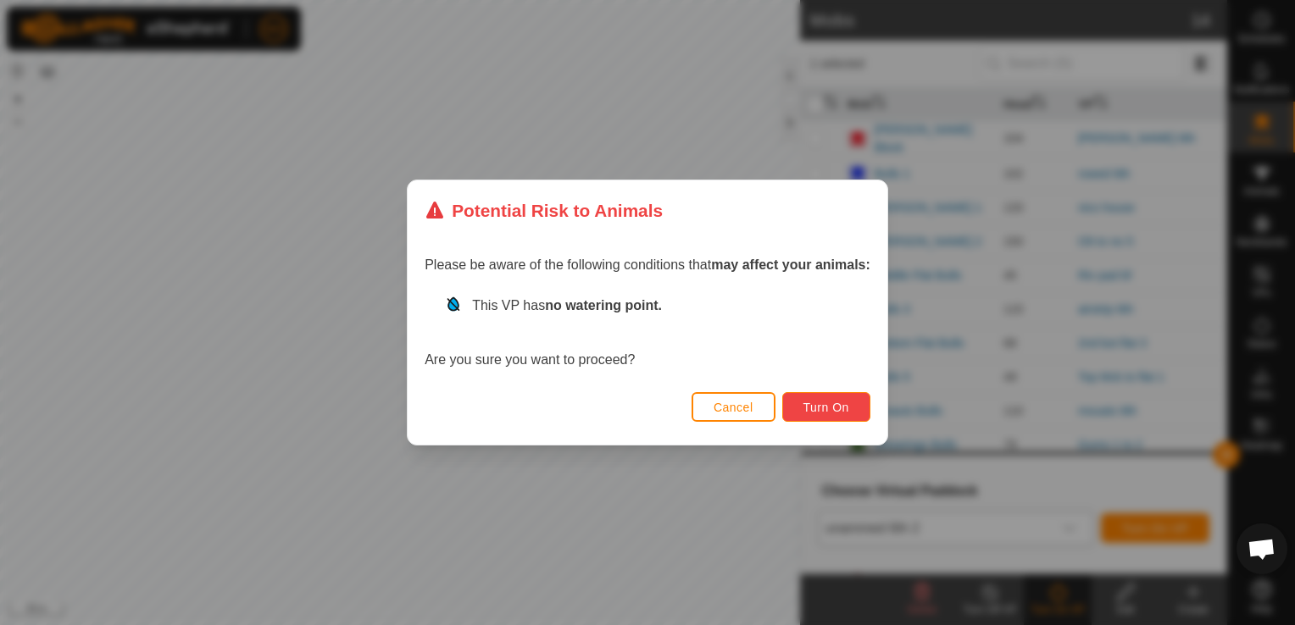
click at [824, 408] on span "Turn On" at bounding box center [826, 408] width 46 height 14
